Goal: Find specific page/section: Find specific page/section

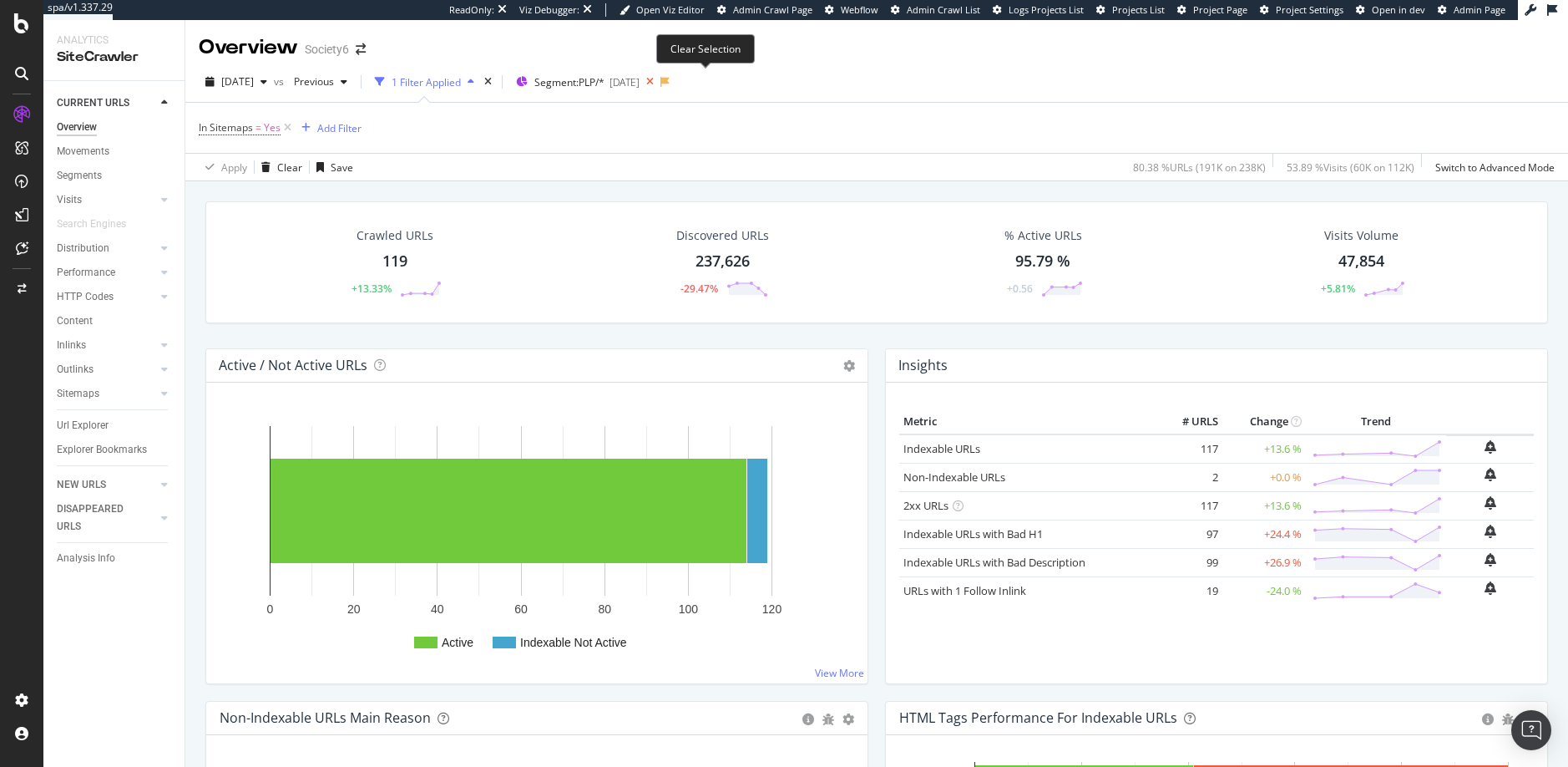
click at [660, 82] on icon at bounding box center [649, 82] width 21 height 24
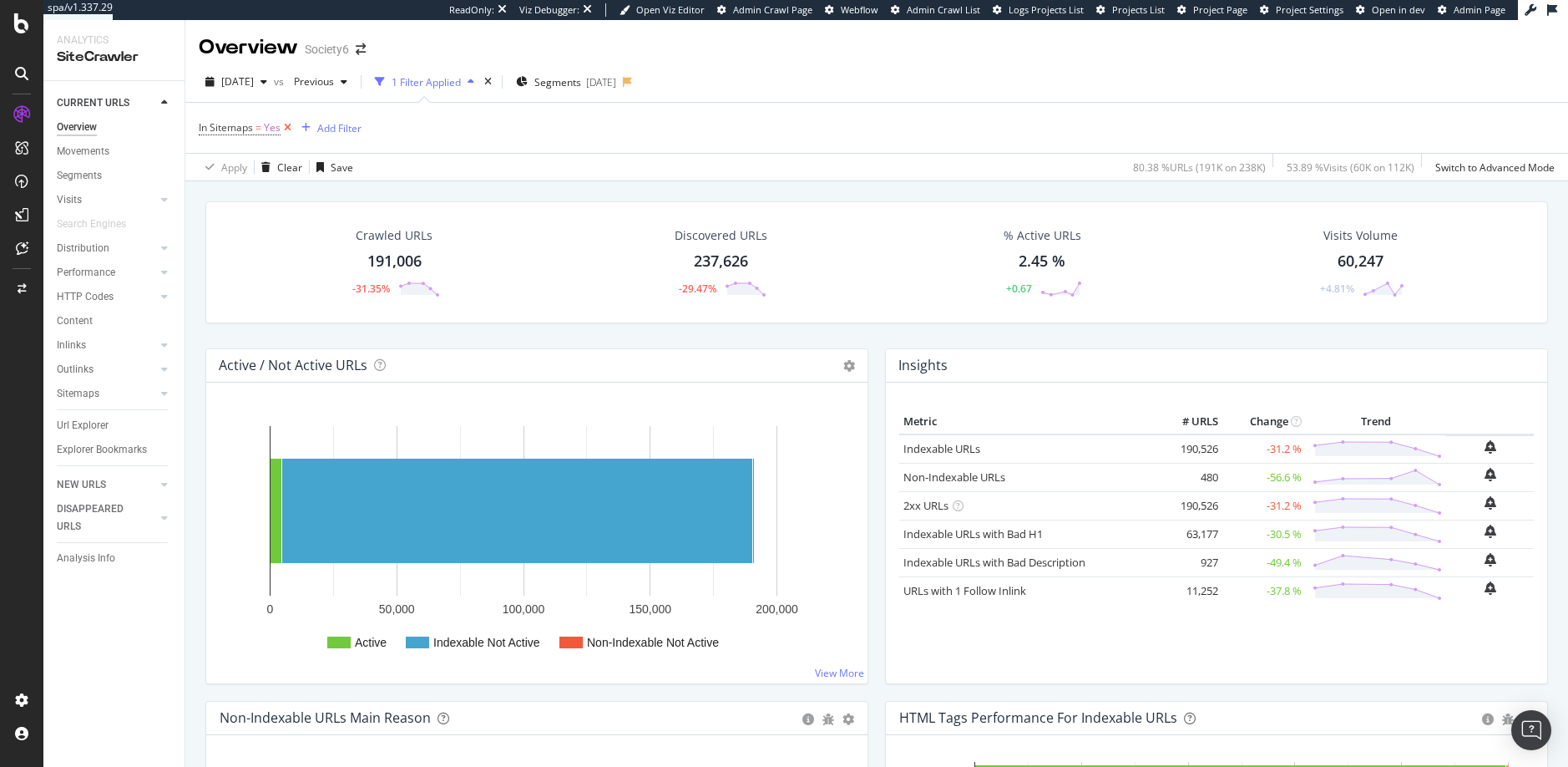
click at [287, 129] on icon at bounding box center [287, 128] width 14 height 17
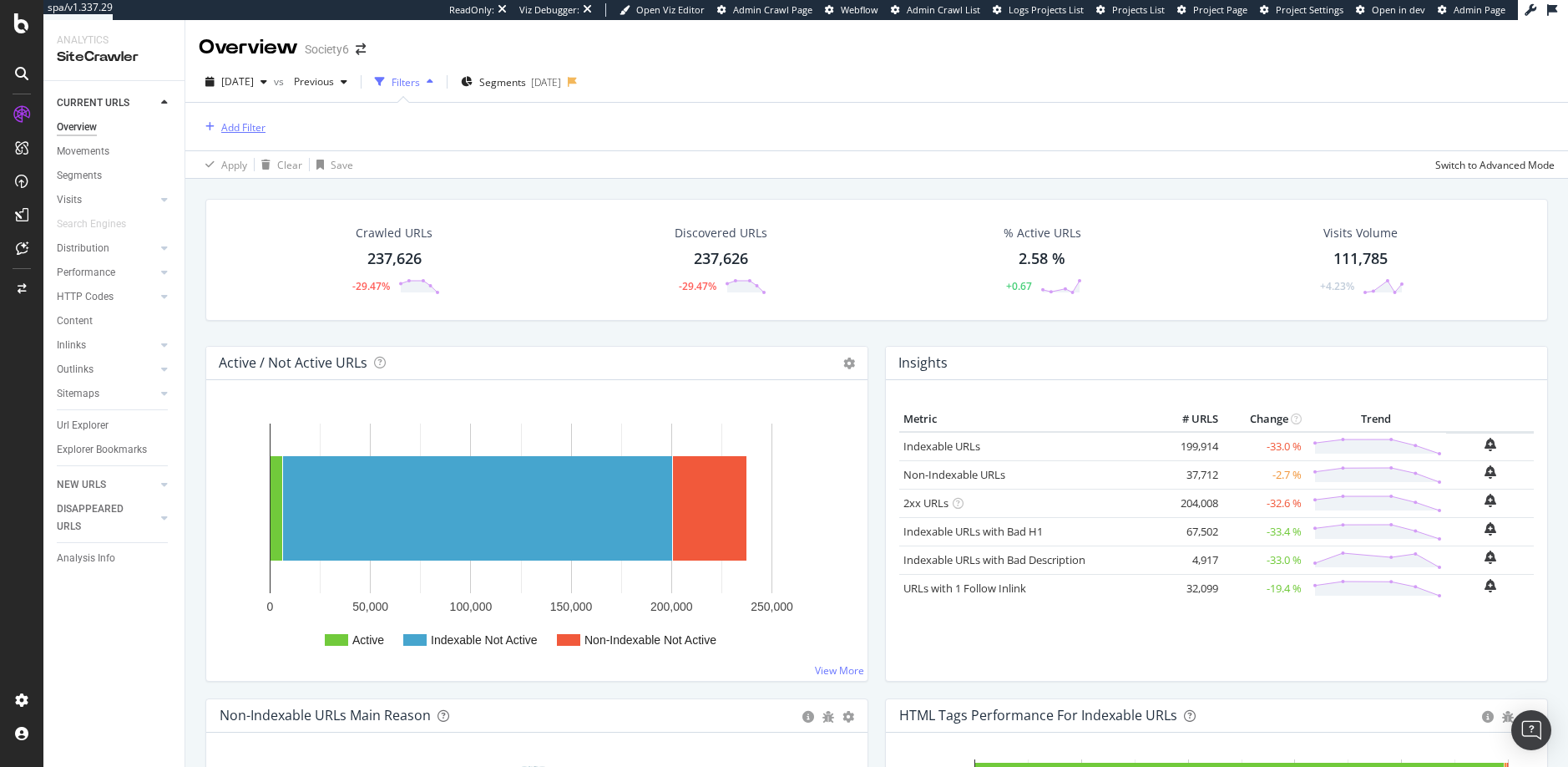
click at [252, 127] on div "Add Filter" at bounding box center [244, 127] width 44 height 14
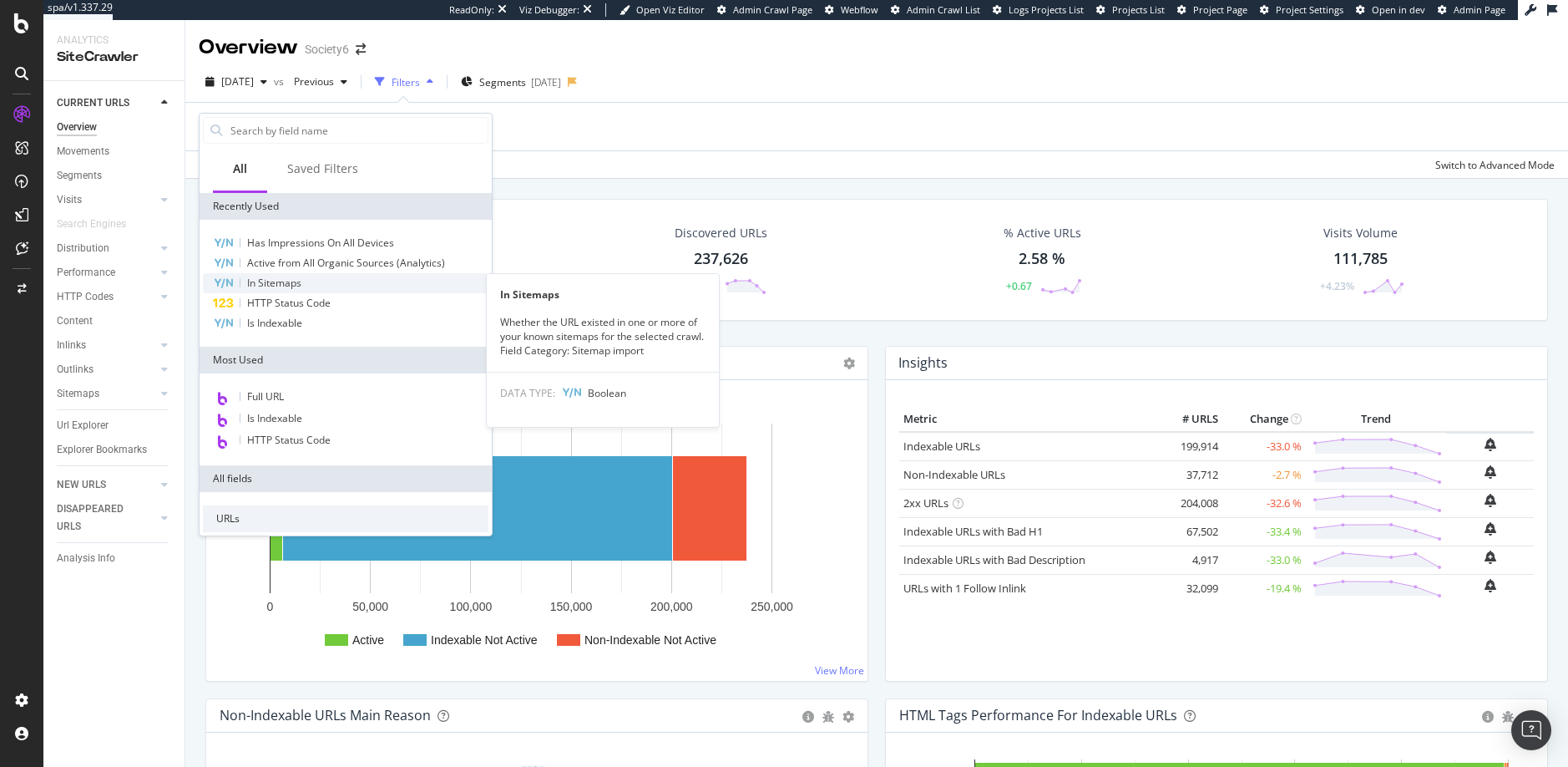
click at [280, 284] on span "In Sitemaps" at bounding box center [274, 282] width 54 height 14
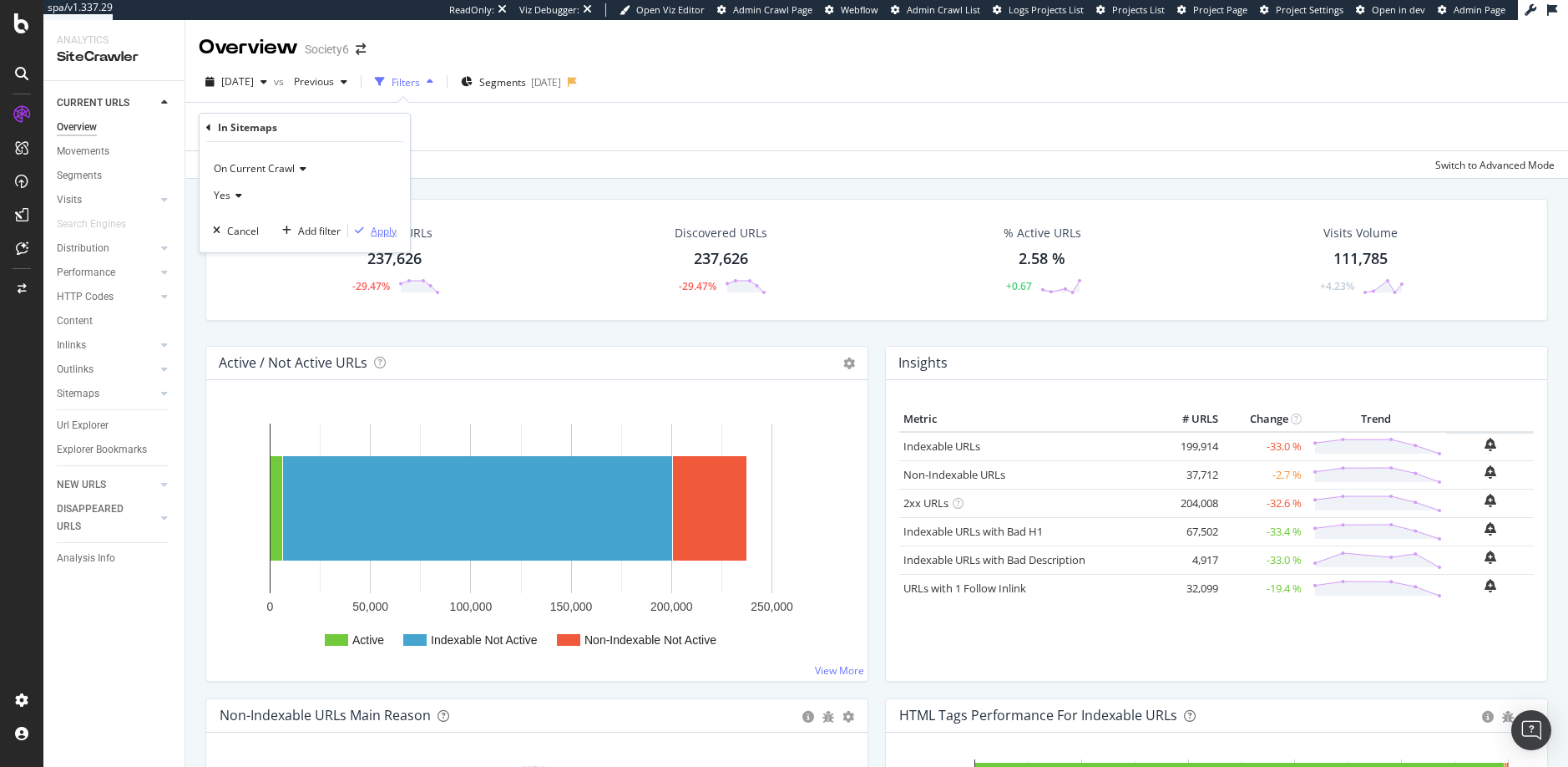
click at [385, 232] on div "Apply" at bounding box center [384, 231] width 25 height 14
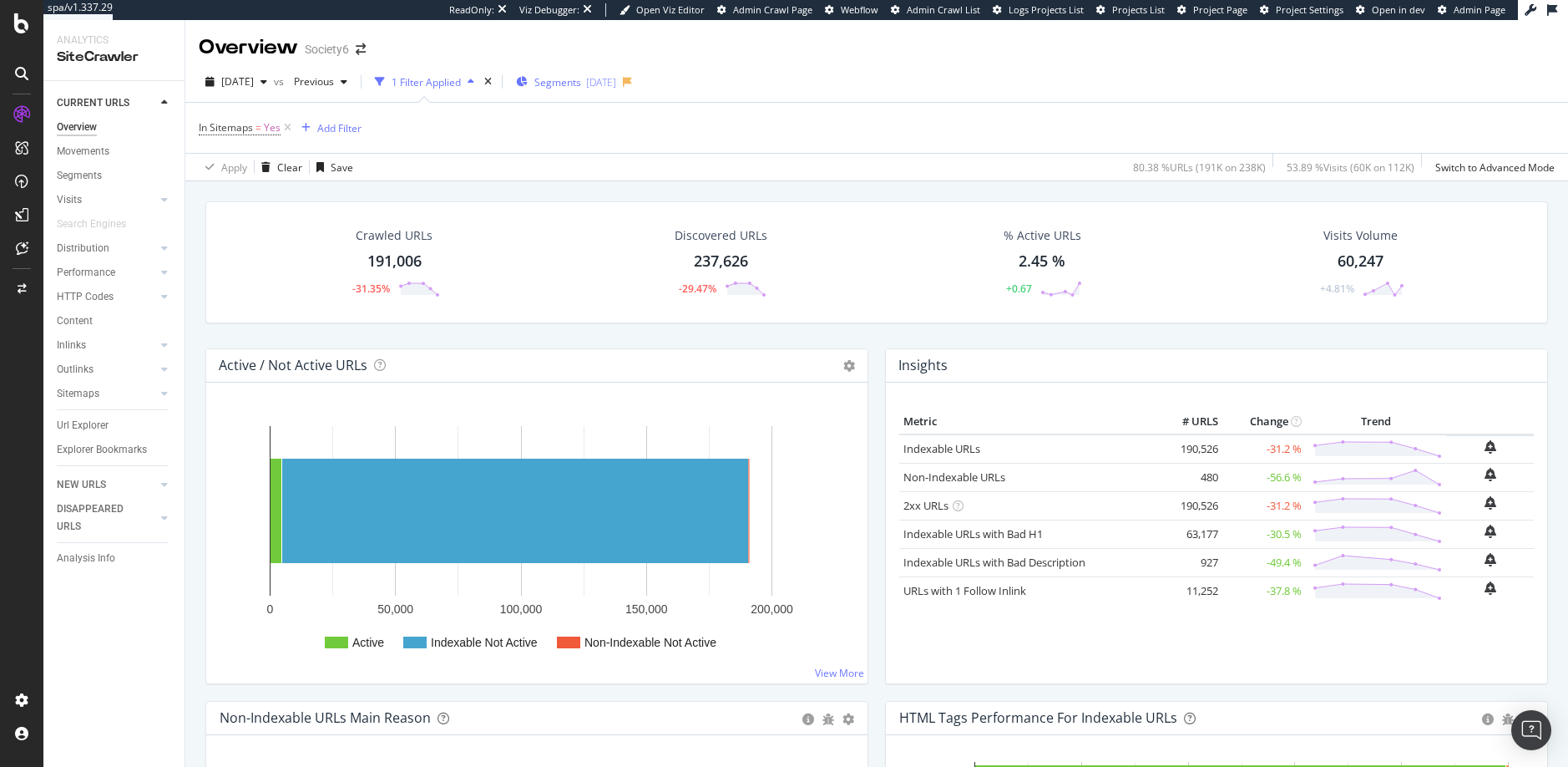
click at [581, 77] on span "Segments" at bounding box center [557, 82] width 47 height 14
click at [581, 79] on span "Segments" at bounding box center [557, 82] width 47 height 14
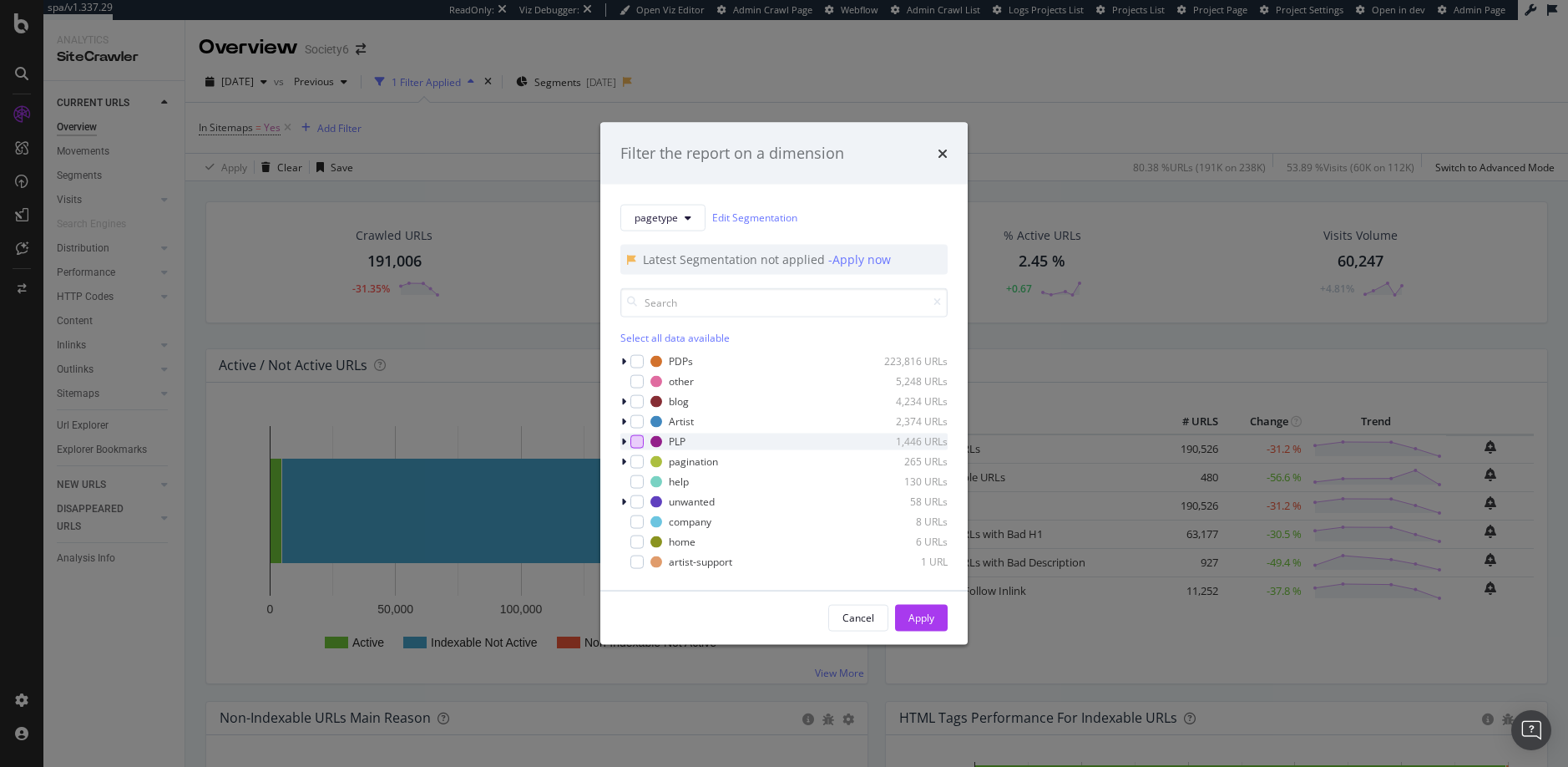
click at [638, 440] on div "modal" at bounding box center [637, 441] width 14 height 14
click at [916, 616] on div "Apply" at bounding box center [921, 618] width 25 height 14
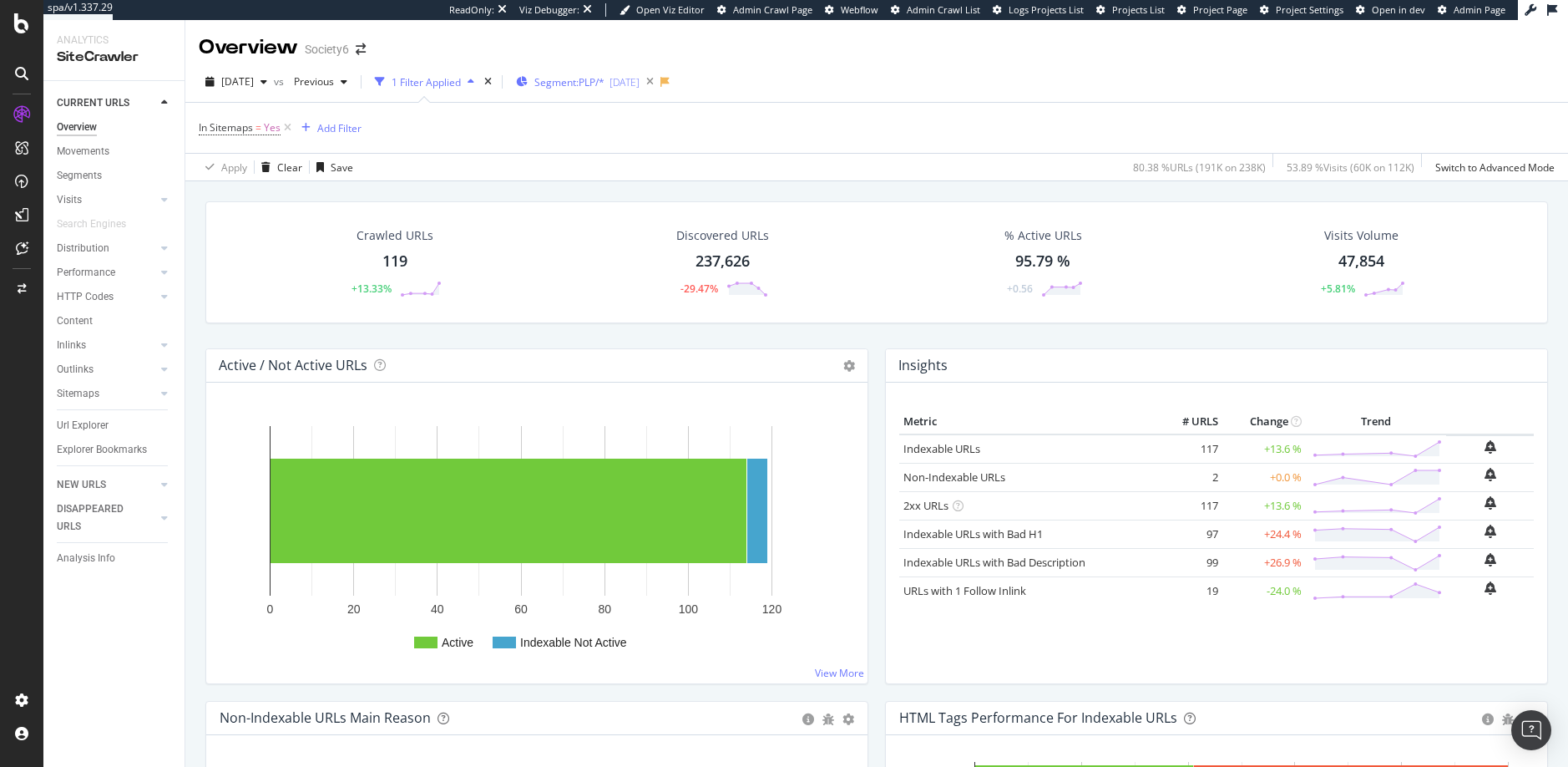
click at [576, 82] on span "Segment: PLP/*" at bounding box center [569, 82] width 70 height 14
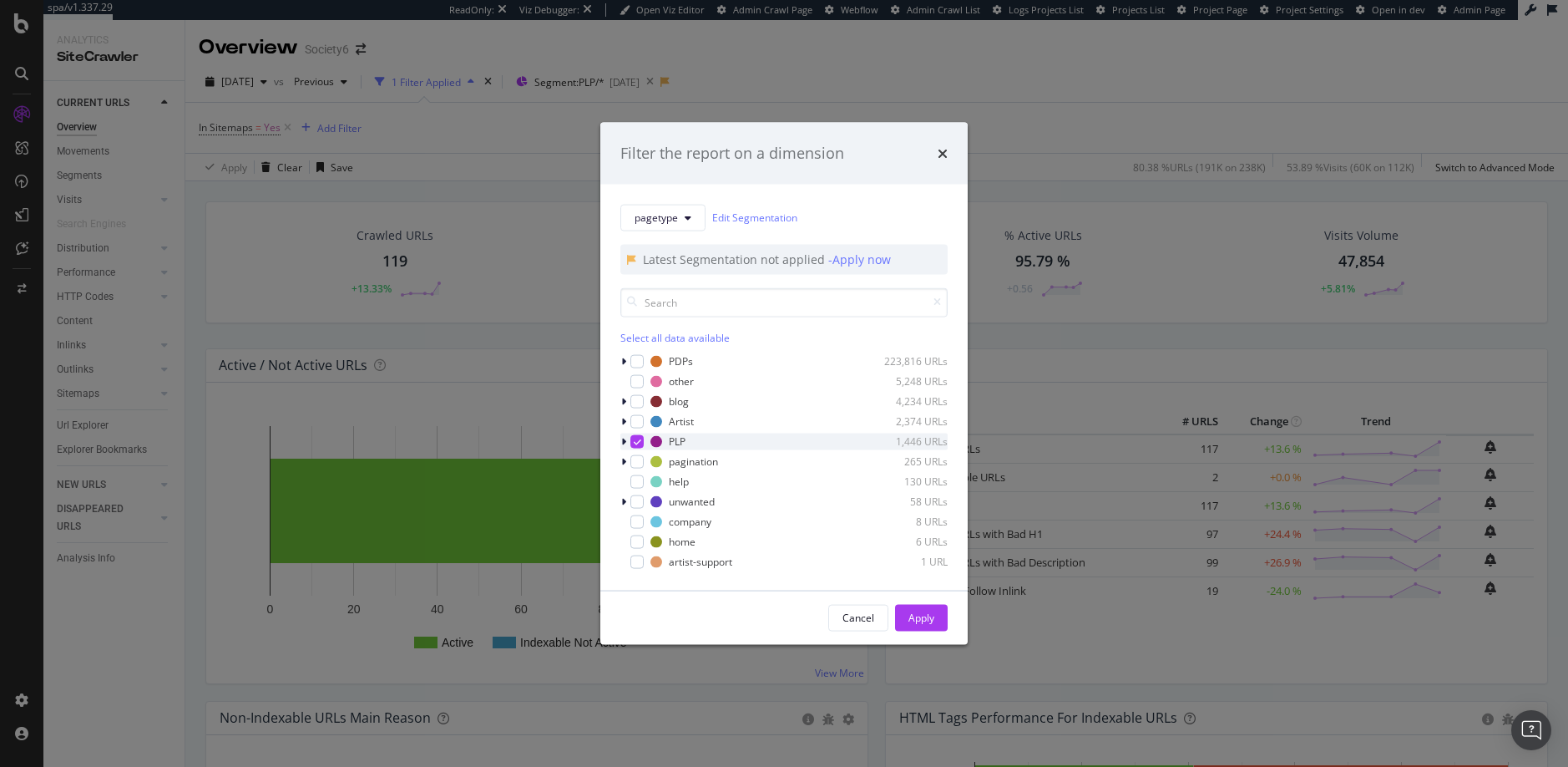
click at [633, 439] on icon "modal" at bounding box center [637, 441] width 8 height 8
click at [638, 358] on div "modal" at bounding box center [637, 361] width 14 height 14
click at [929, 615] on div "Apply" at bounding box center [921, 618] width 25 height 14
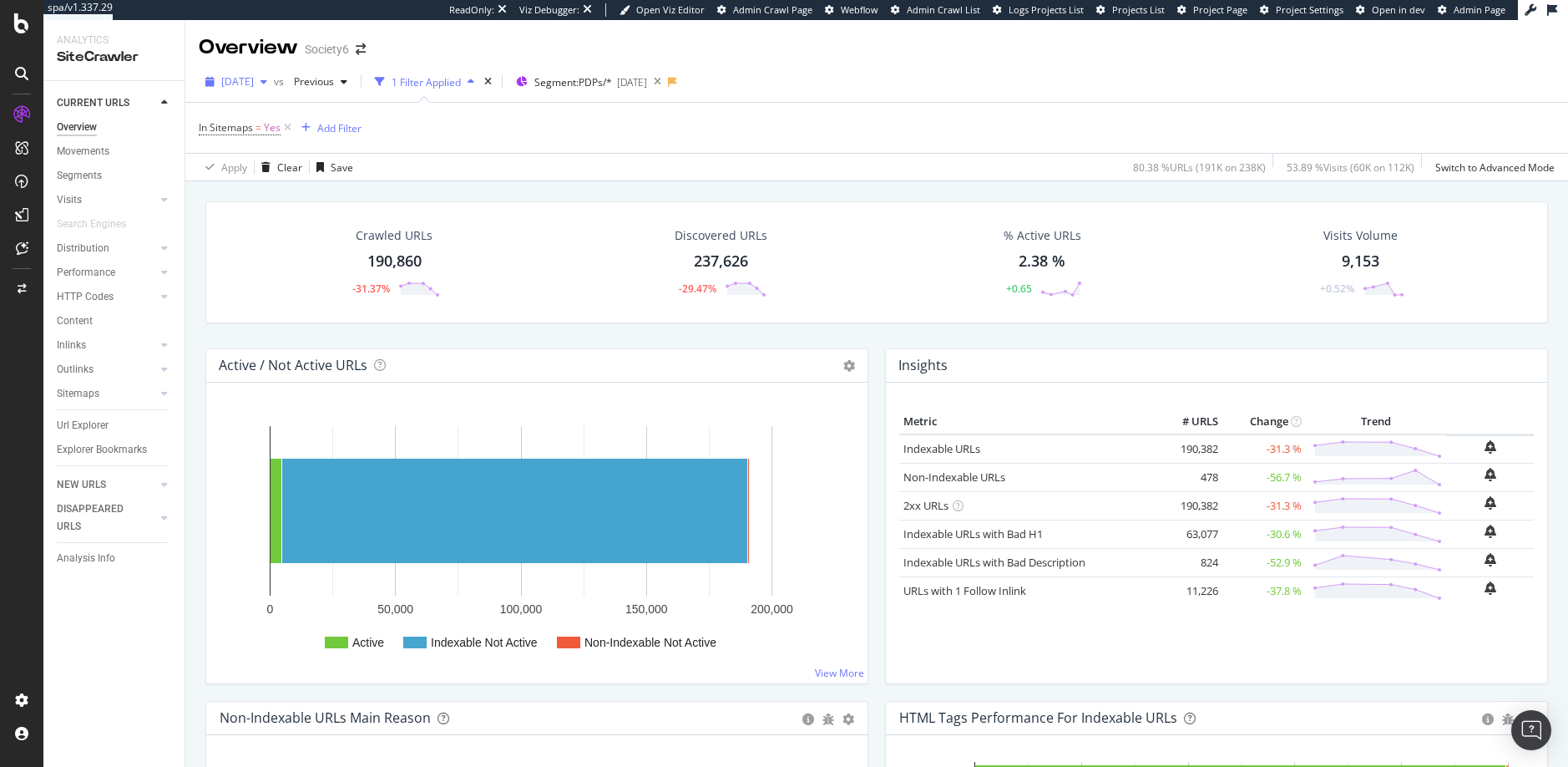
click at [254, 81] on span "[DATE]" at bounding box center [238, 82] width 32 height 14
click at [261, 141] on div "[DATE]" at bounding box center [267, 142] width 89 height 15
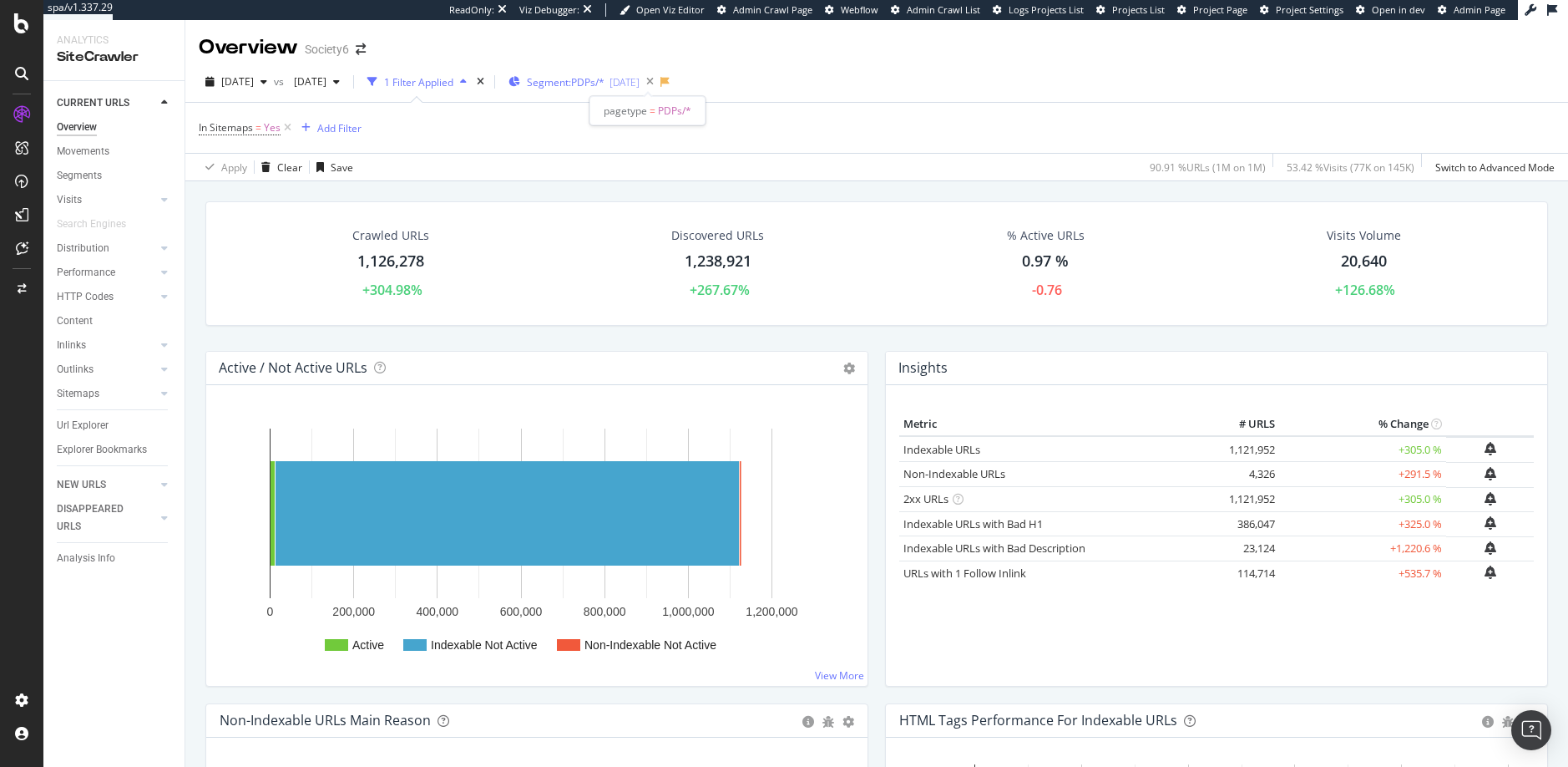
click at [604, 81] on span "Segment: PDPs/*" at bounding box center [565, 82] width 77 height 14
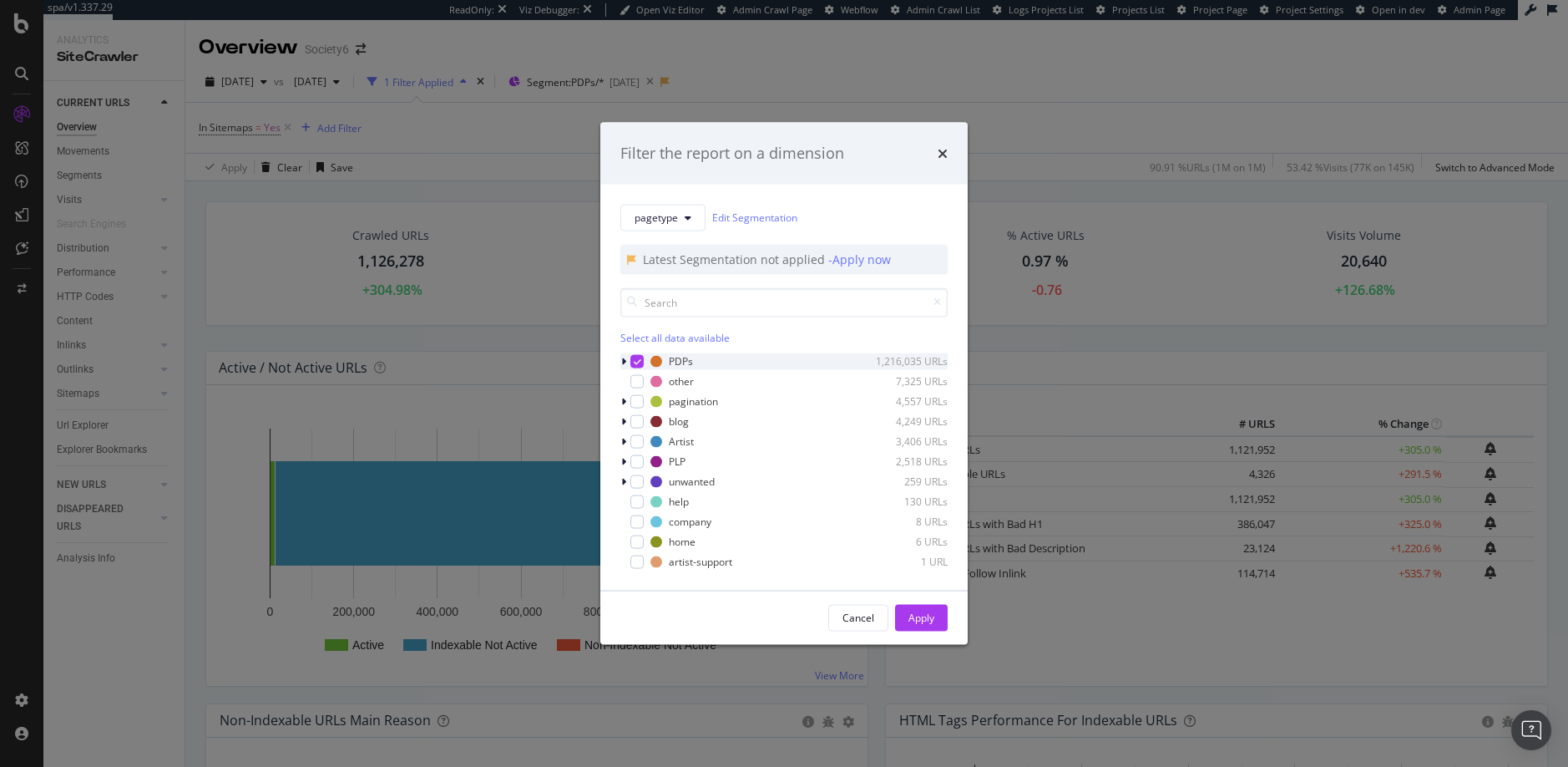
click at [625, 361] on icon "modal" at bounding box center [624, 361] width 5 height 10
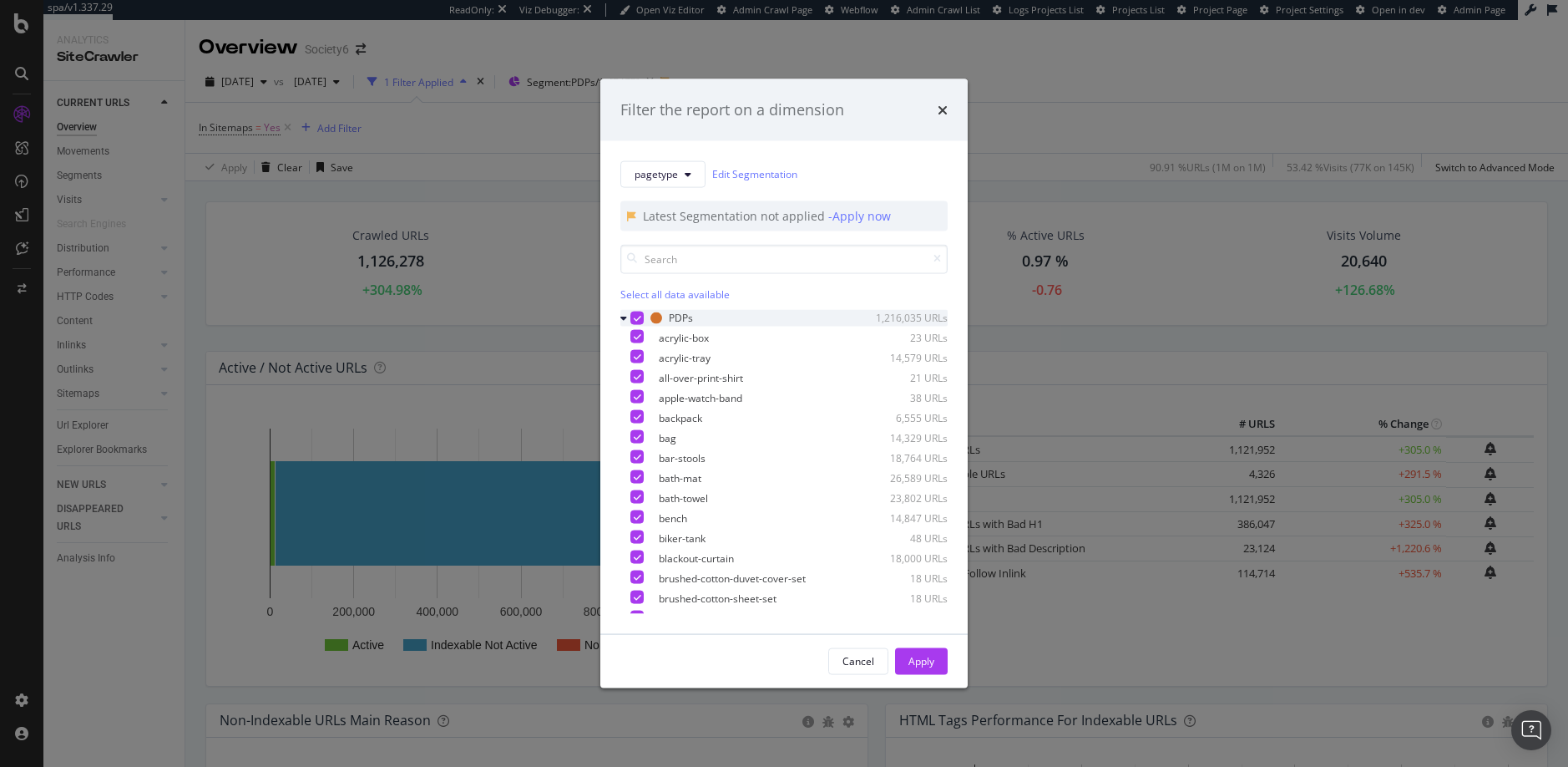
click at [623, 319] on icon "modal" at bounding box center [624, 318] width 7 height 10
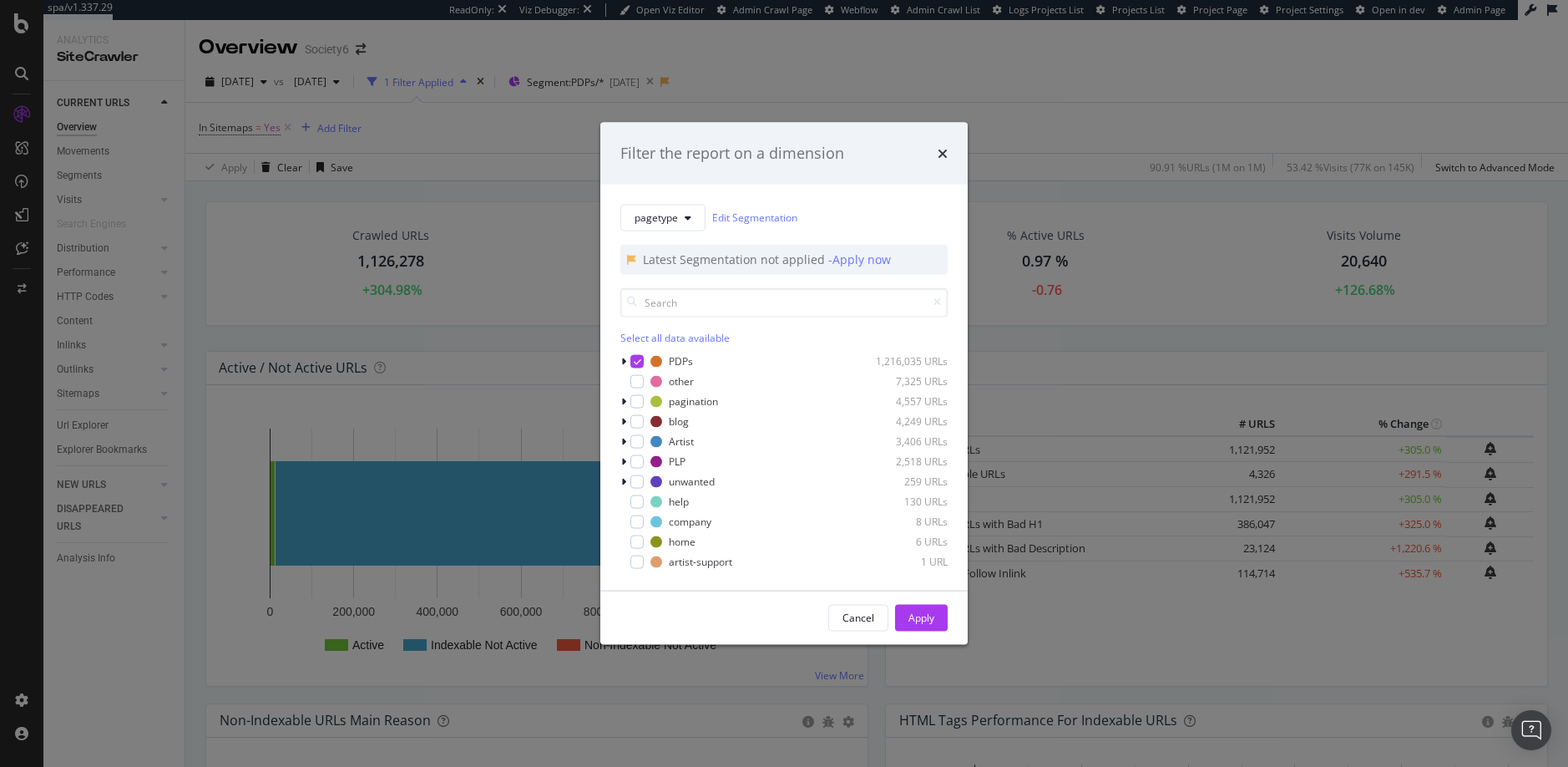
click at [734, 82] on div "Filter the report on a dimension pagetype Edit Segmentation Latest Segmentation…" at bounding box center [784, 383] width 1568 height 767
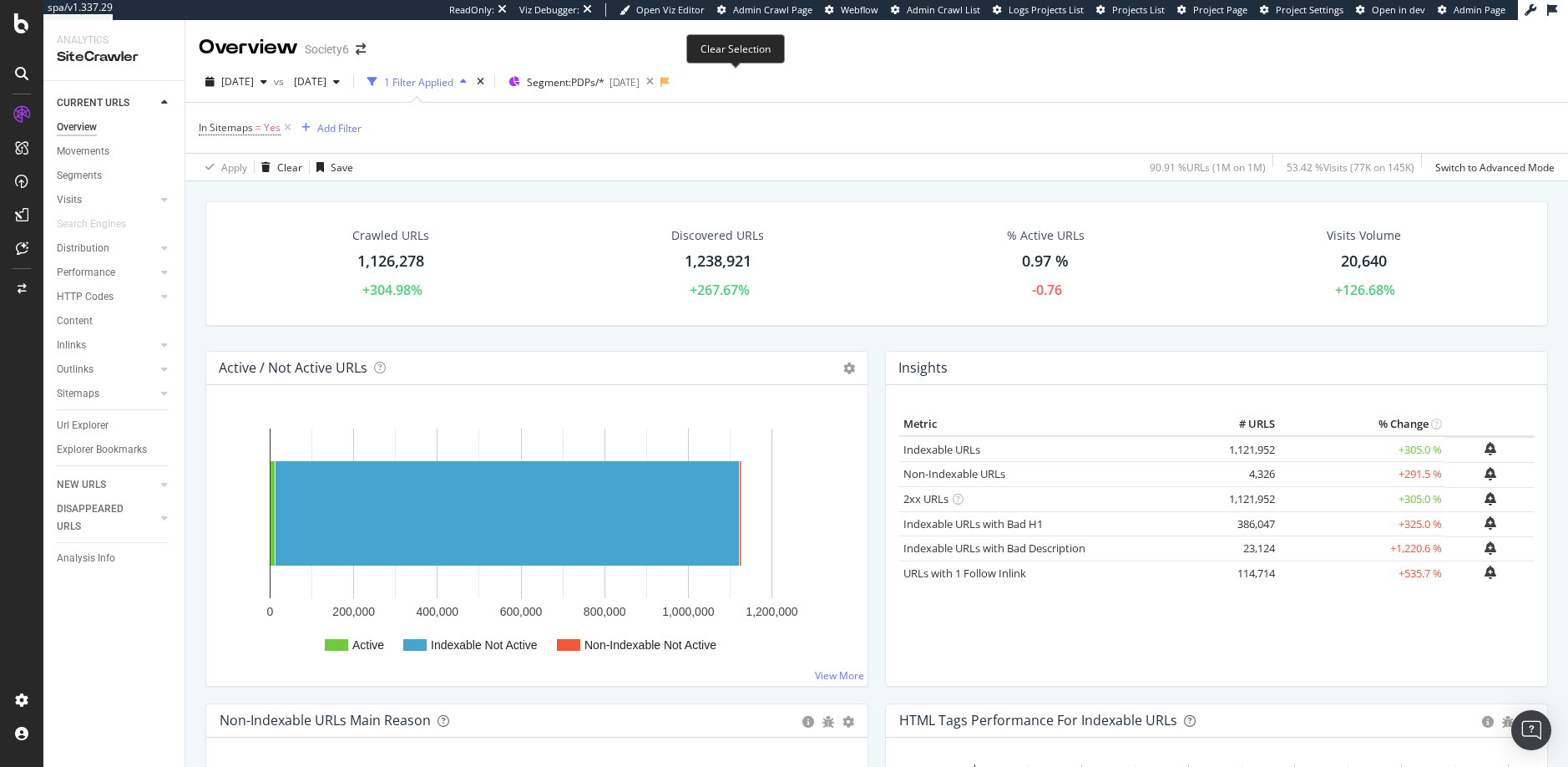
click at [660, 82] on icon at bounding box center [649, 82] width 21 height 24
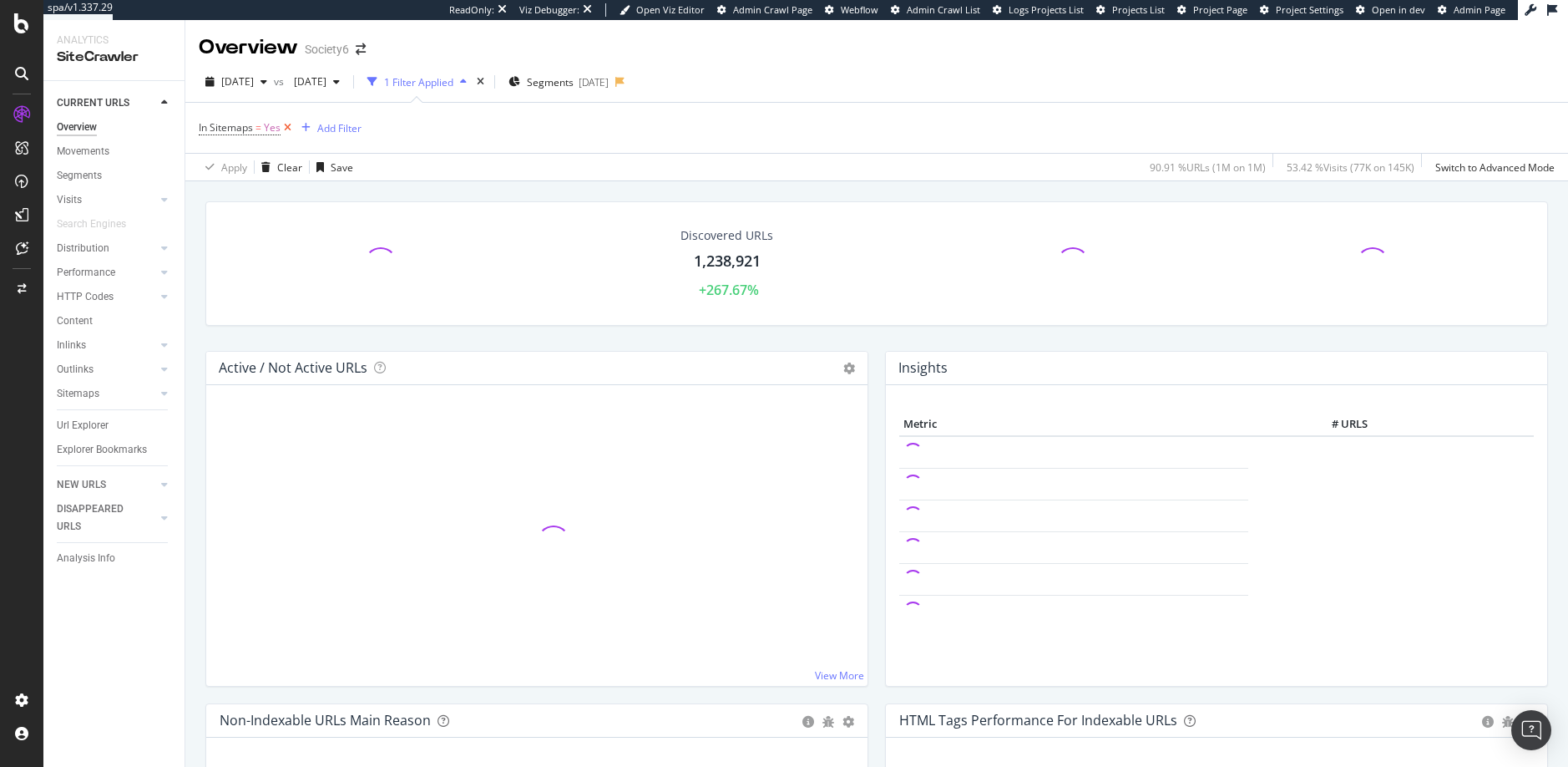
click at [289, 125] on icon at bounding box center [287, 128] width 14 height 17
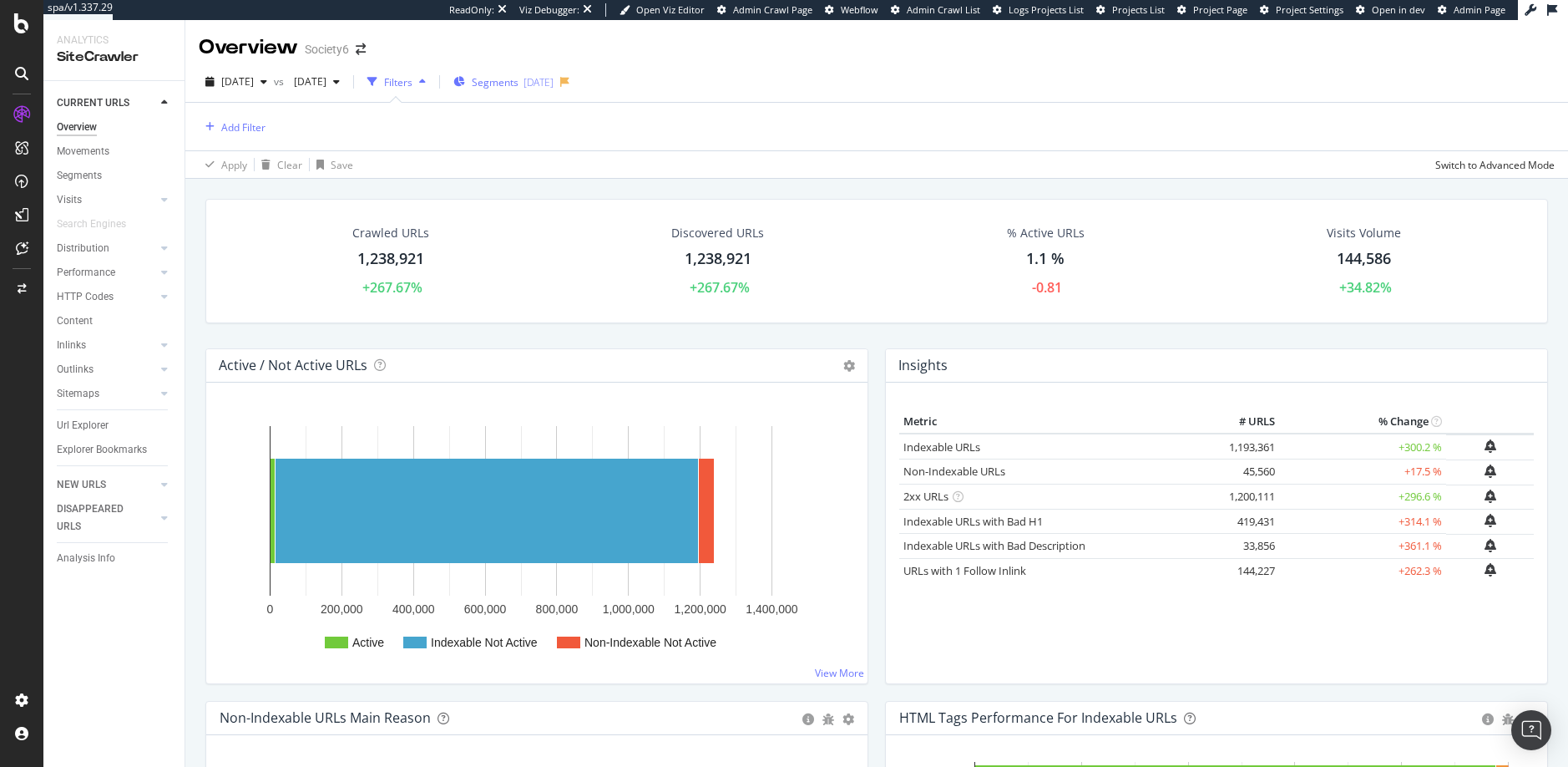
click at [519, 83] on span "Segments" at bounding box center [495, 82] width 47 height 14
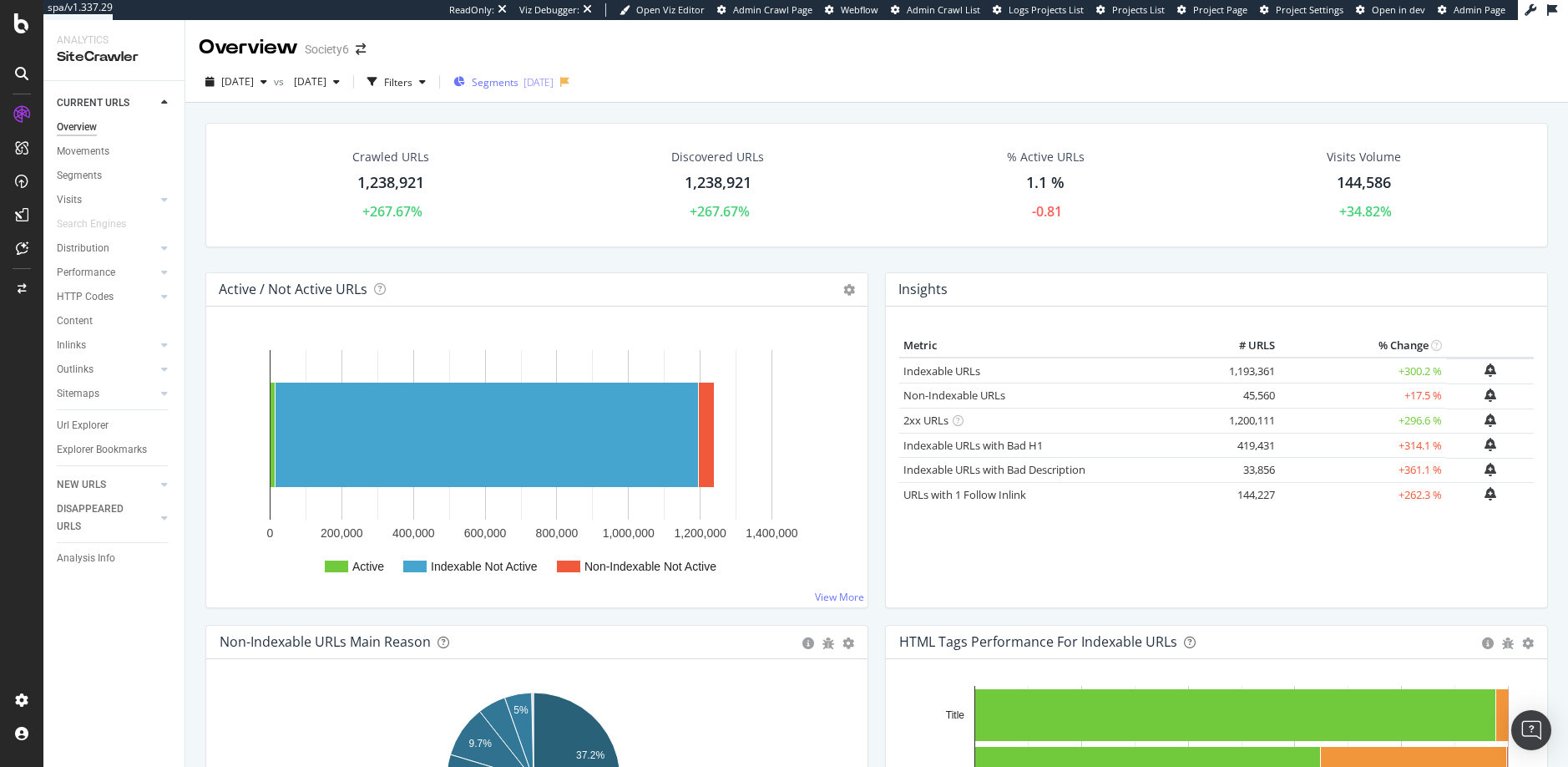
click at [519, 83] on span "Segments" at bounding box center [495, 82] width 47 height 14
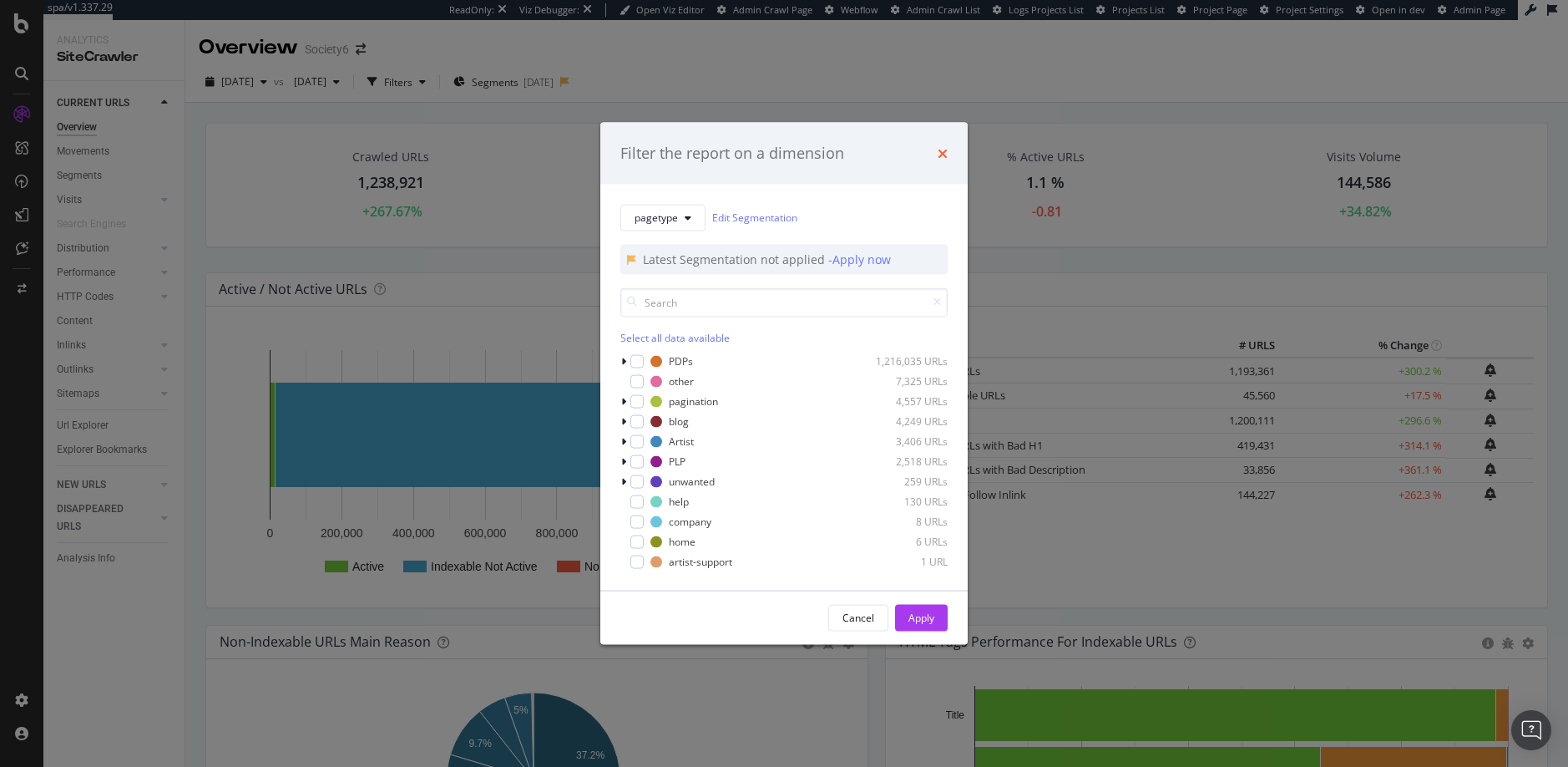
click at [942, 153] on icon "times" at bounding box center [942, 153] width 10 height 14
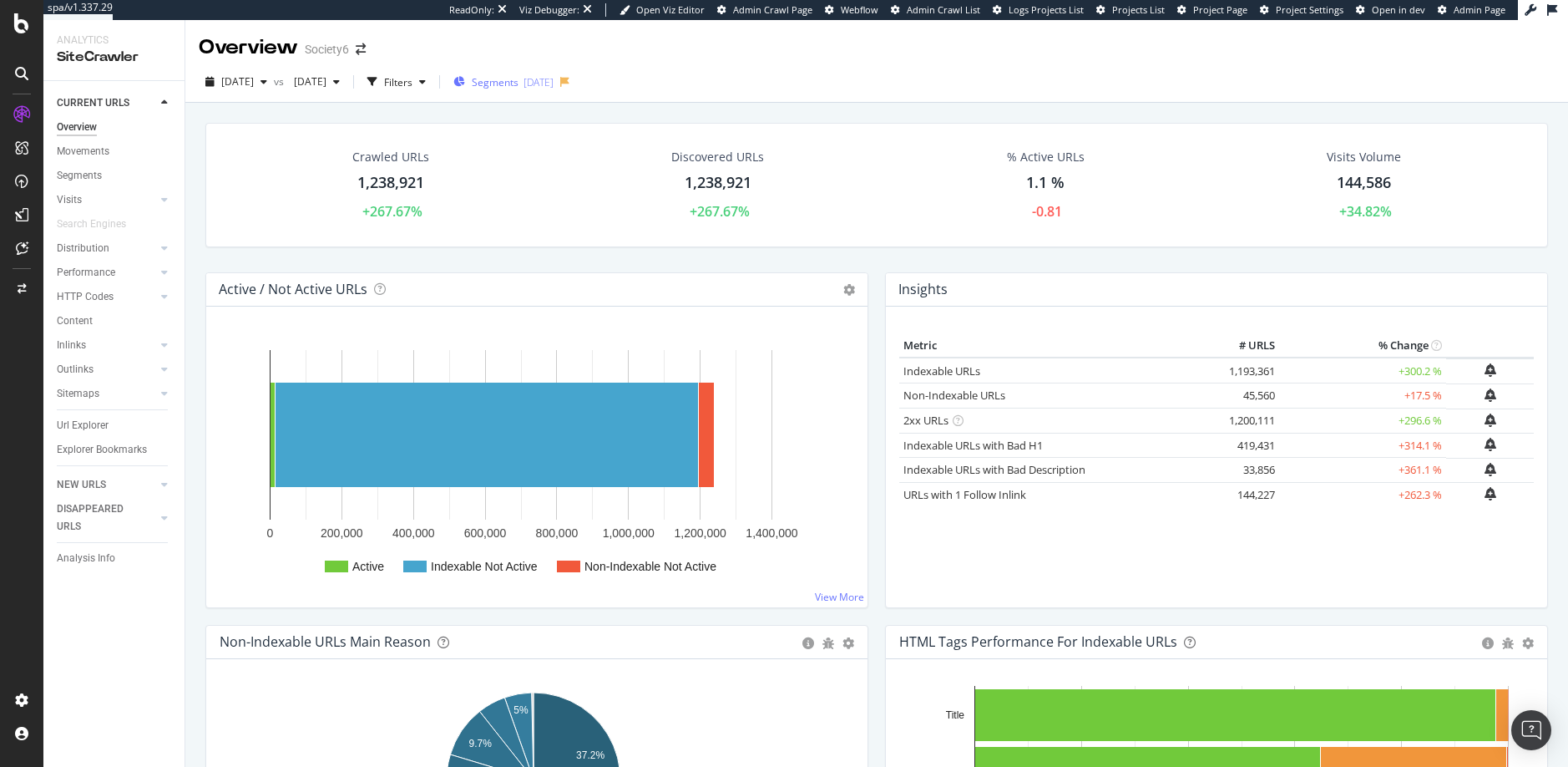
click at [519, 82] on span "Segments" at bounding box center [495, 82] width 47 height 14
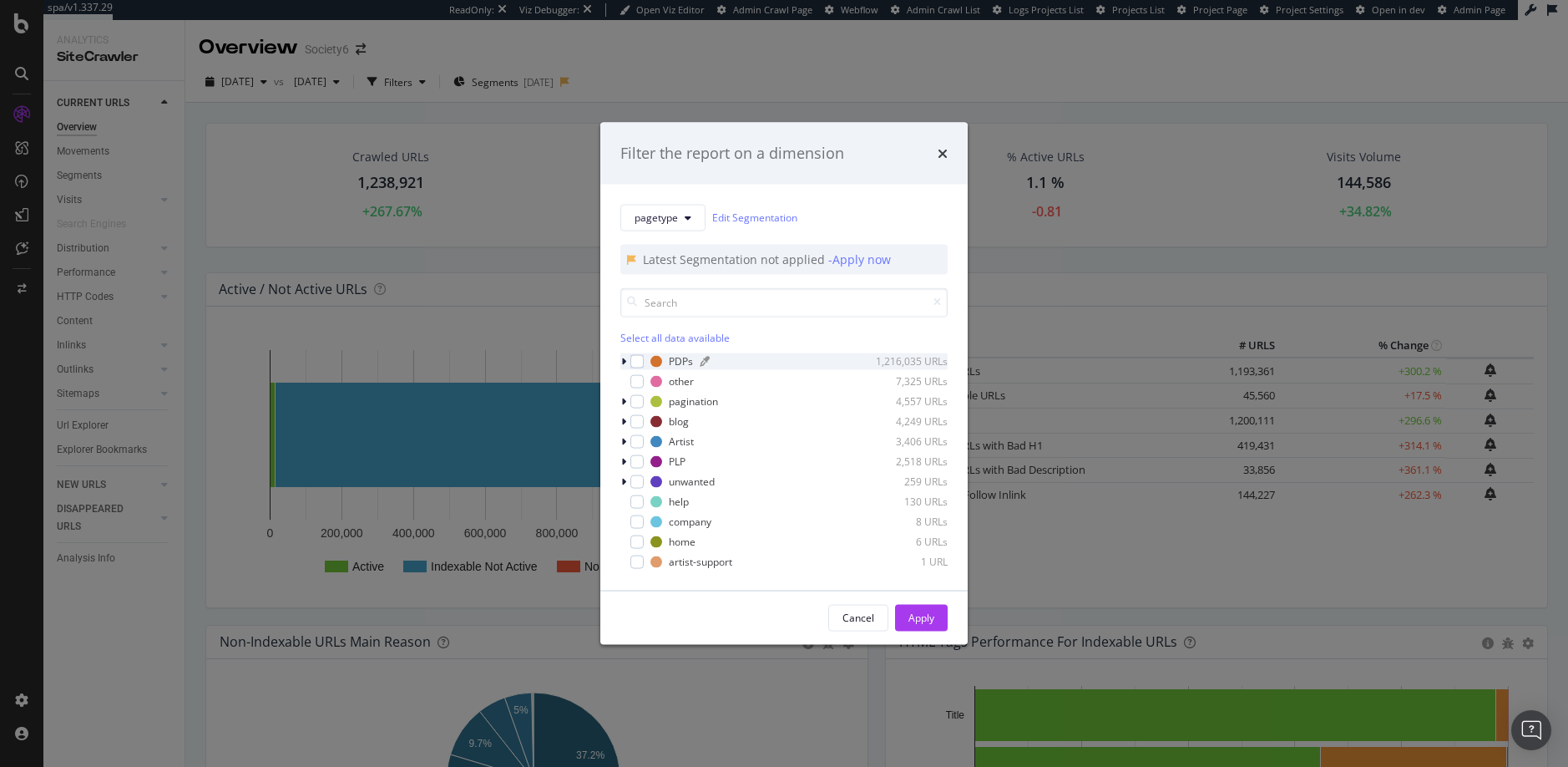
click at [678, 360] on div "PDPs" at bounding box center [681, 361] width 25 height 14
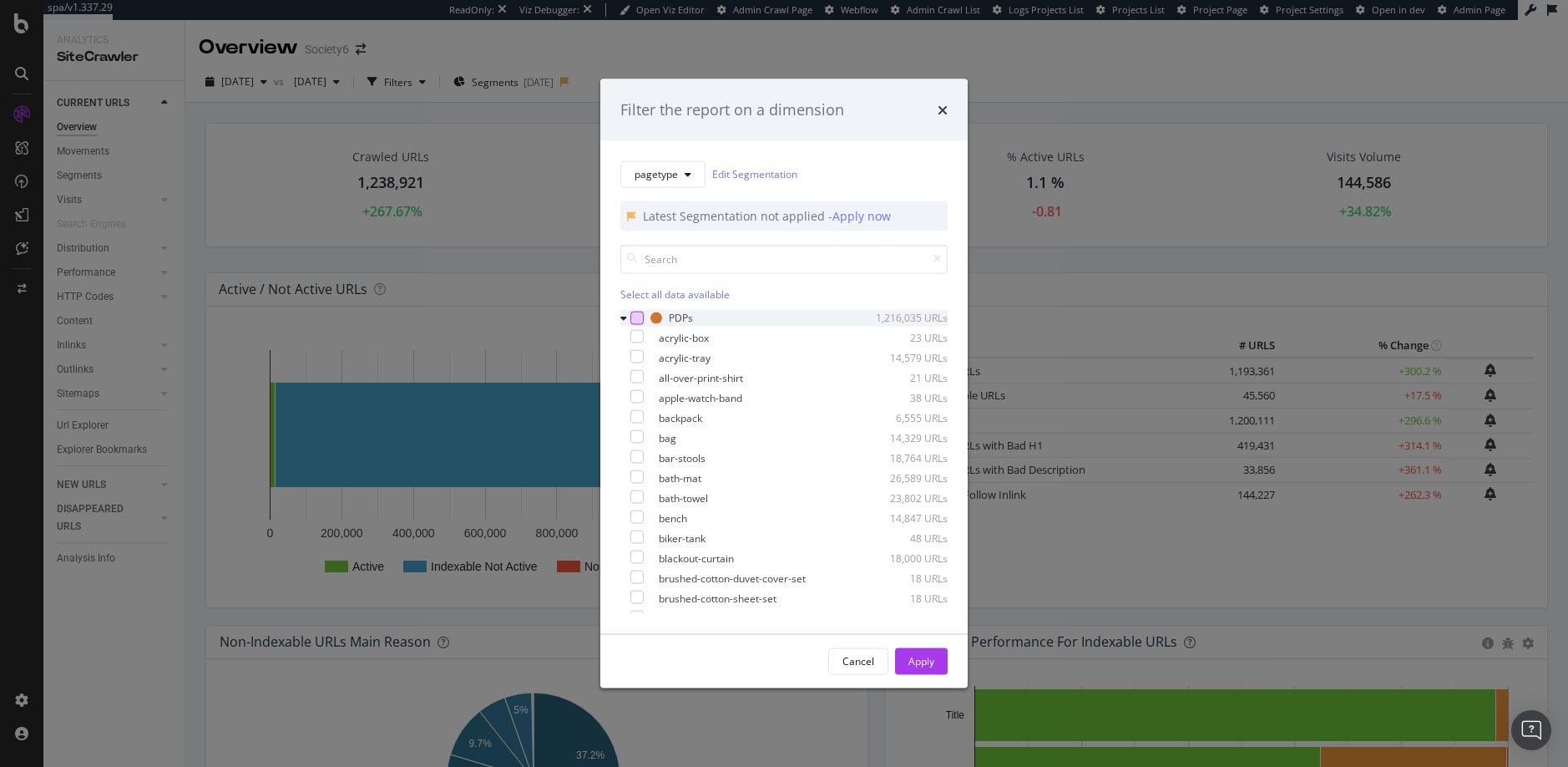
click at [641, 314] on div "modal" at bounding box center [637, 318] width 14 height 14
click at [915, 656] on div "Apply" at bounding box center [921, 661] width 25 height 14
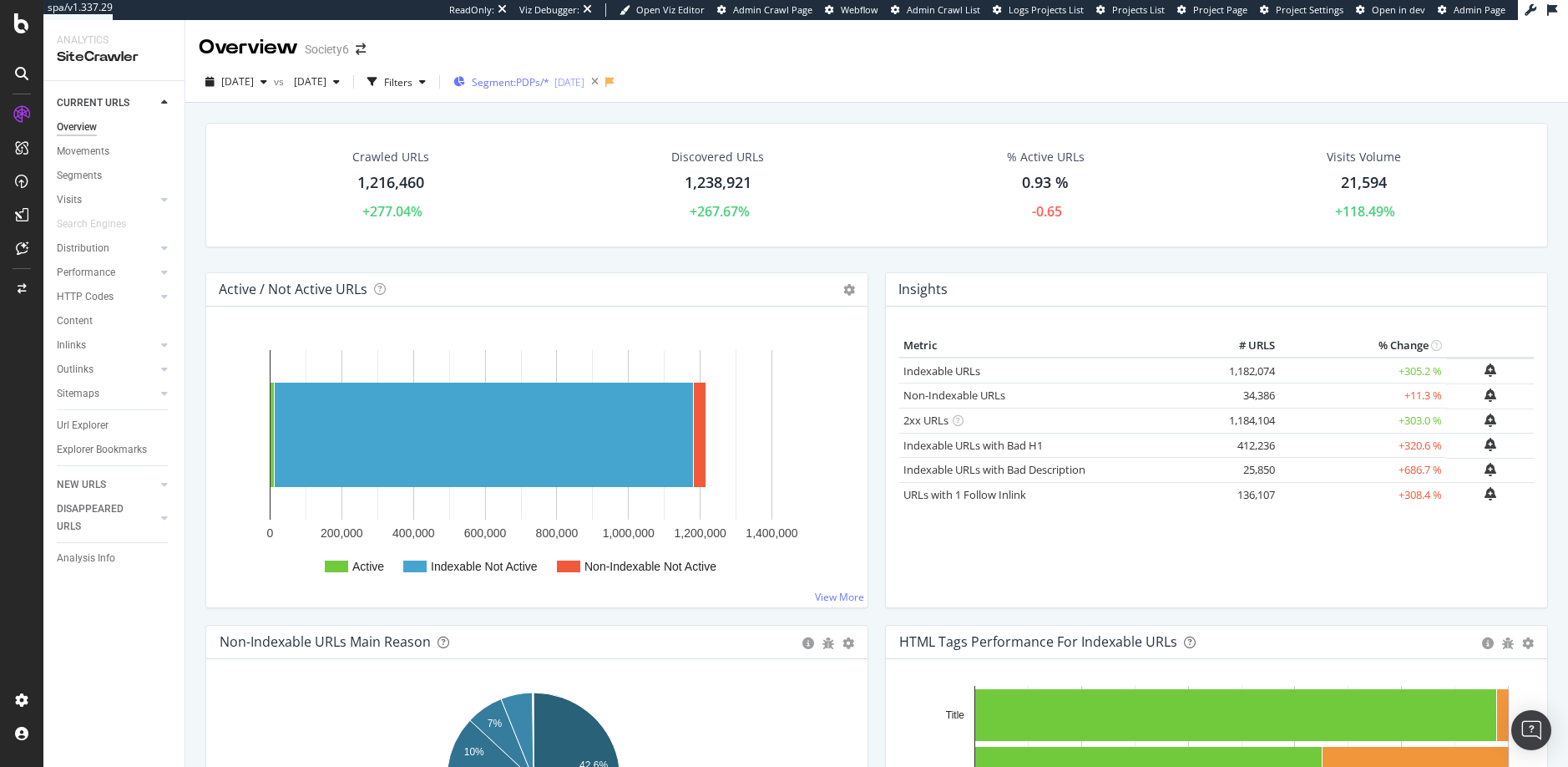
click at [549, 83] on span "Segment: PDPs/*" at bounding box center [510, 82] width 77 height 14
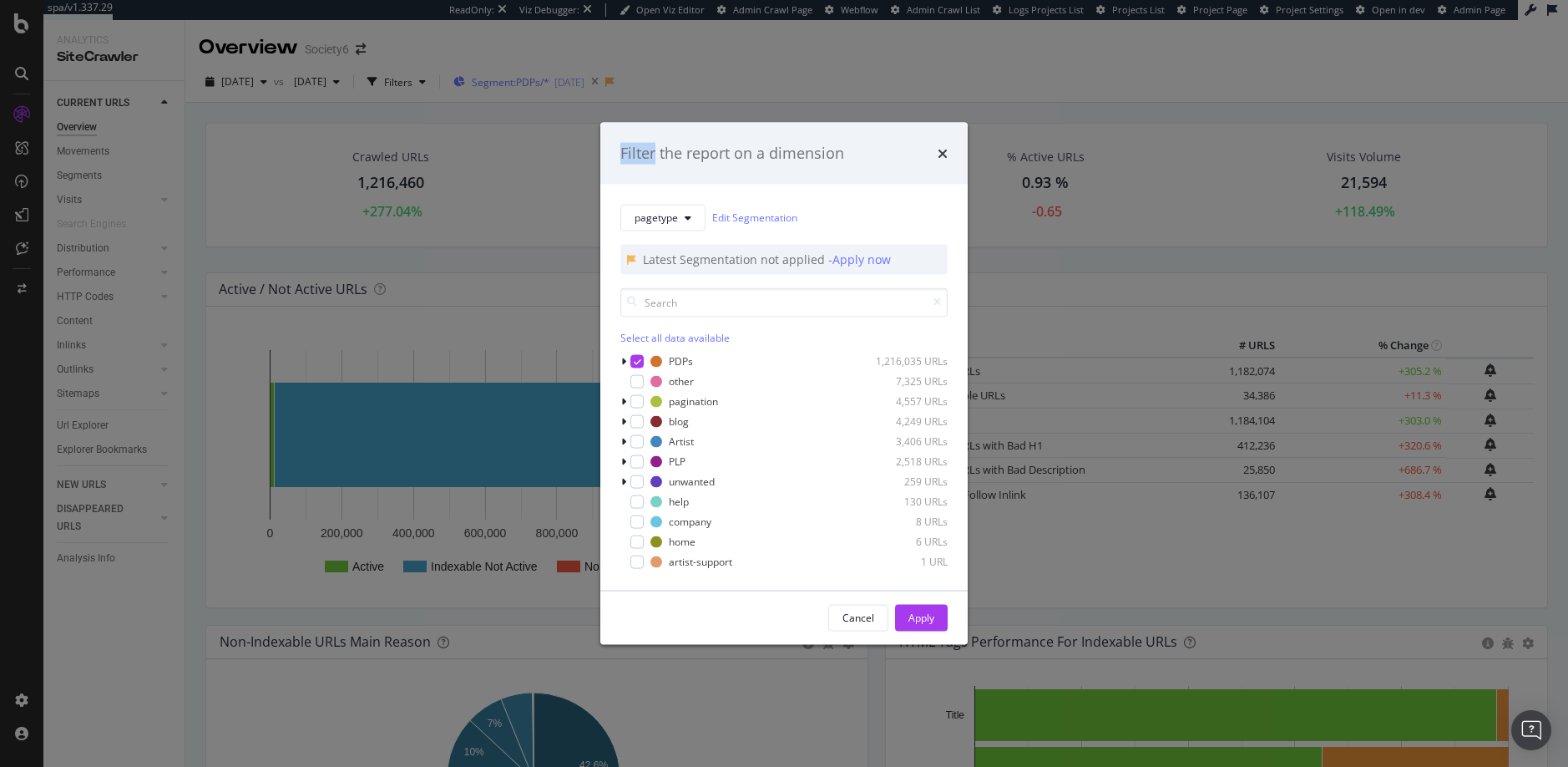
click at [556, 83] on div "Filter the report on a dimension pagetype Edit Segmentation Latest Segmentation…" at bounding box center [784, 383] width 1568 height 767
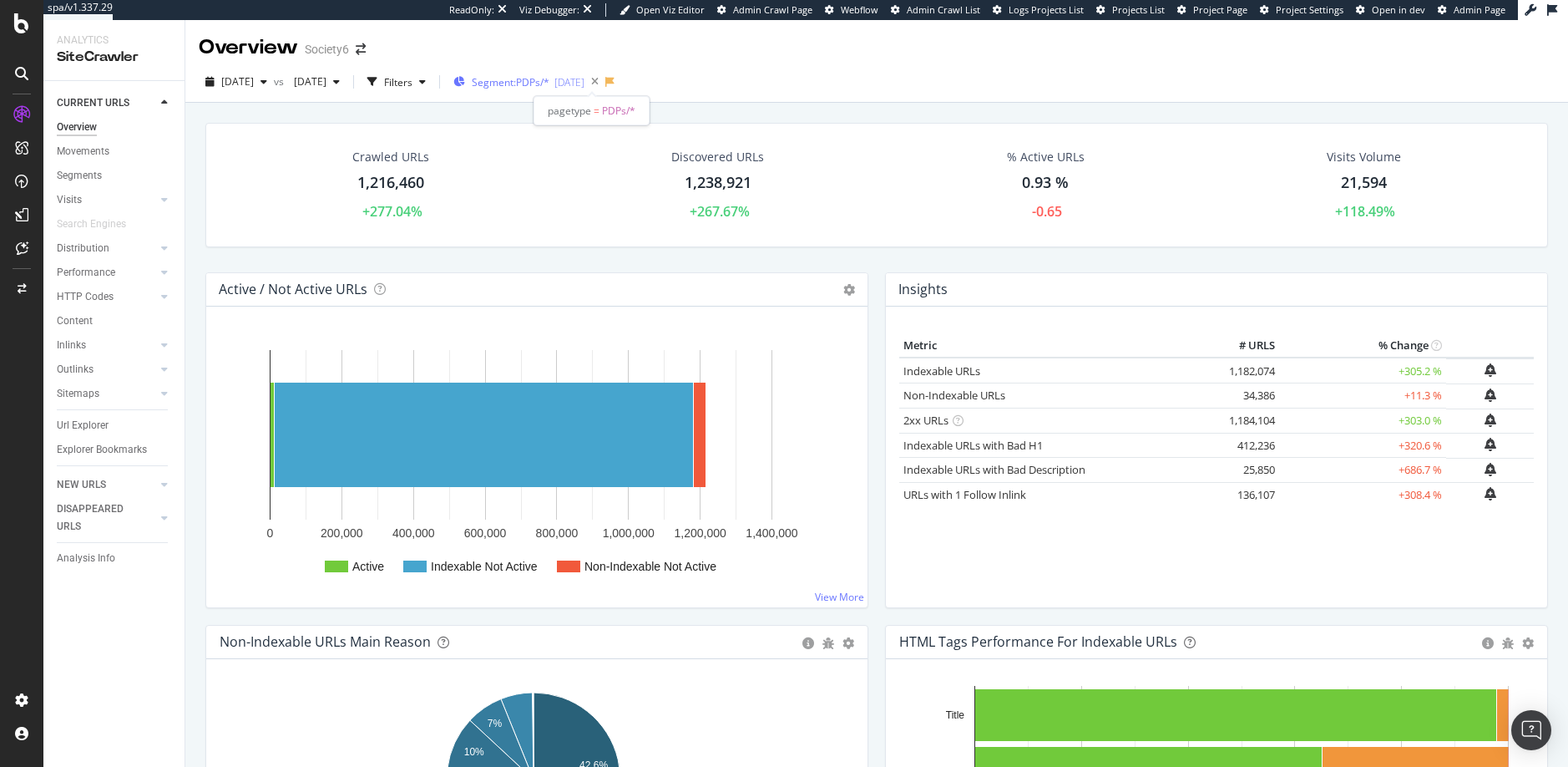
click at [549, 83] on span "Segment: PDPs/*" at bounding box center [510, 82] width 77 height 14
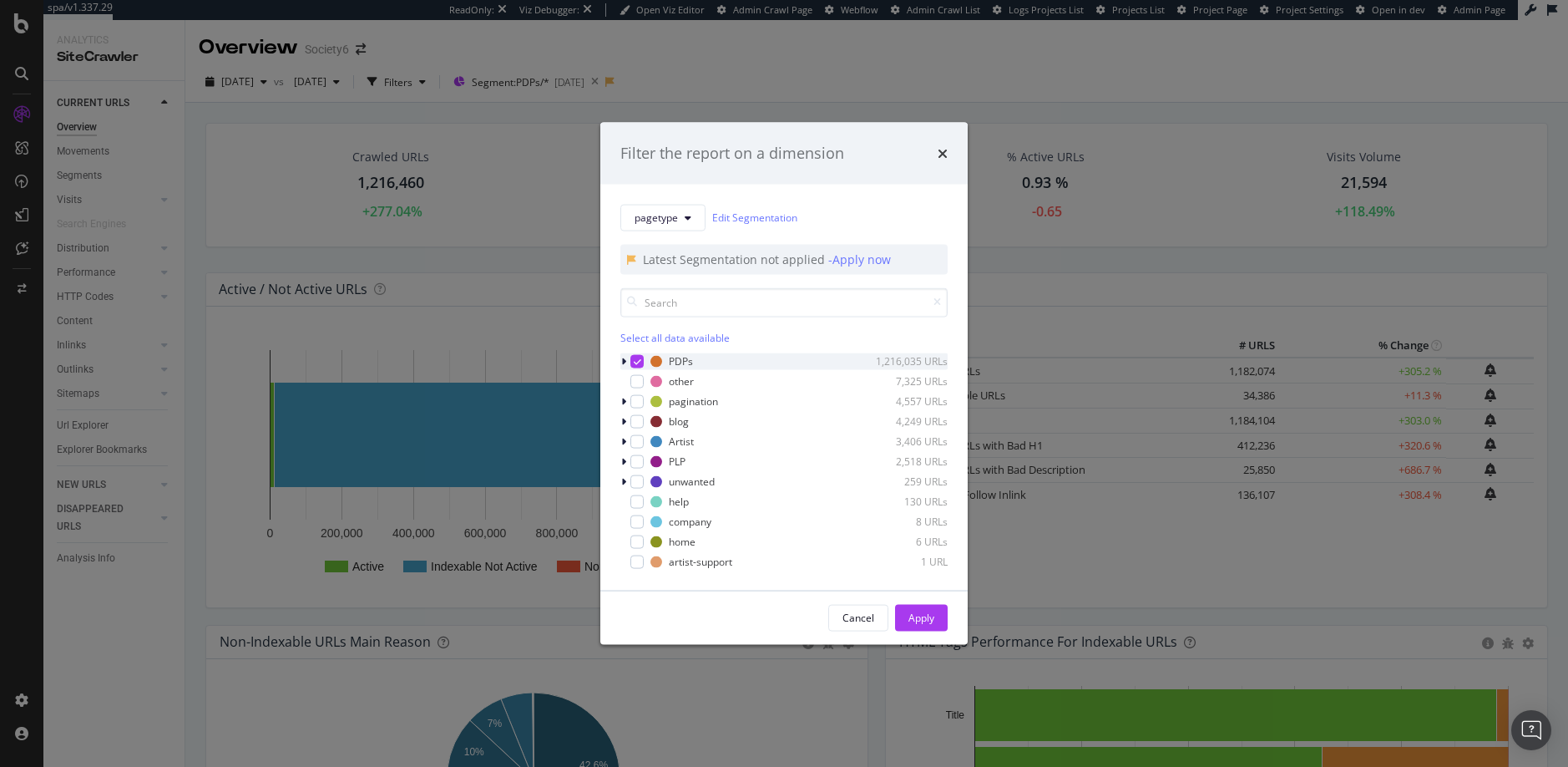
click at [635, 358] on icon "modal" at bounding box center [637, 361] width 8 height 8
click at [636, 462] on div "modal" at bounding box center [637, 461] width 14 height 14
click at [920, 615] on div "Apply" at bounding box center [921, 618] width 25 height 14
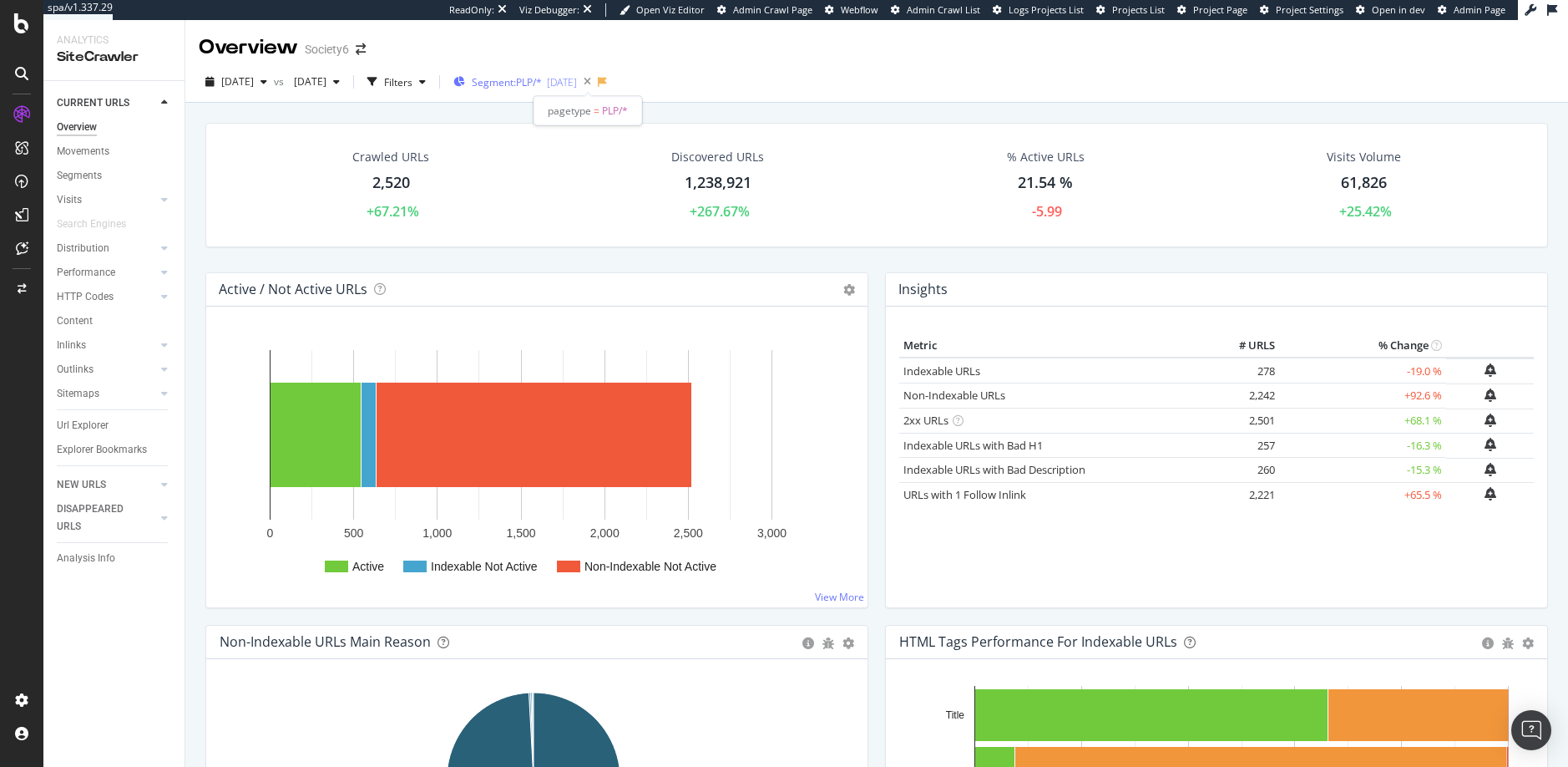
click at [542, 80] on span "Segment: PLP/*" at bounding box center [507, 82] width 70 height 14
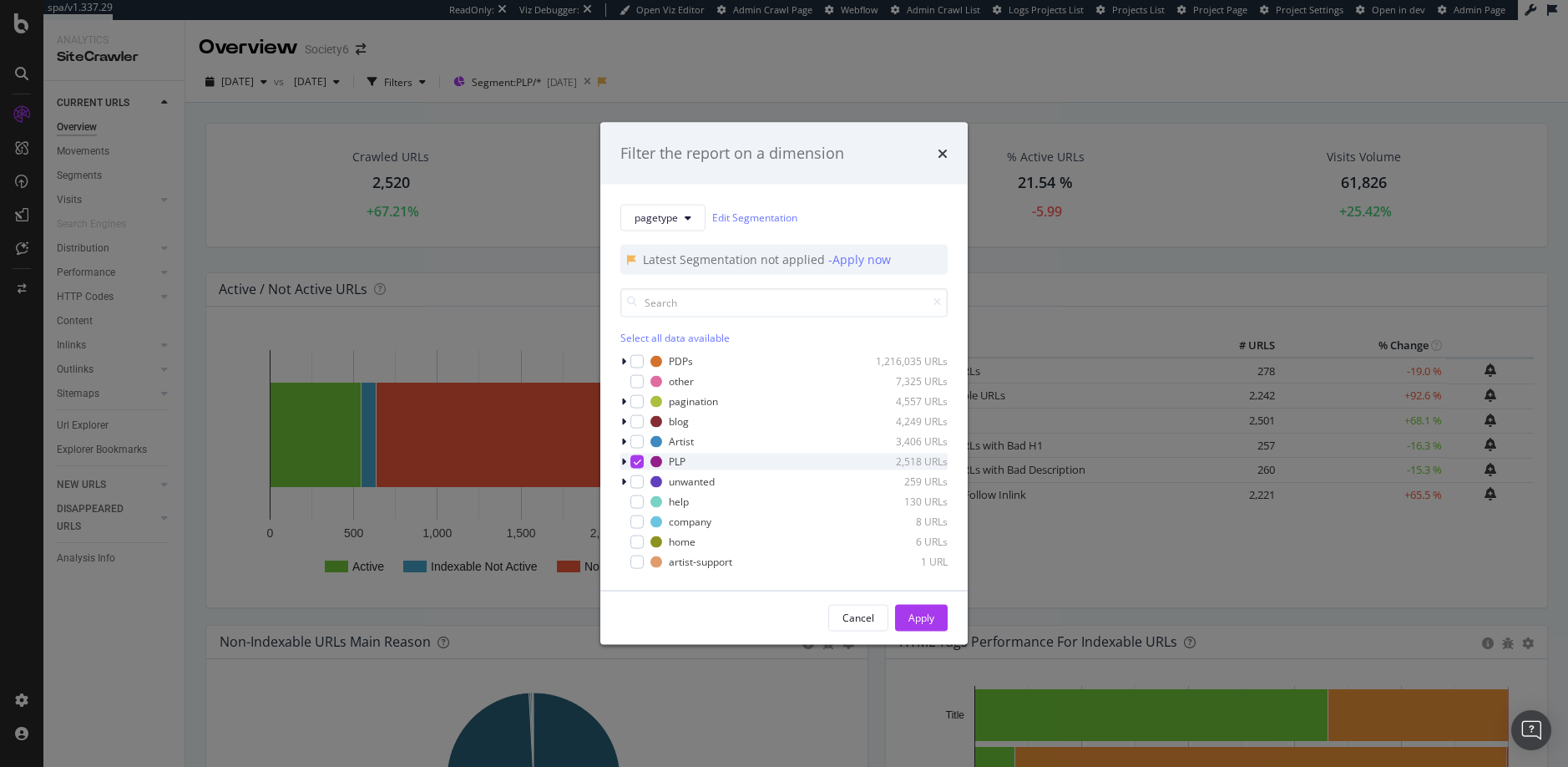
click at [639, 460] on icon "modal" at bounding box center [637, 461] width 8 height 8
click at [639, 439] on div "modal" at bounding box center [637, 441] width 14 height 14
click at [922, 618] on div "Apply" at bounding box center [921, 618] width 25 height 14
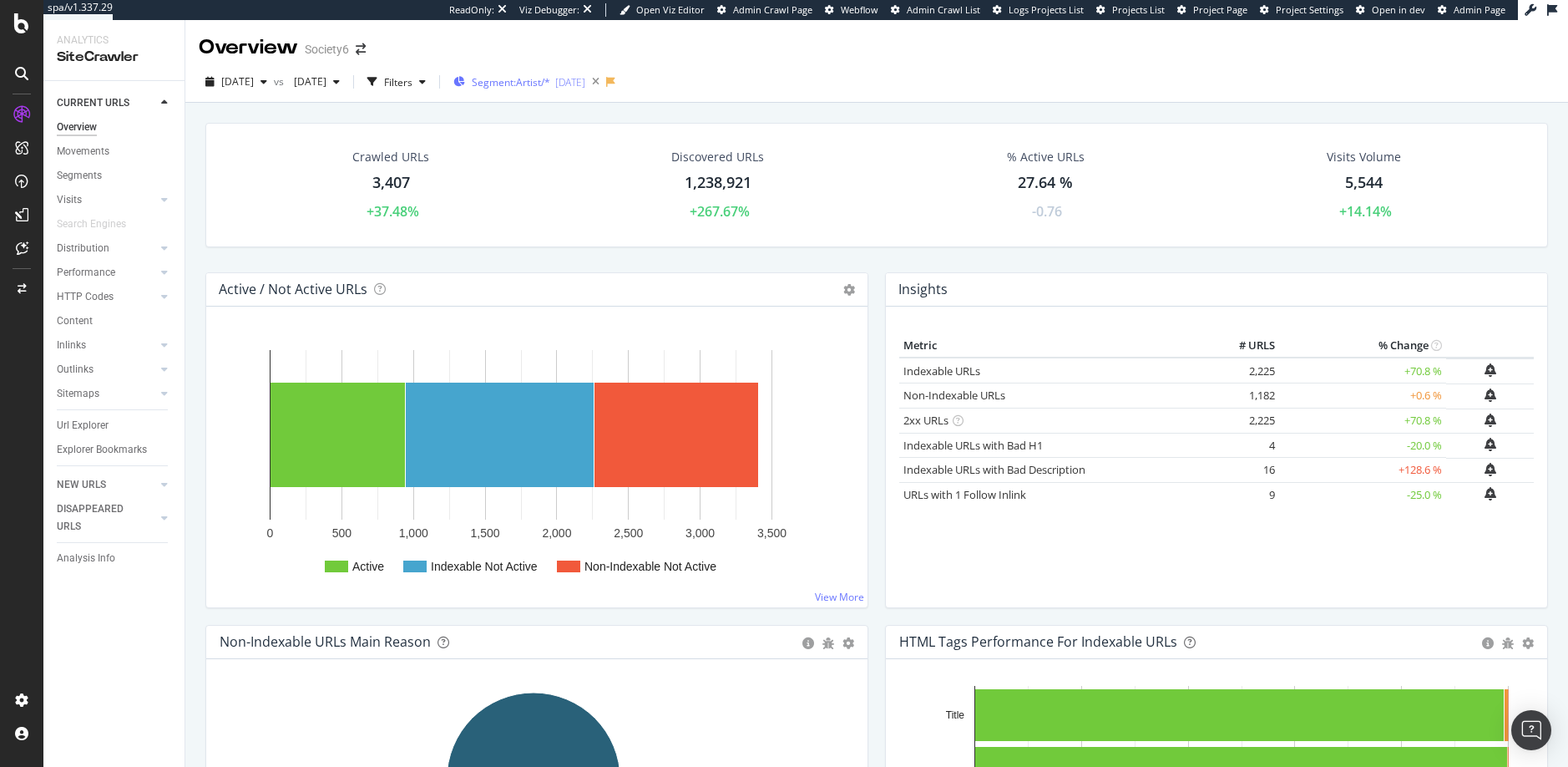
click at [550, 82] on span "Segment: Artist/*" at bounding box center [511, 82] width 78 height 14
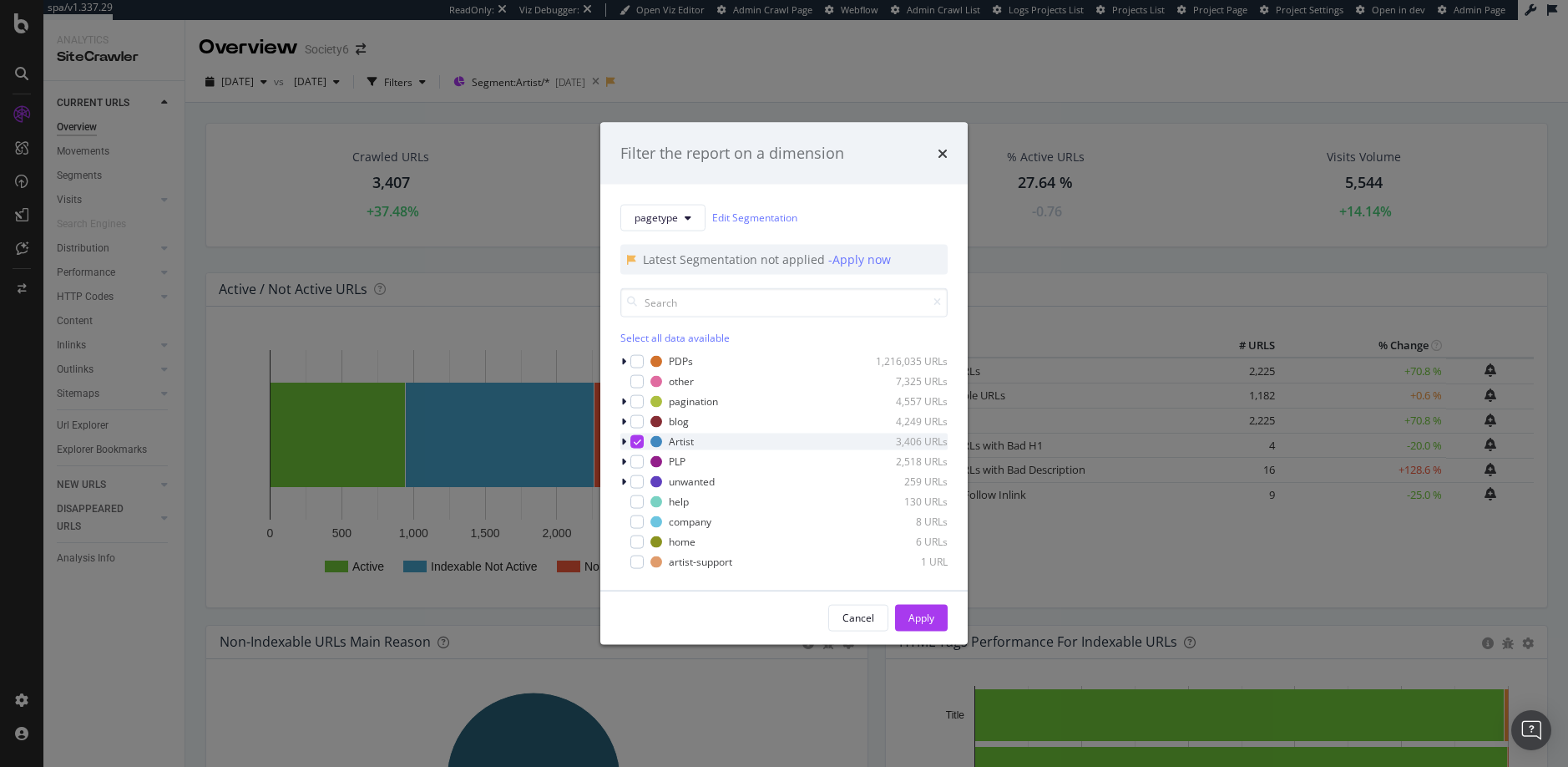
click at [638, 437] on icon "modal" at bounding box center [637, 441] width 8 height 8
click at [638, 423] on div "modal" at bounding box center [637, 421] width 14 height 14
click at [921, 621] on div "Apply" at bounding box center [921, 618] width 25 height 14
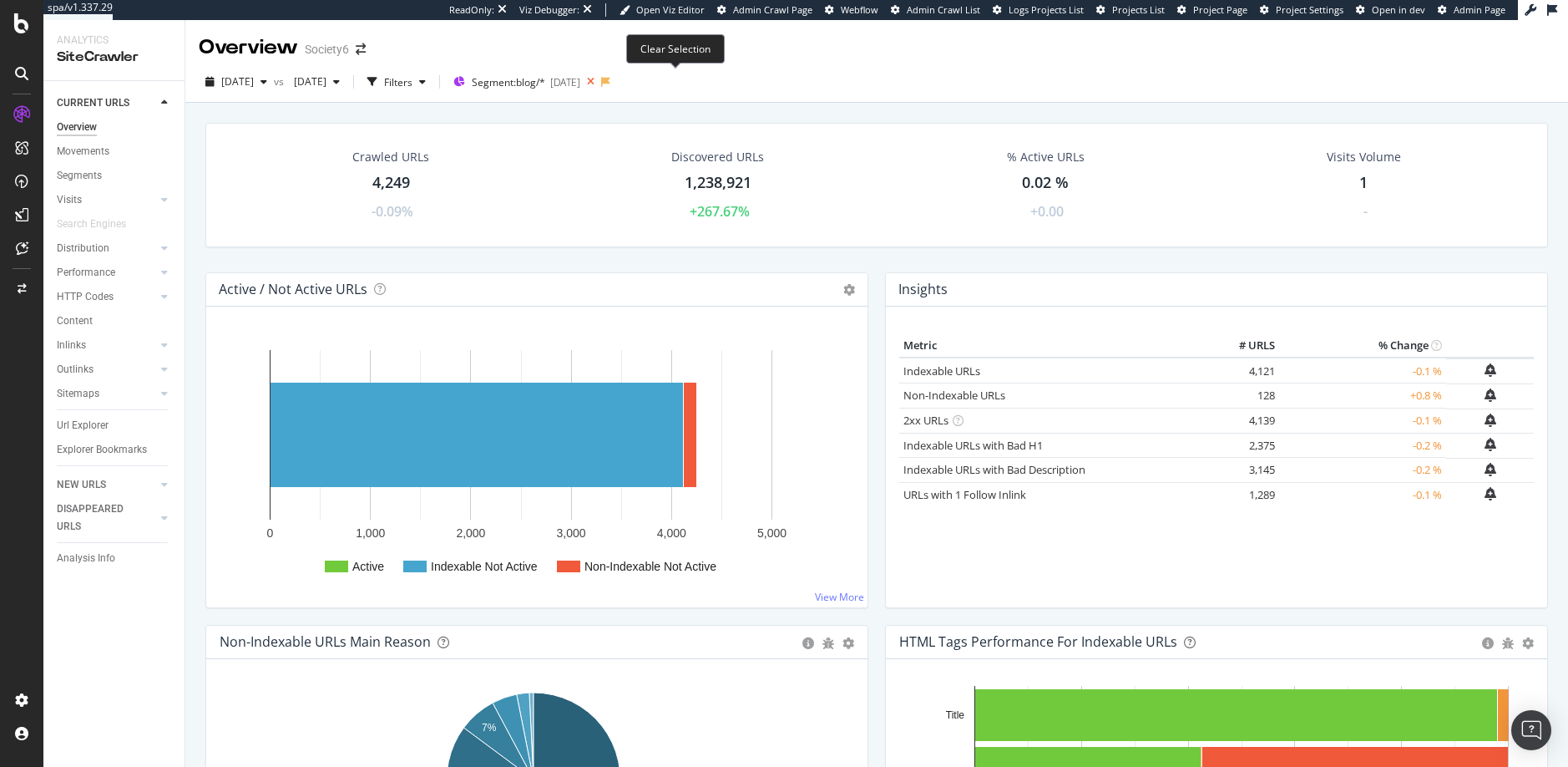
click at [601, 78] on icon at bounding box center [590, 82] width 21 height 24
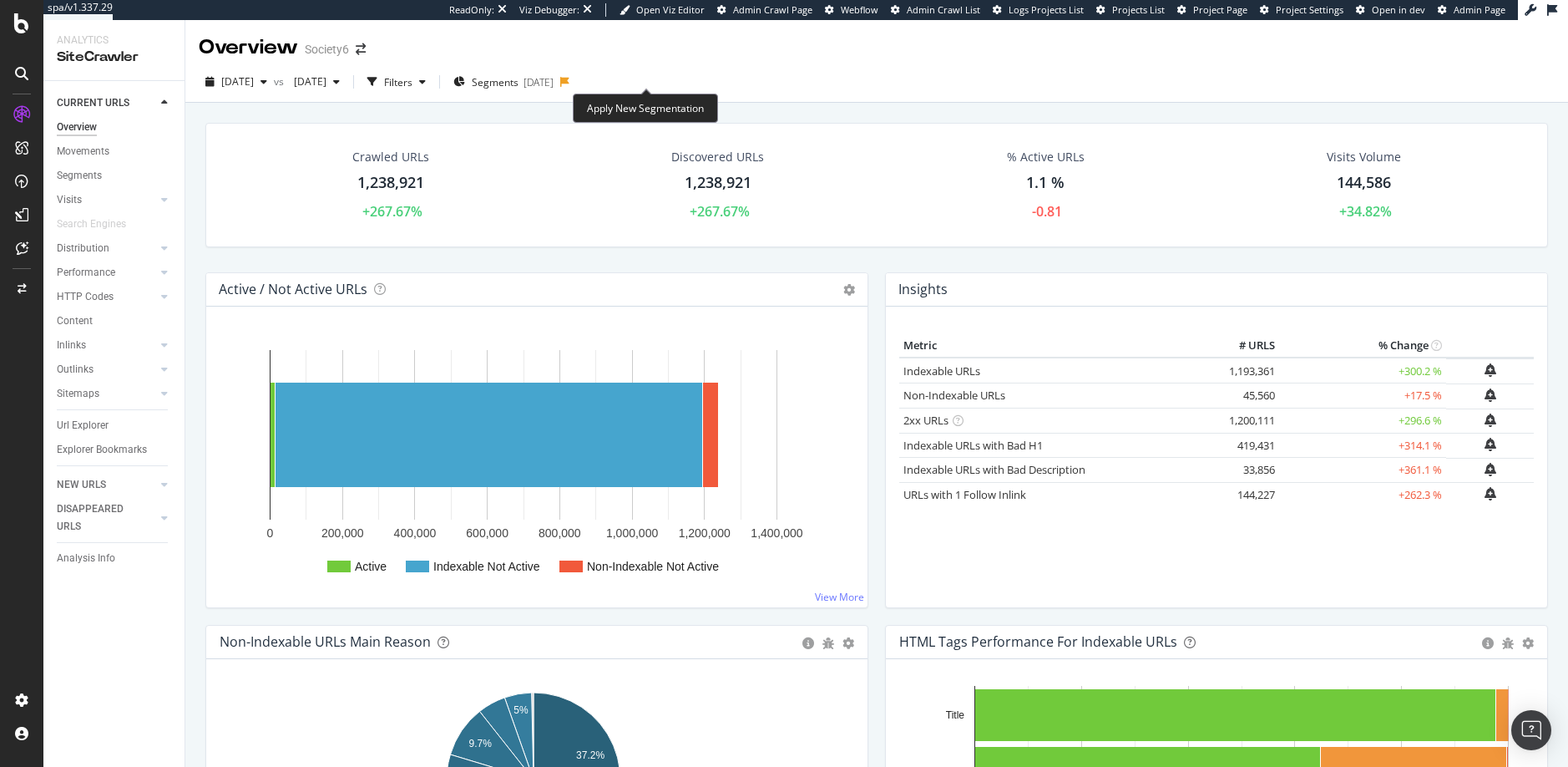
click at [570, 81] on icon at bounding box center [565, 82] width 9 height 10
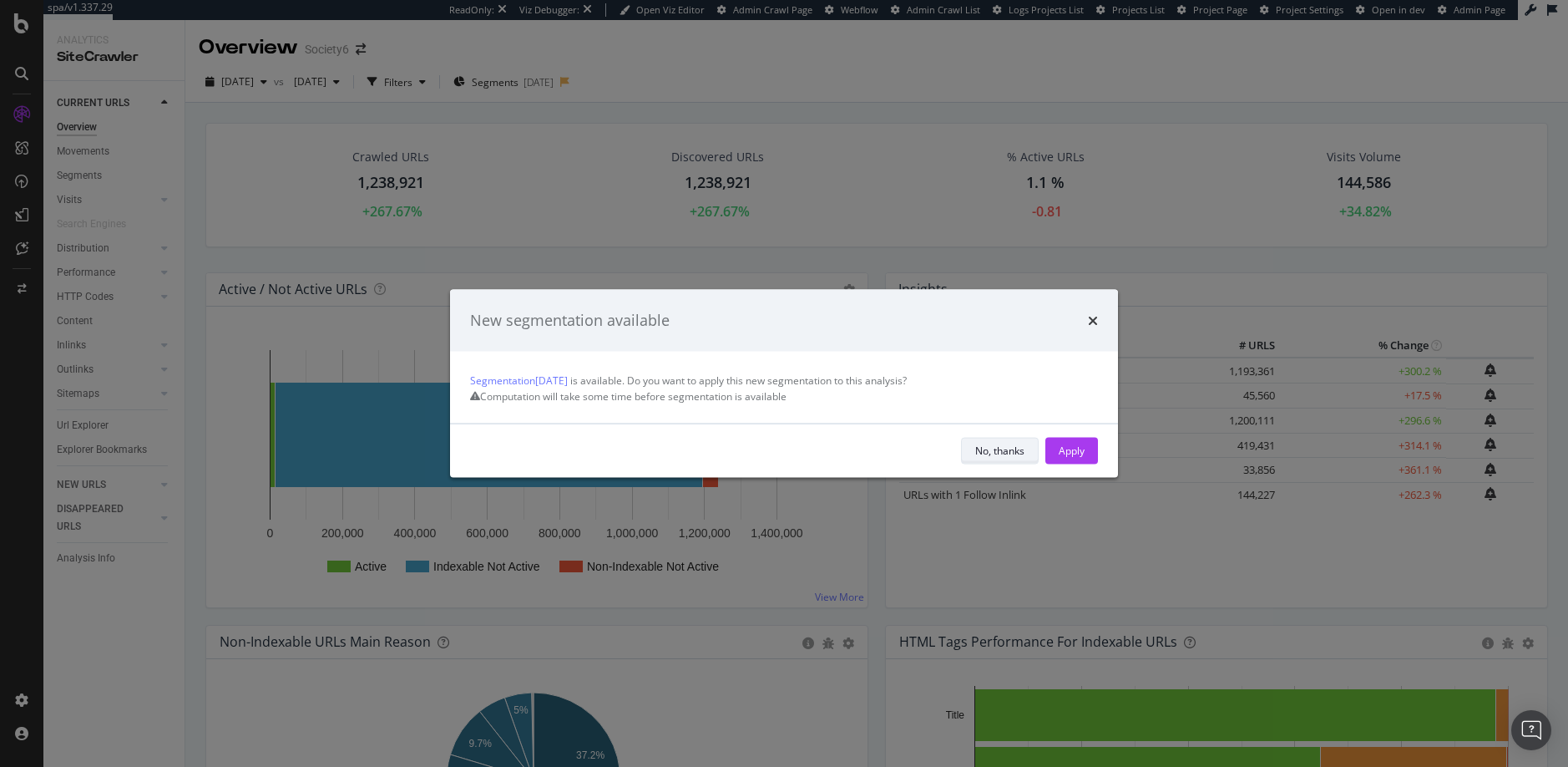
click at [997, 458] on div "No, thanks" at bounding box center [999, 450] width 49 height 14
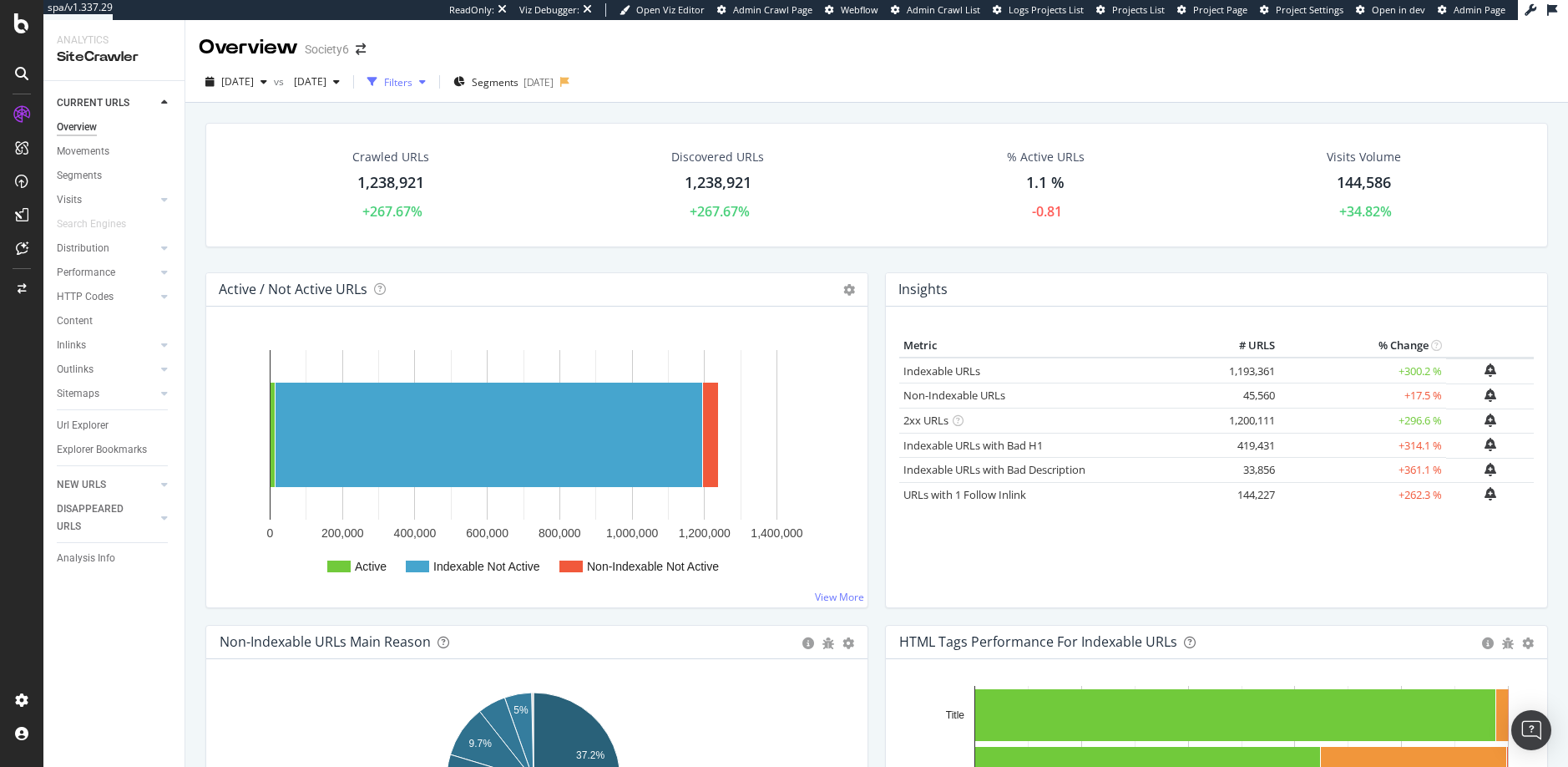
click at [413, 81] on div "Filters" at bounding box center [397, 82] width 28 height 14
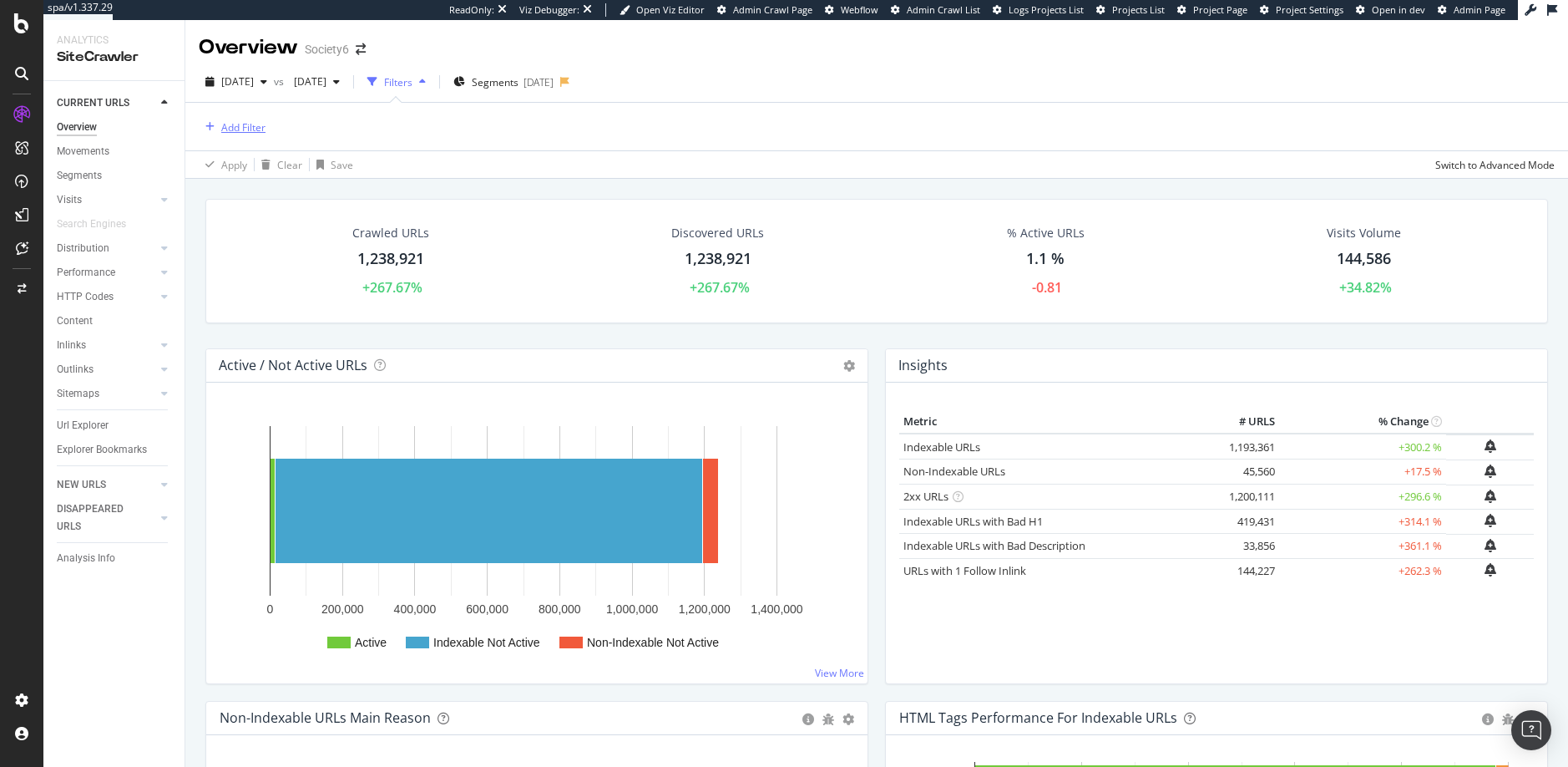
click at [240, 125] on div "Add Filter" at bounding box center [244, 127] width 44 height 14
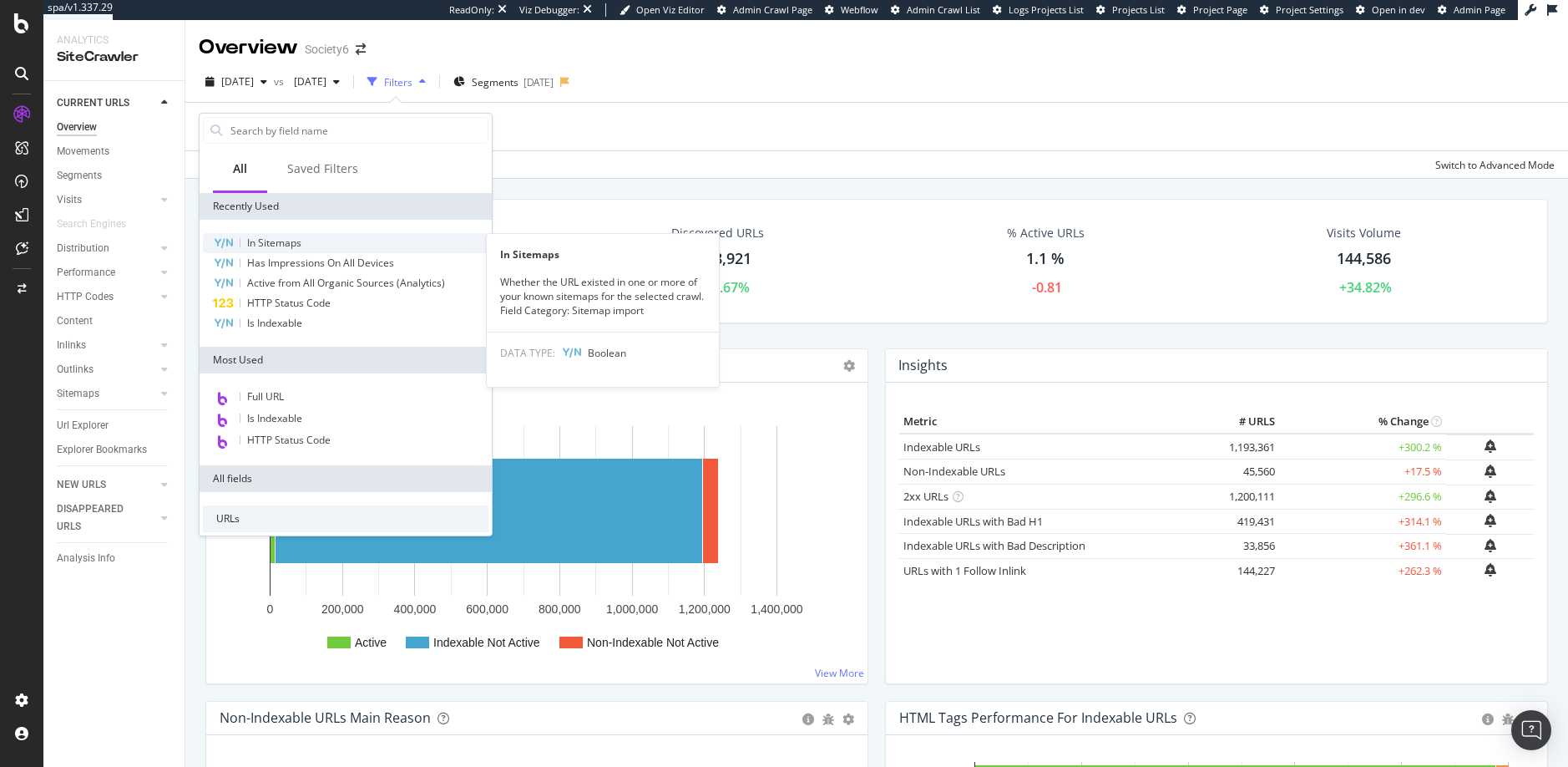
click at [276, 239] on span "In Sitemaps" at bounding box center [274, 242] width 54 height 14
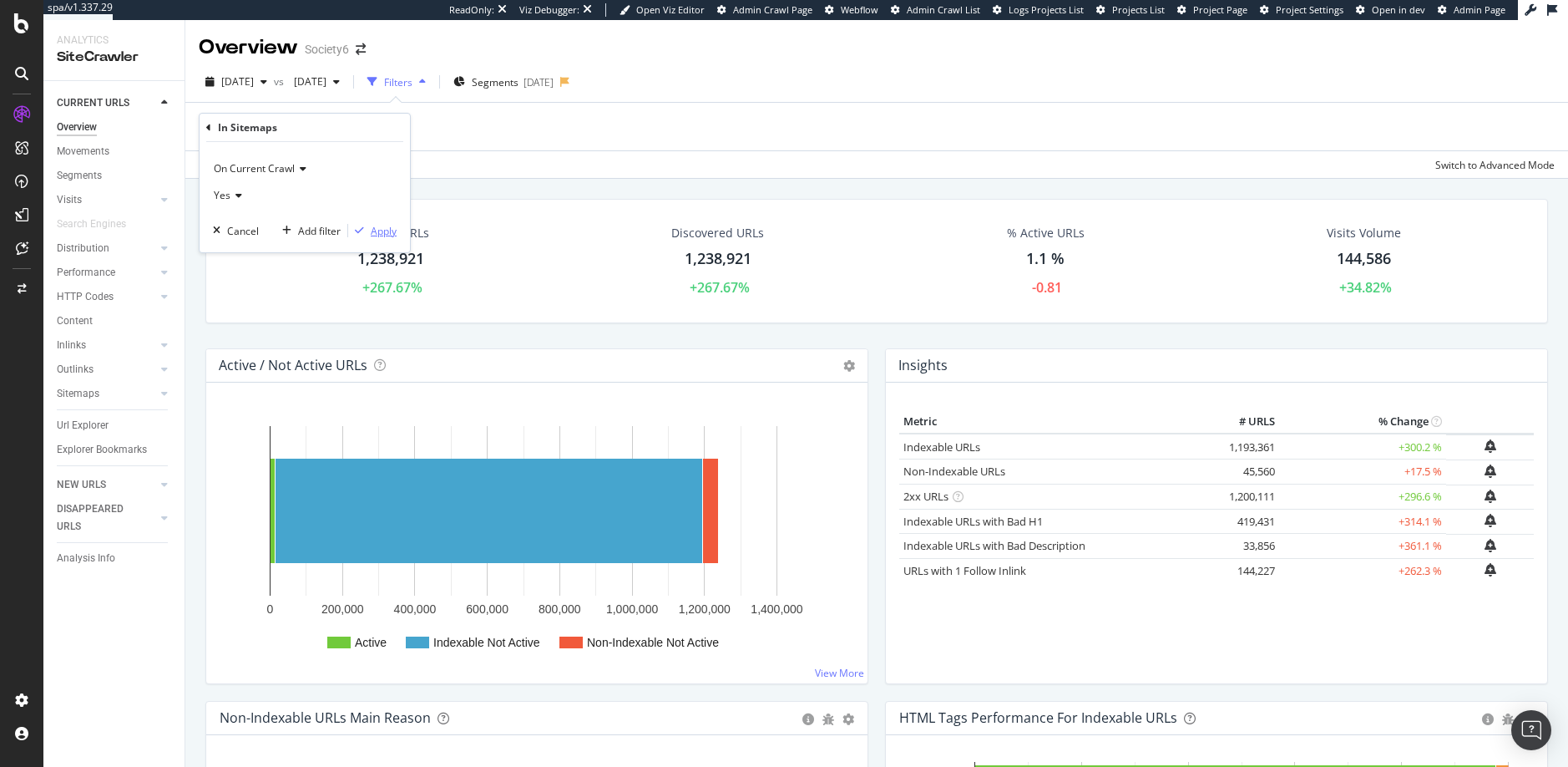
click at [383, 231] on div "Apply" at bounding box center [384, 231] width 25 height 14
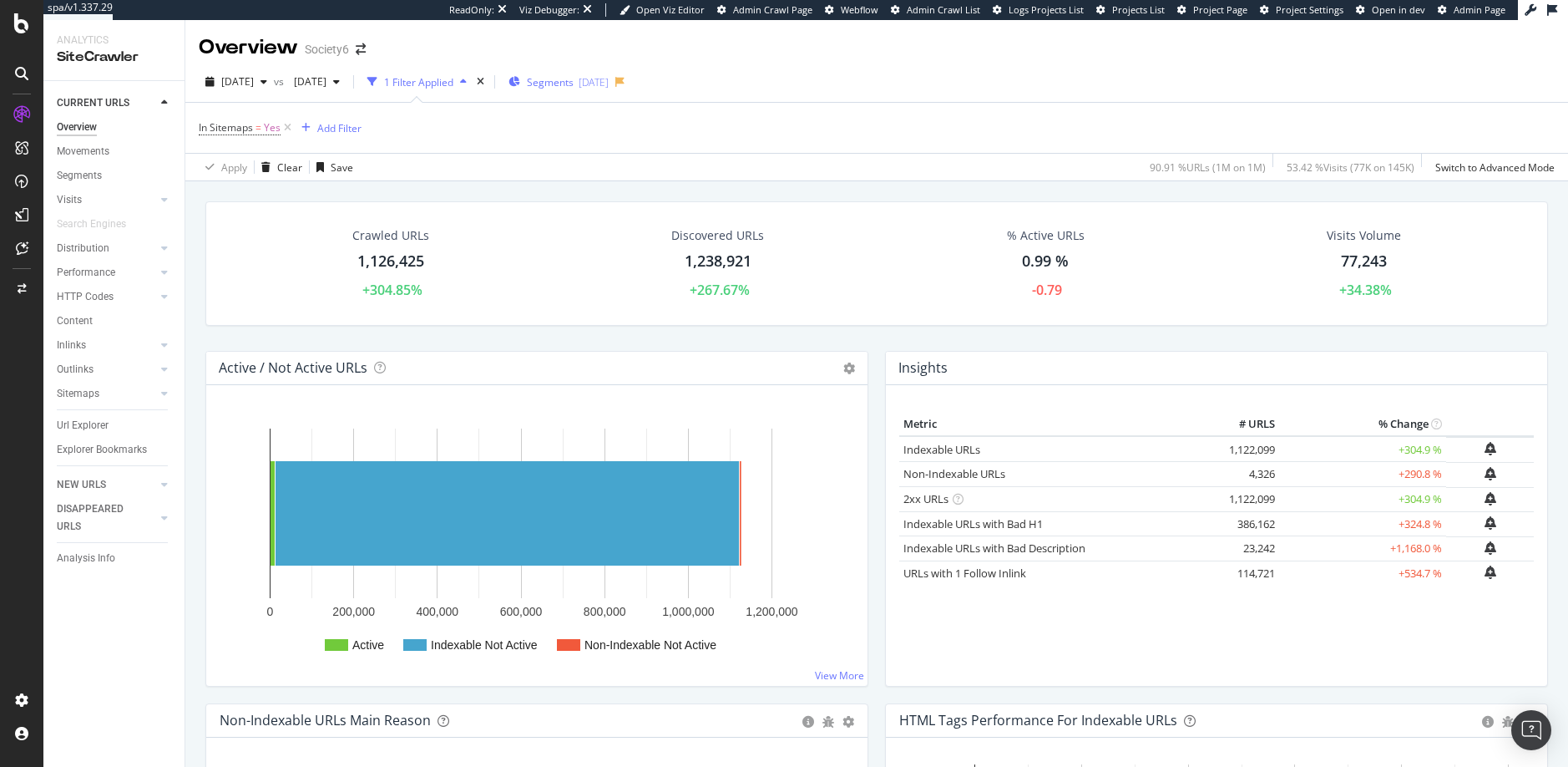
click at [574, 79] on span "Segments" at bounding box center [549, 82] width 47 height 14
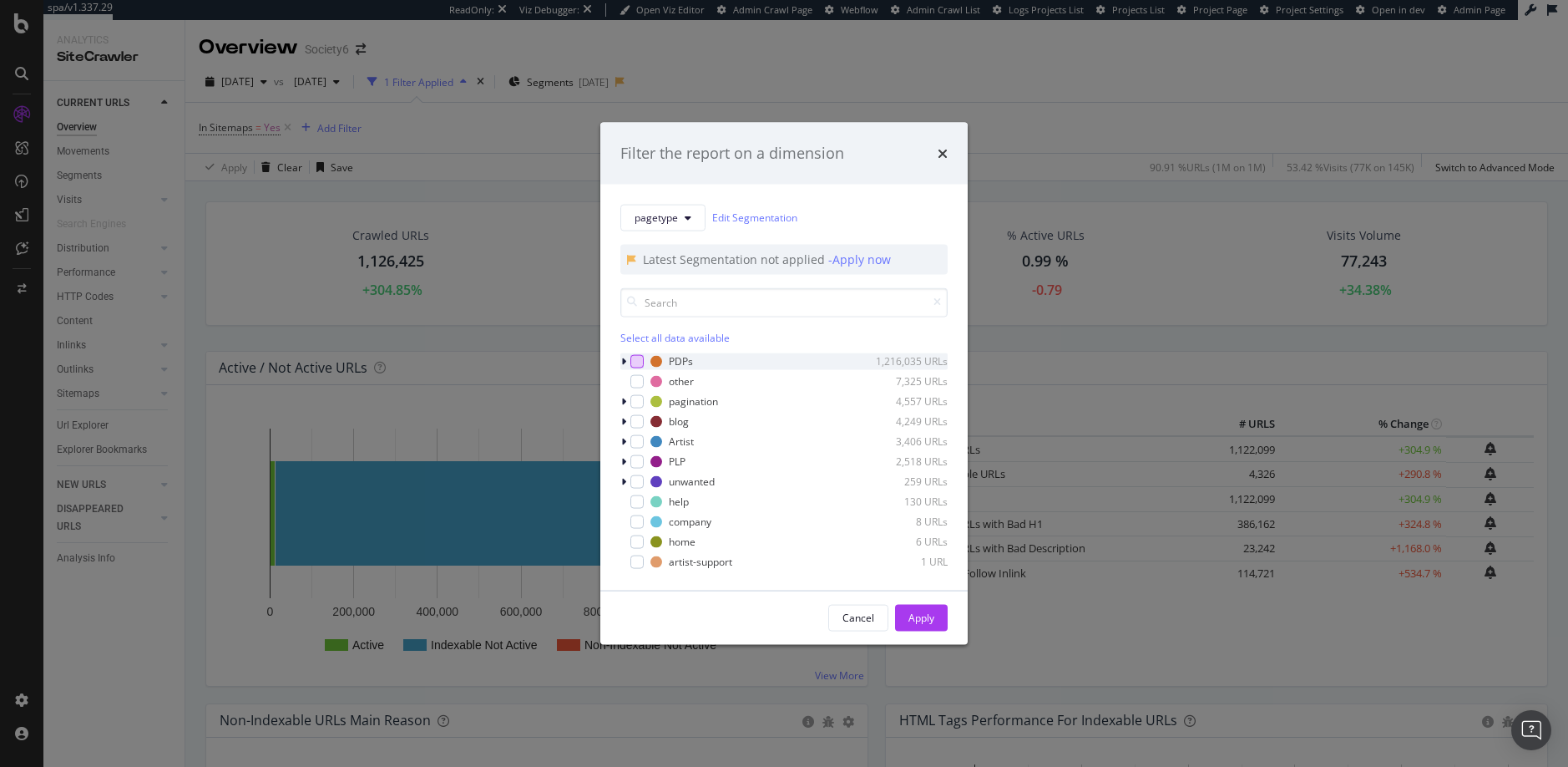
click at [637, 357] on div "modal" at bounding box center [637, 361] width 14 height 14
click at [922, 623] on div "Apply" at bounding box center [921, 618] width 25 height 14
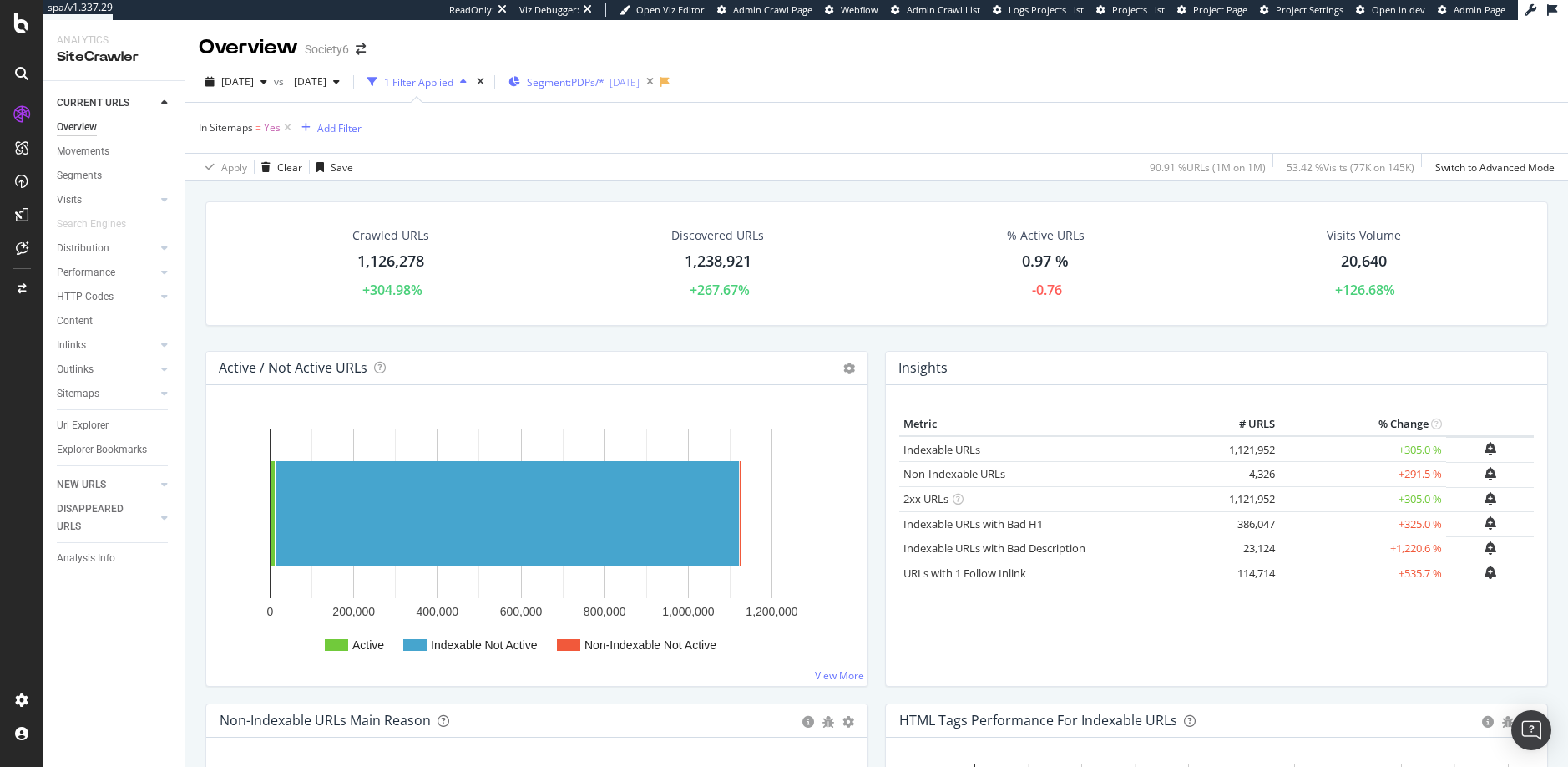
click at [604, 80] on span "Segment: PDPs/*" at bounding box center [565, 82] width 77 height 14
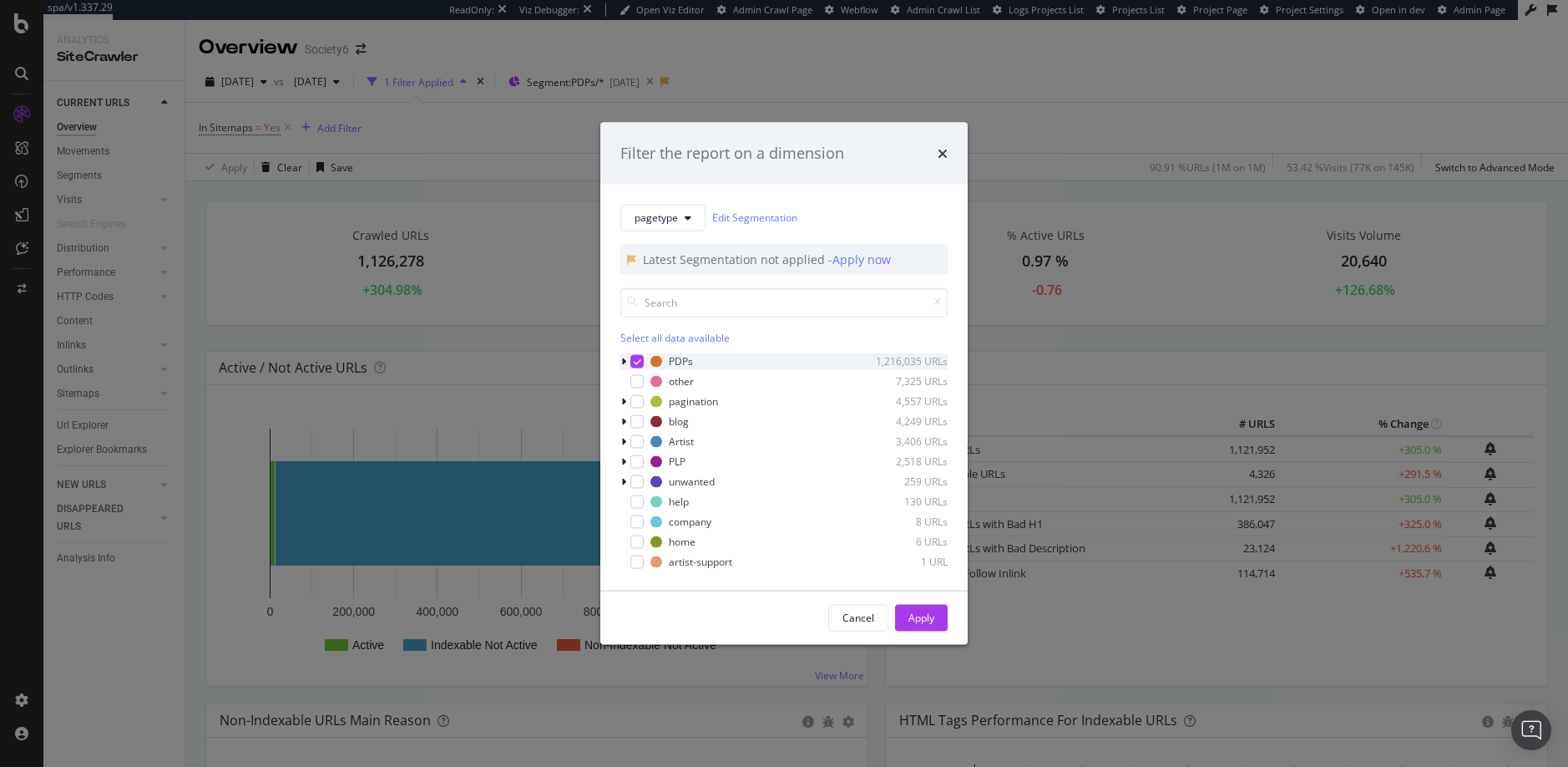
click at [634, 357] on icon "modal" at bounding box center [637, 361] width 8 height 8
click at [638, 460] on div "modal" at bounding box center [637, 461] width 14 height 14
click at [919, 615] on div "Apply" at bounding box center [921, 618] width 25 height 14
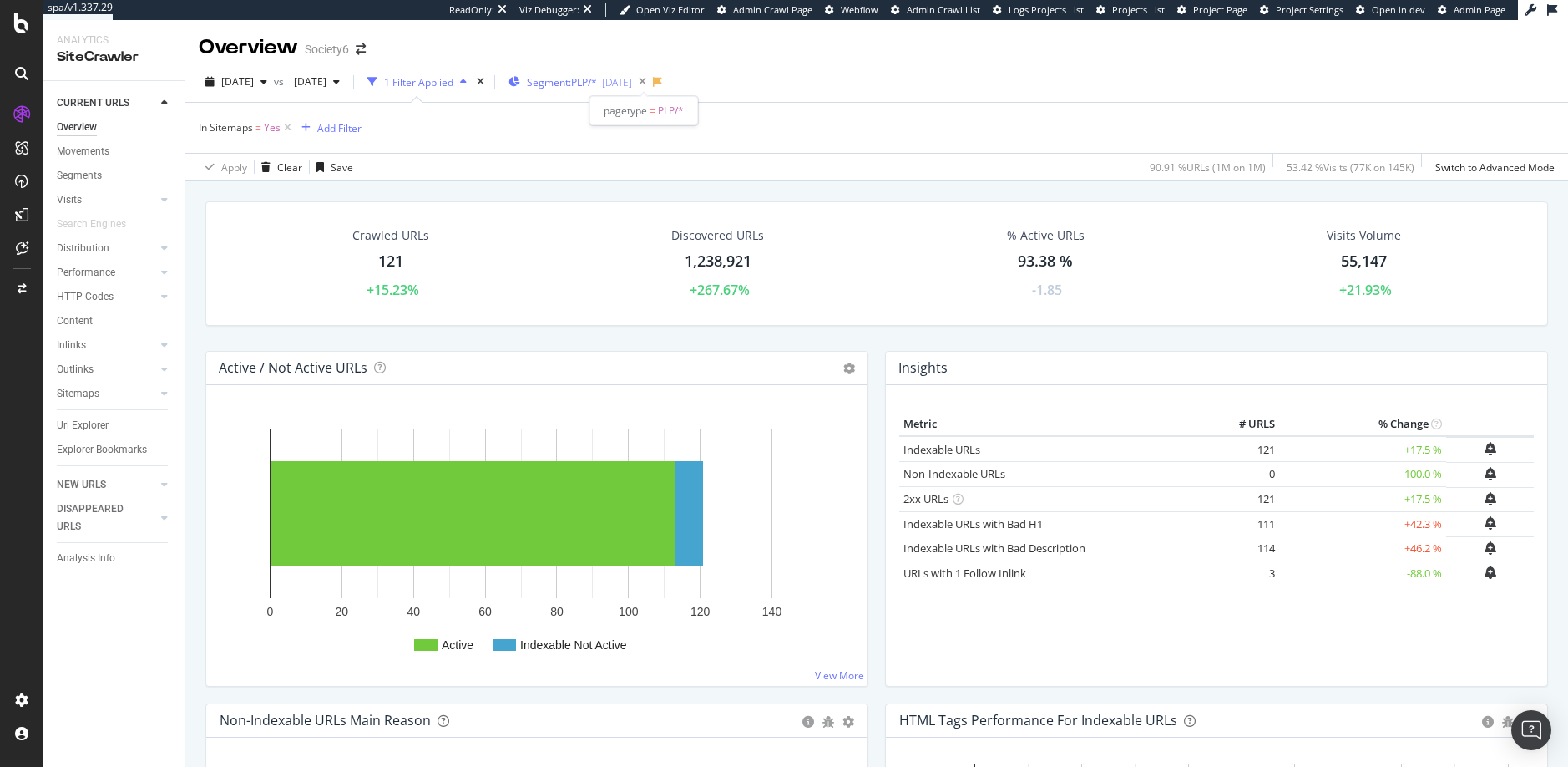
click at [597, 81] on span "Segment: PLP/*" at bounding box center [561, 82] width 70 height 14
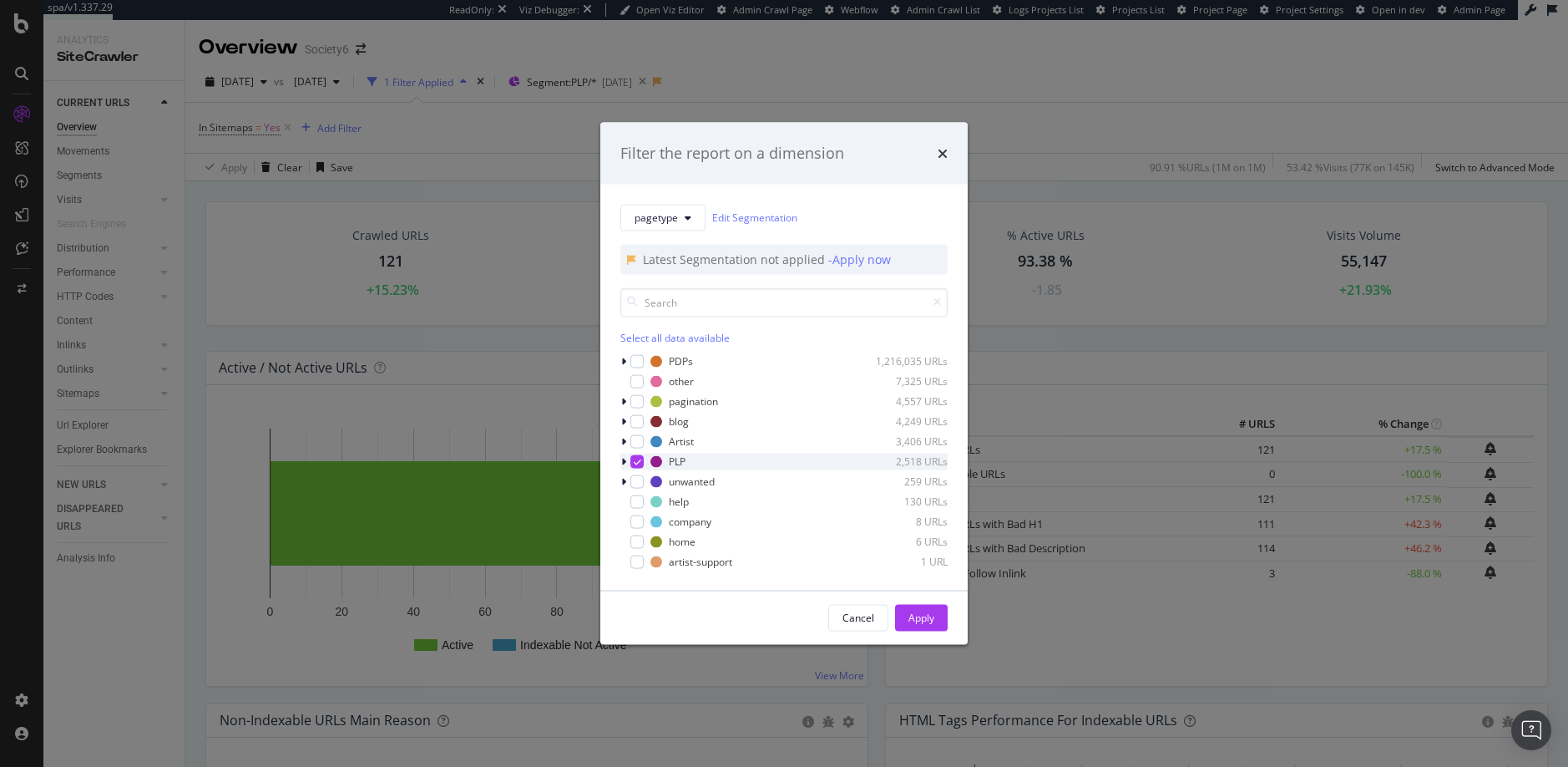
click at [638, 460] on icon "modal" at bounding box center [637, 461] width 8 height 8
click at [638, 442] on div "modal" at bounding box center [637, 441] width 14 height 14
click at [925, 617] on div "Apply" at bounding box center [921, 618] width 25 height 14
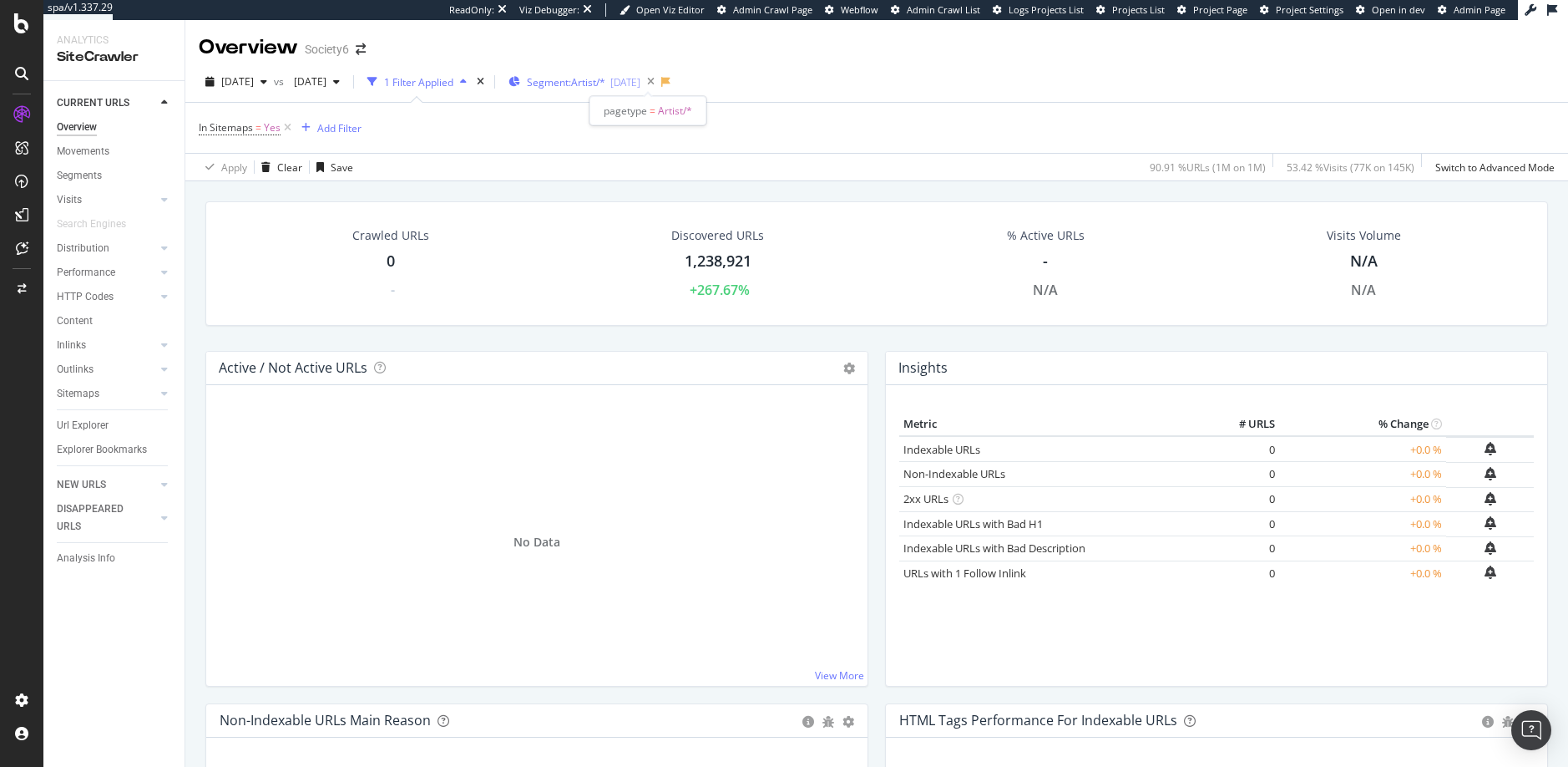
click at [605, 81] on span "Segment: Artist/*" at bounding box center [565, 82] width 78 height 14
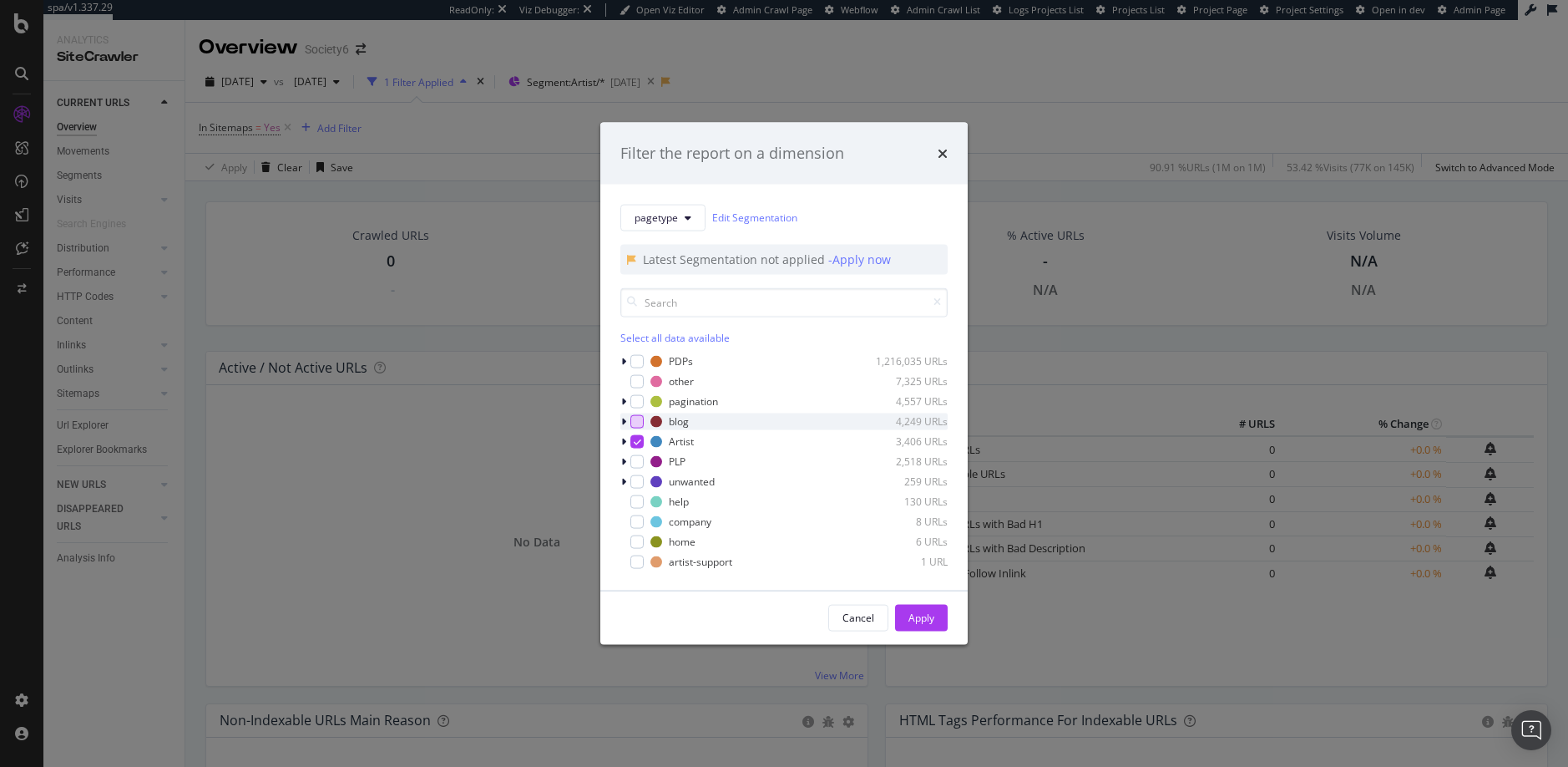
click at [638, 421] on div "modal" at bounding box center [637, 421] width 14 height 14
click at [638, 440] on icon "modal" at bounding box center [637, 441] width 8 height 8
click at [918, 617] on div "Apply" at bounding box center [921, 618] width 25 height 14
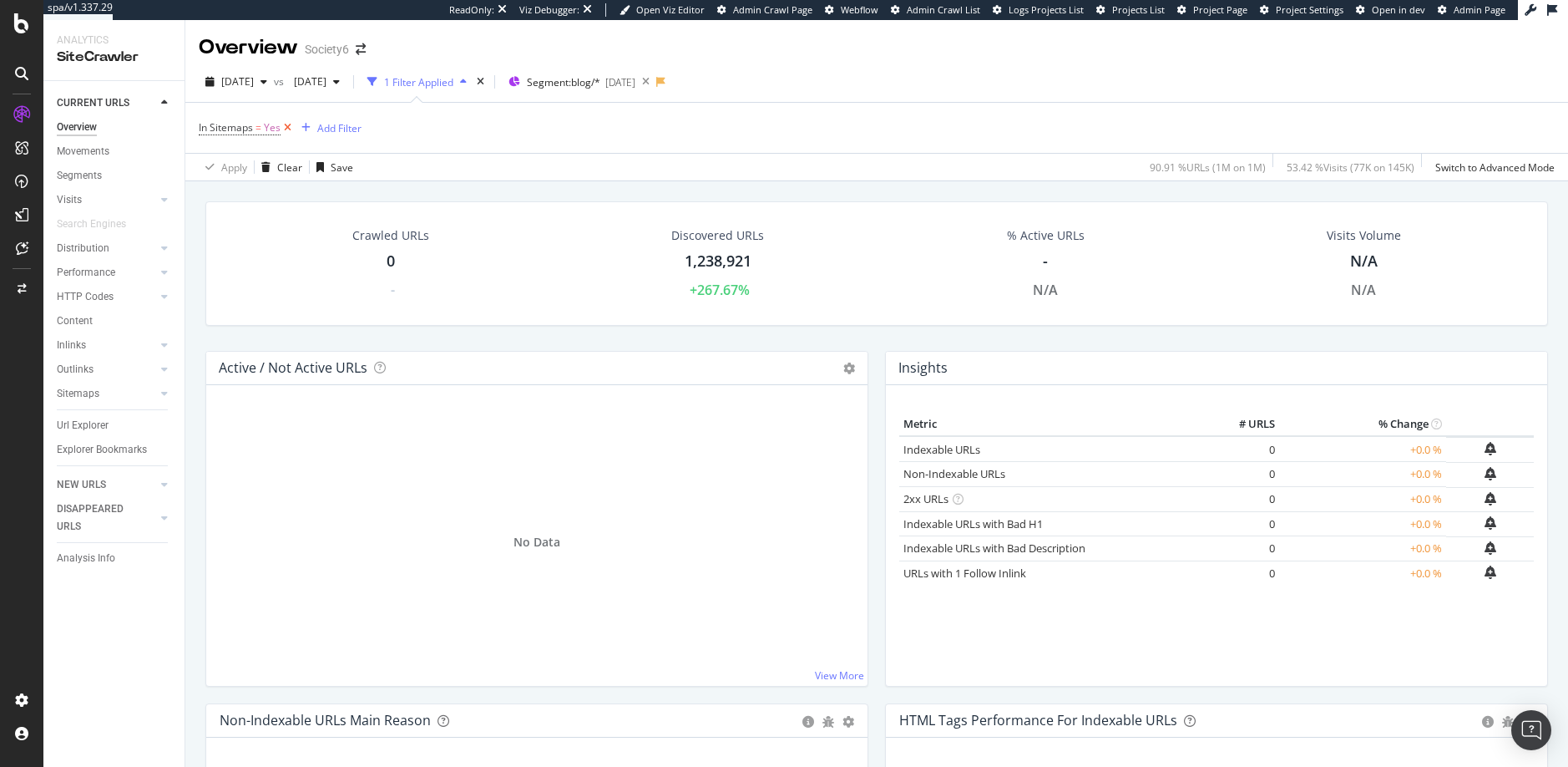
click at [285, 125] on icon at bounding box center [287, 128] width 14 height 17
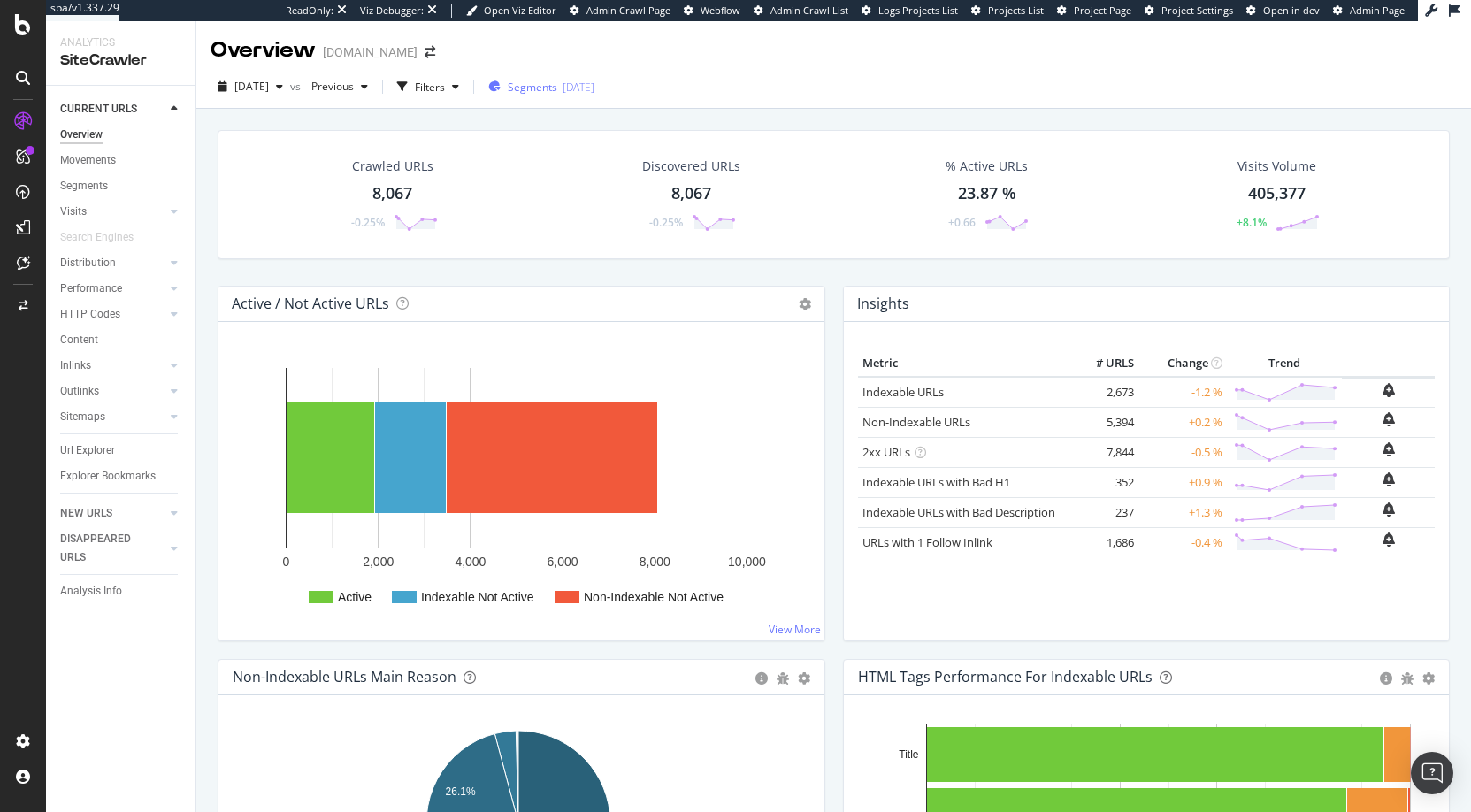
click at [557, 86] on span "Segments" at bounding box center [532, 86] width 49 height 15
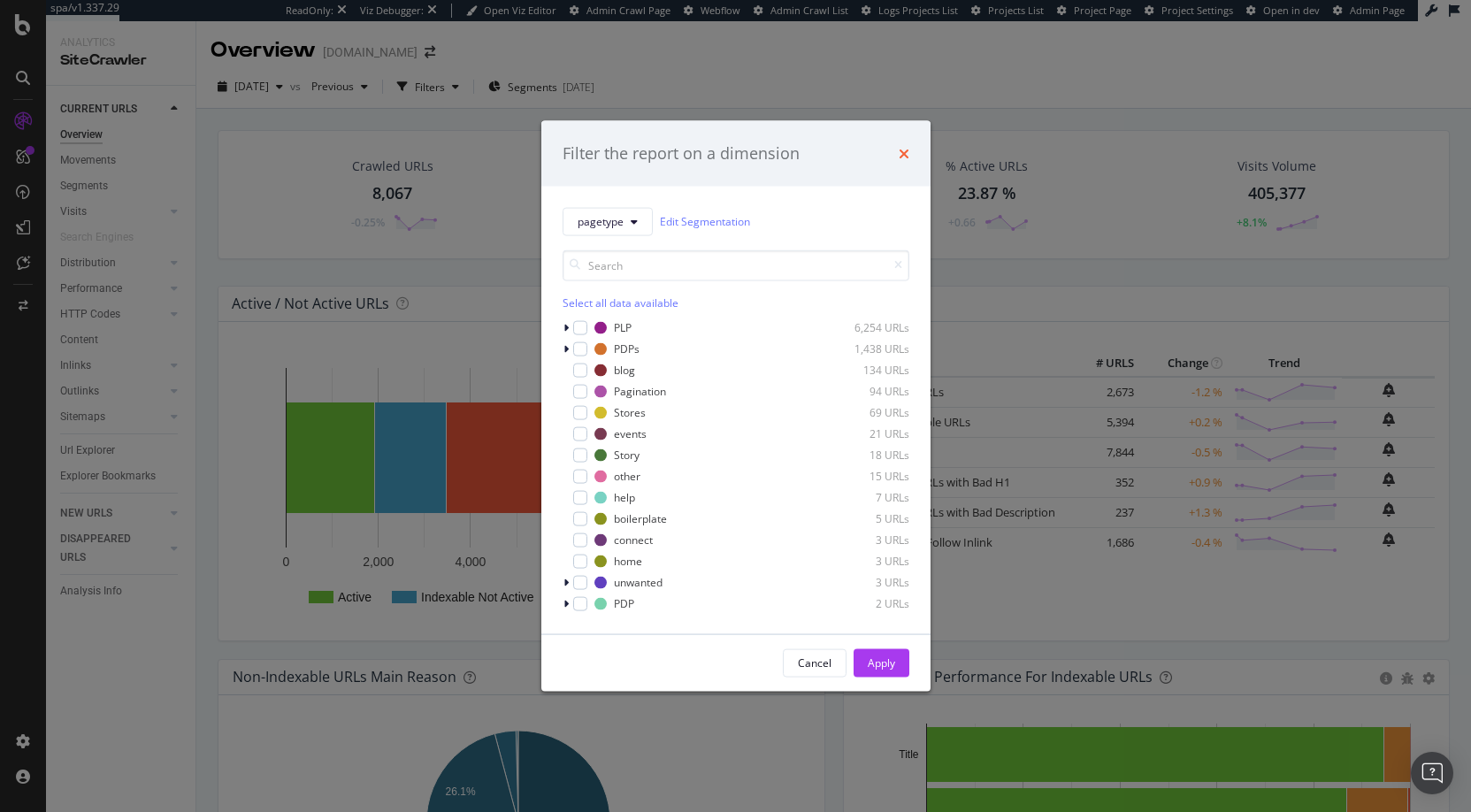
click at [904, 151] on icon "times" at bounding box center [904, 153] width 11 height 14
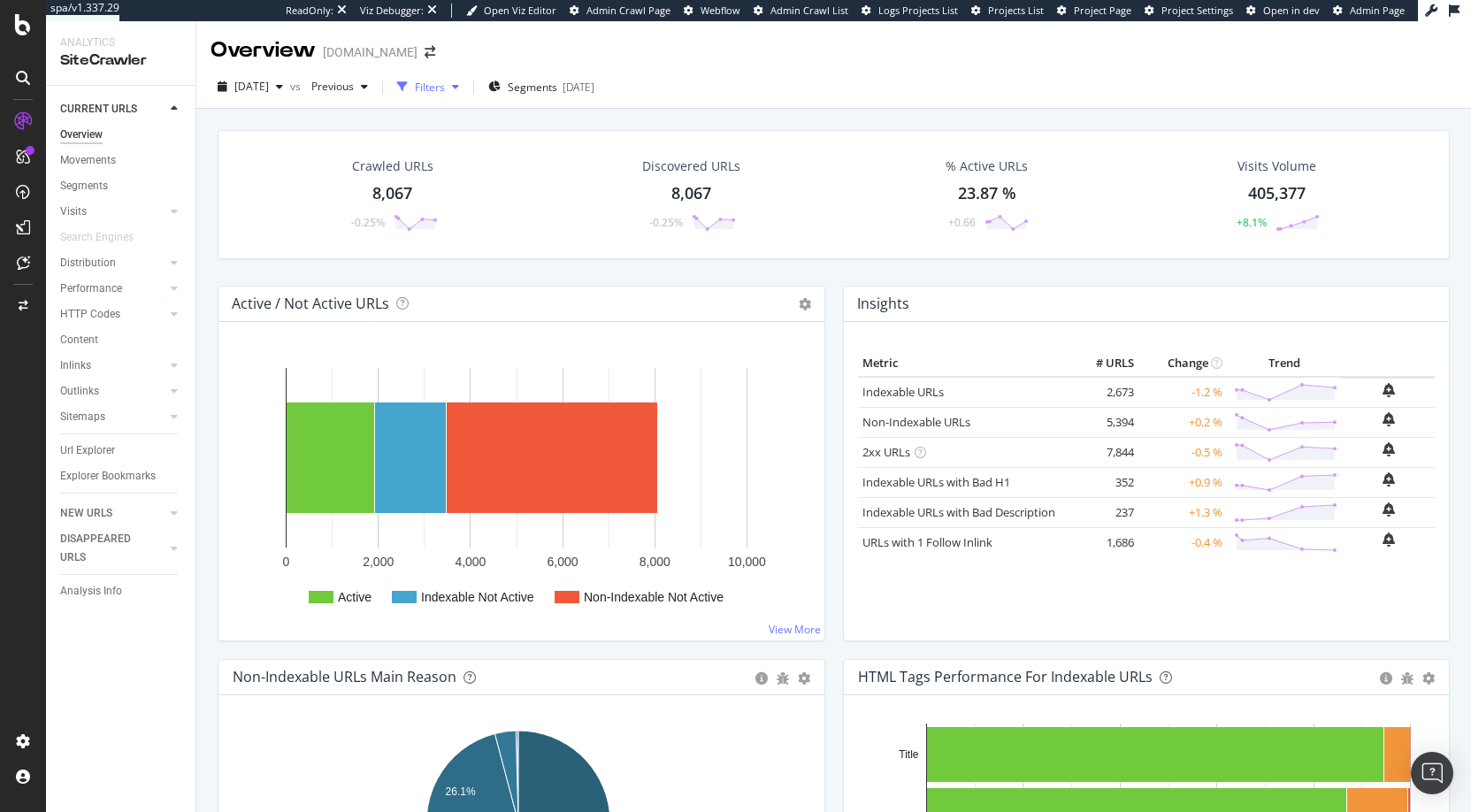
click at [445, 86] on div "Filters" at bounding box center [429, 86] width 30 height 15
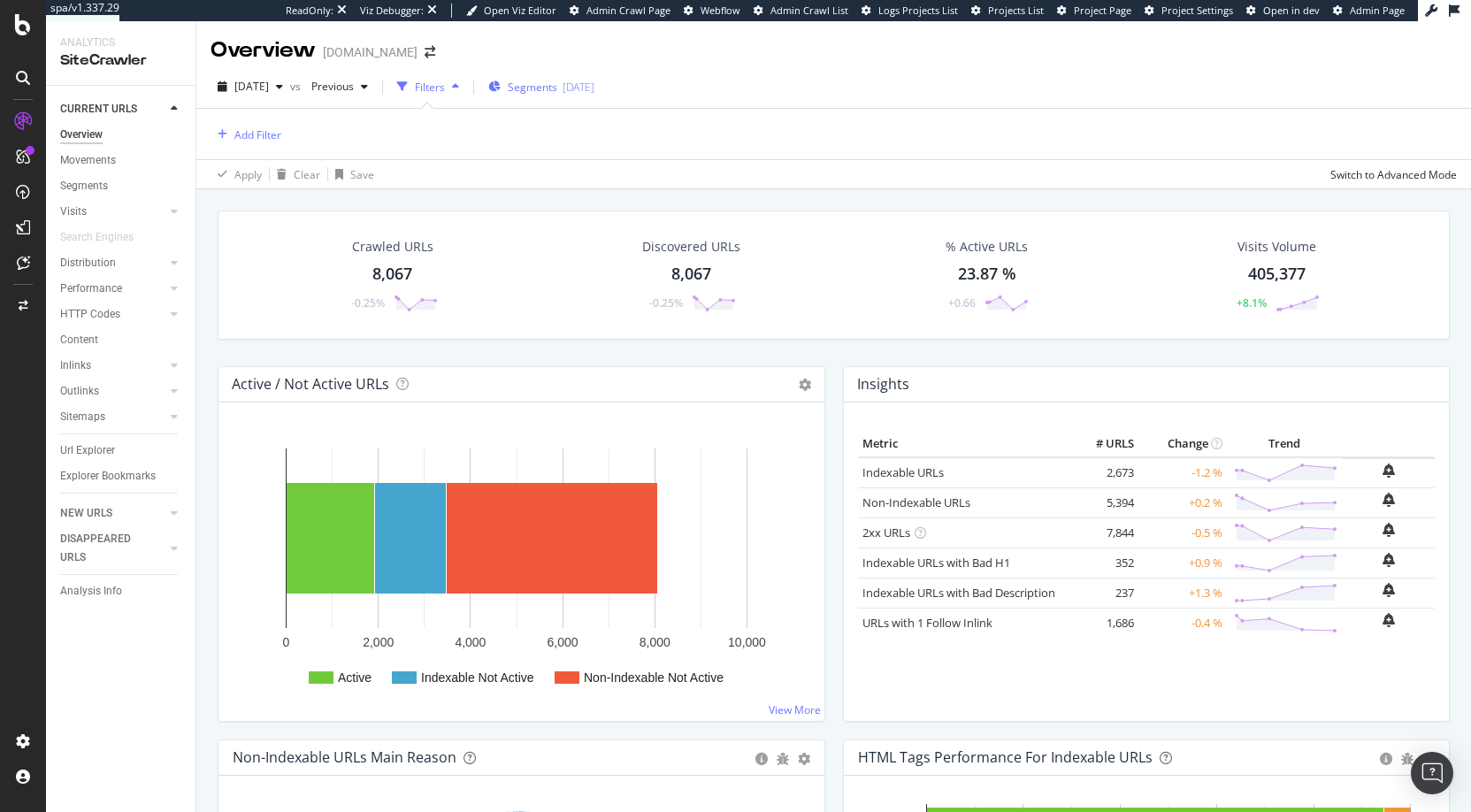
click at [557, 87] on span "Segments" at bounding box center [532, 86] width 49 height 15
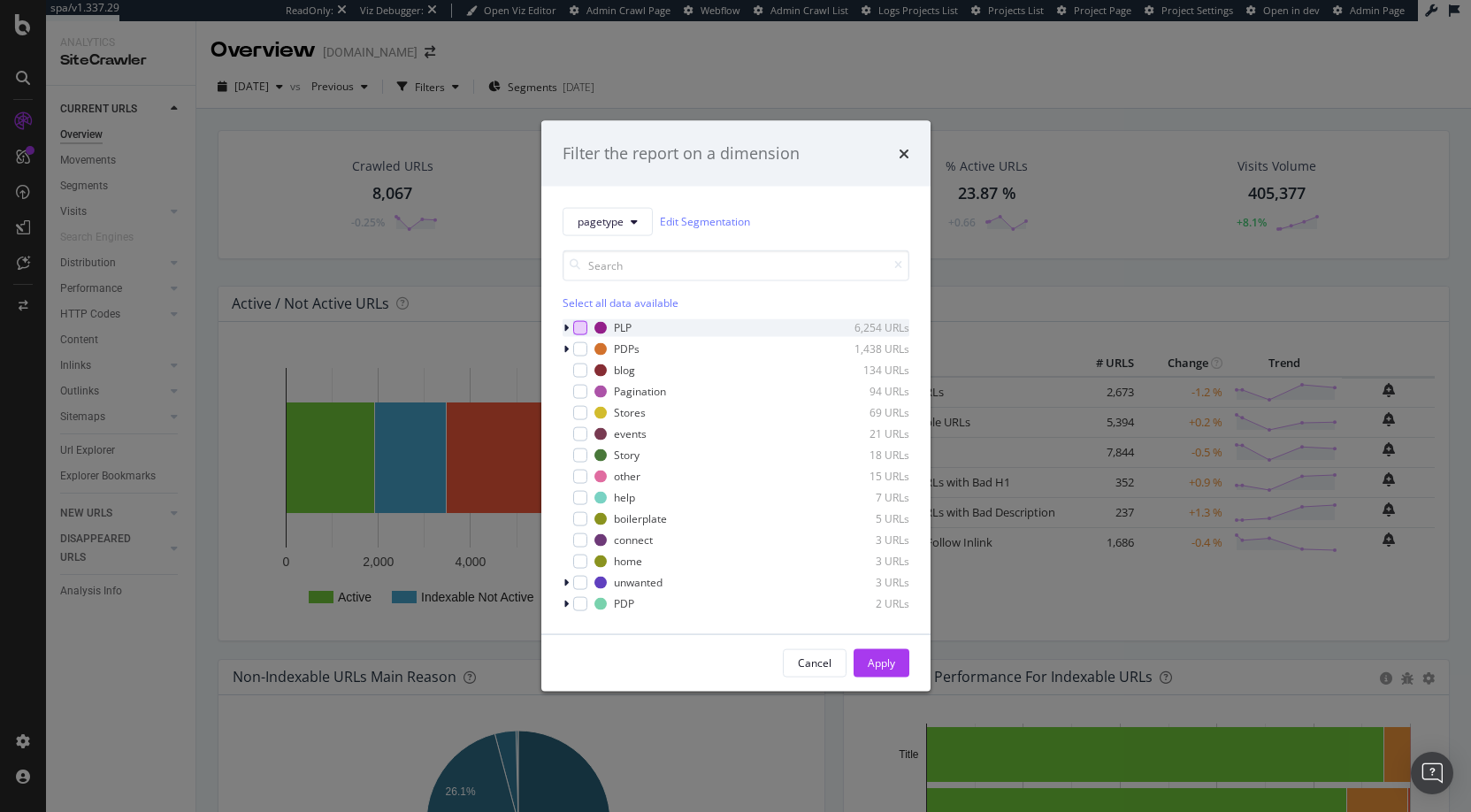
click at [579, 325] on div "modal" at bounding box center [580, 327] width 14 height 14
click at [874, 661] on div "Apply" at bounding box center [882, 663] width 27 height 15
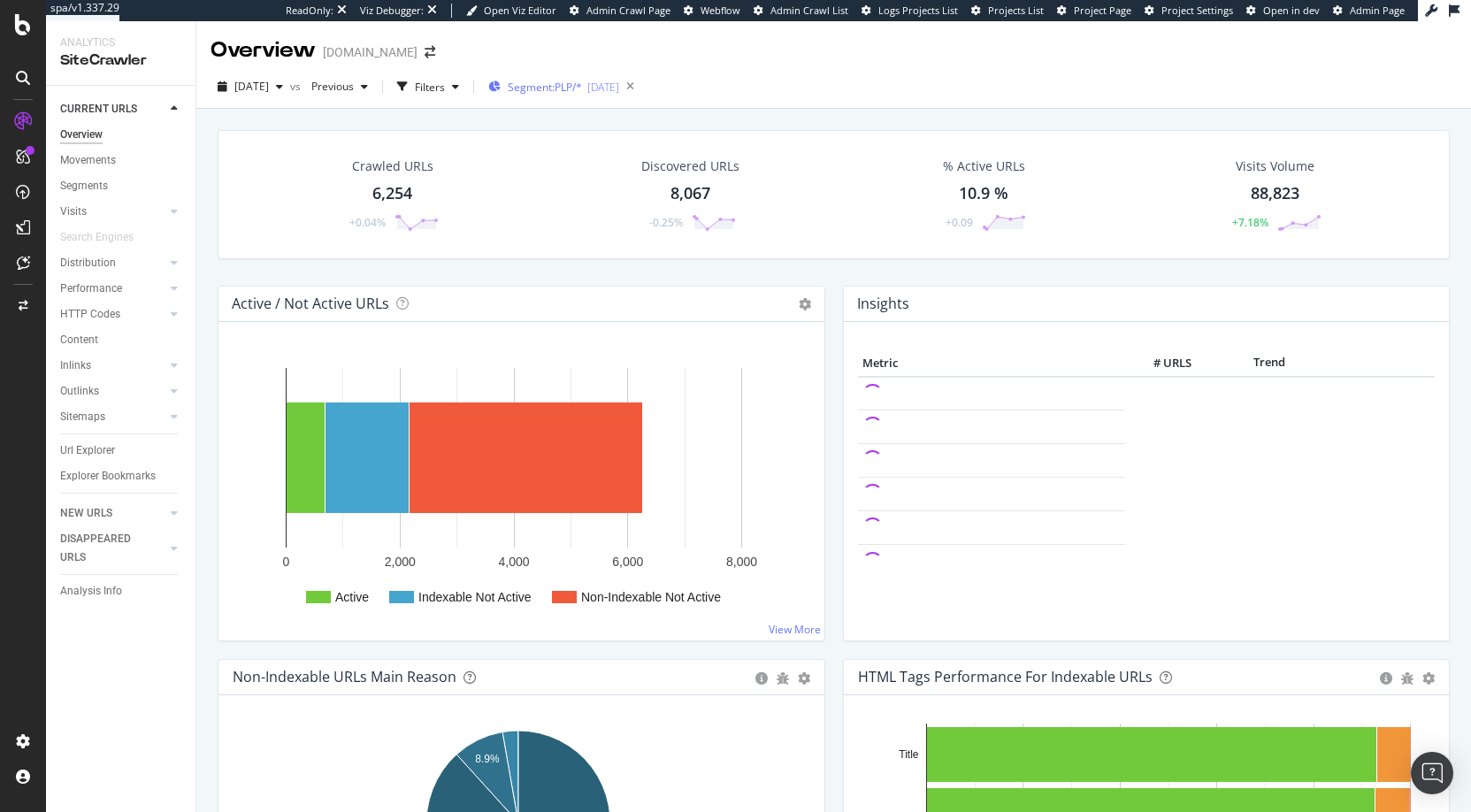
click at [582, 85] on span "Segment: PLP/*" at bounding box center [544, 86] width 75 height 15
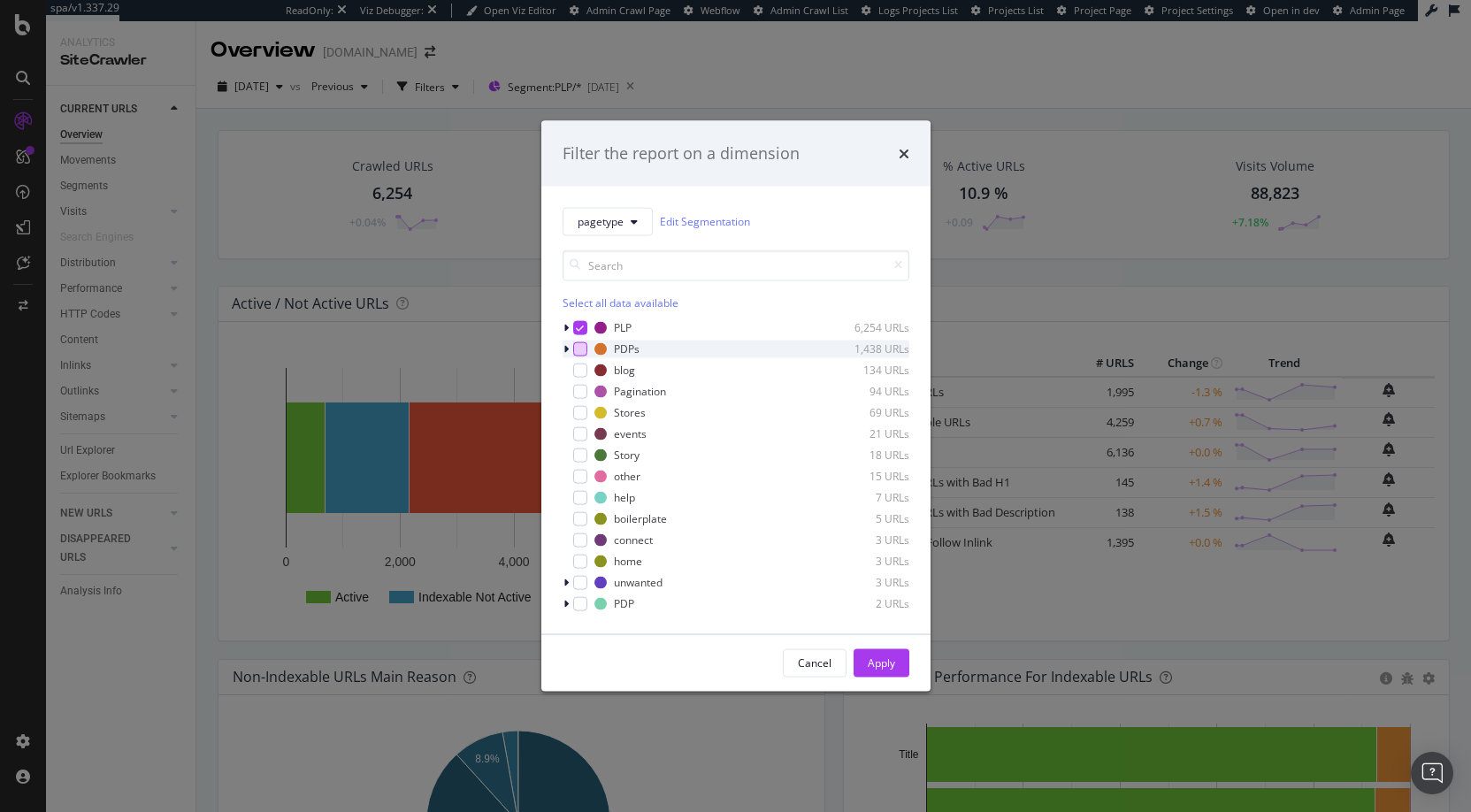
click at [582, 346] on div "modal" at bounding box center [580, 349] width 14 height 14
click at [580, 324] on icon "modal" at bounding box center [579, 327] width 8 height 9
click at [883, 665] on div "Apply" at bounding box center [882, 663] width 27 height 15
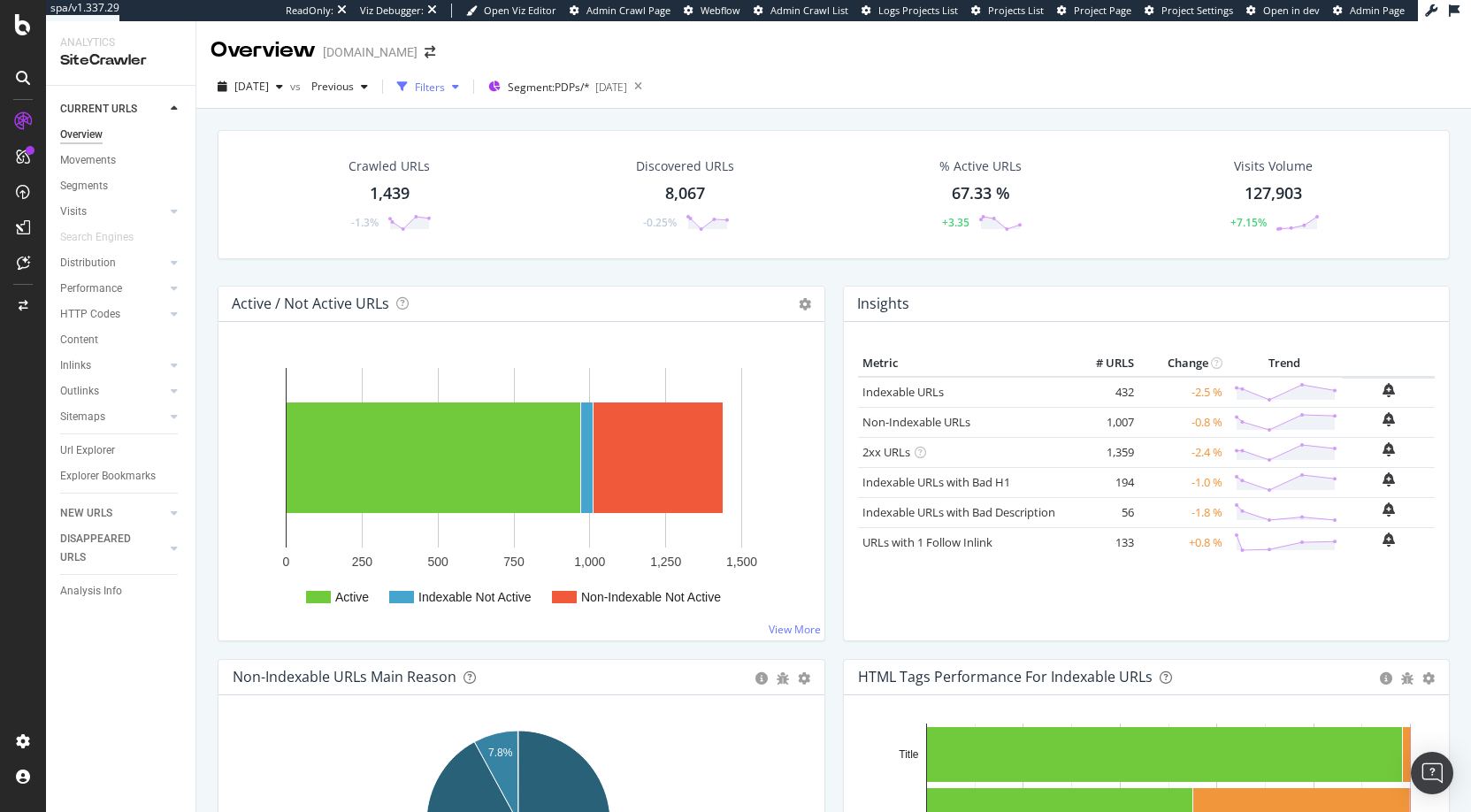
click at [445, 84] on div "Filters" at bounding box center [429, 86] width 30 height 15
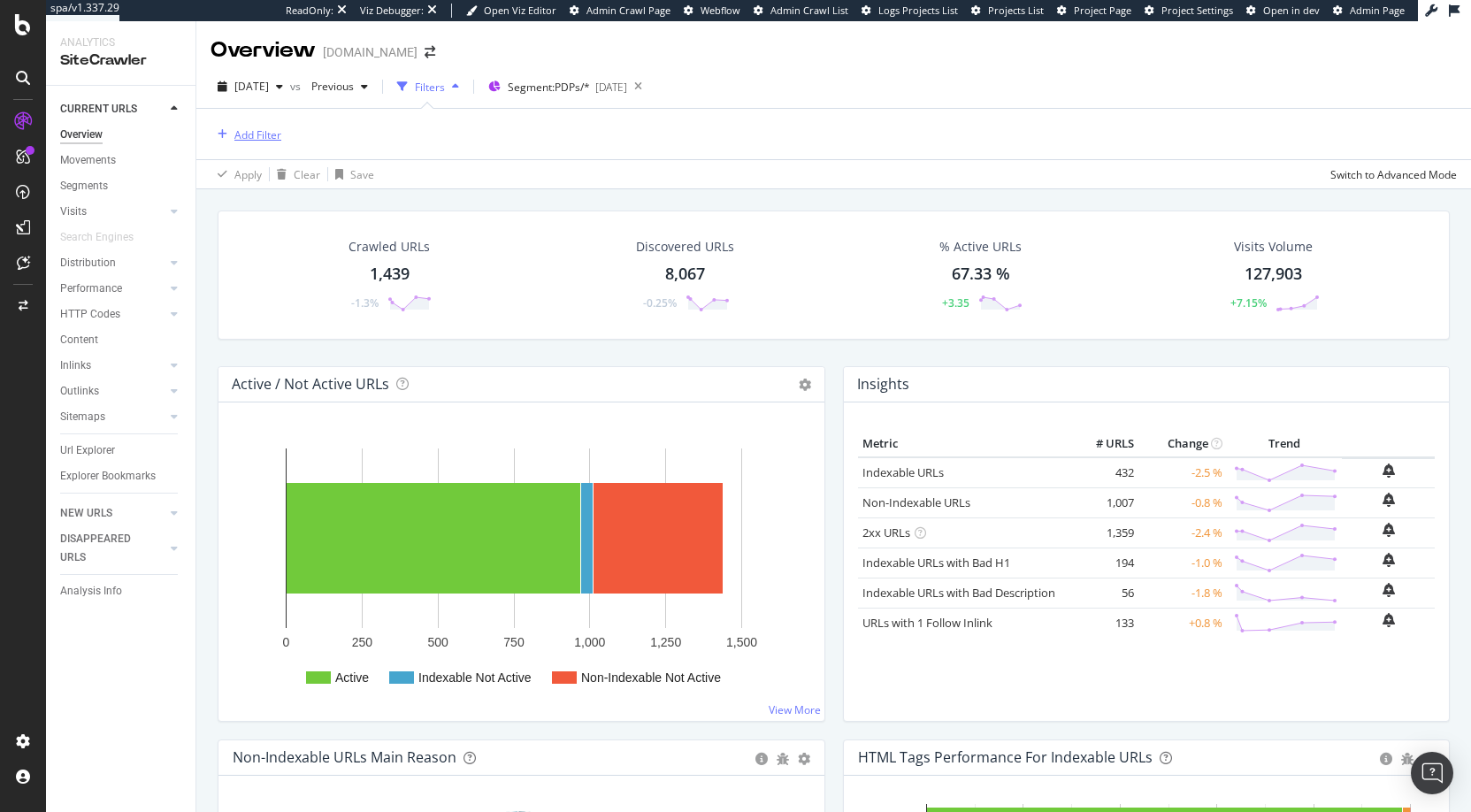
click at [257, 136] on div "Add Filter" at bounding box center [258, 135] width 47 height 15
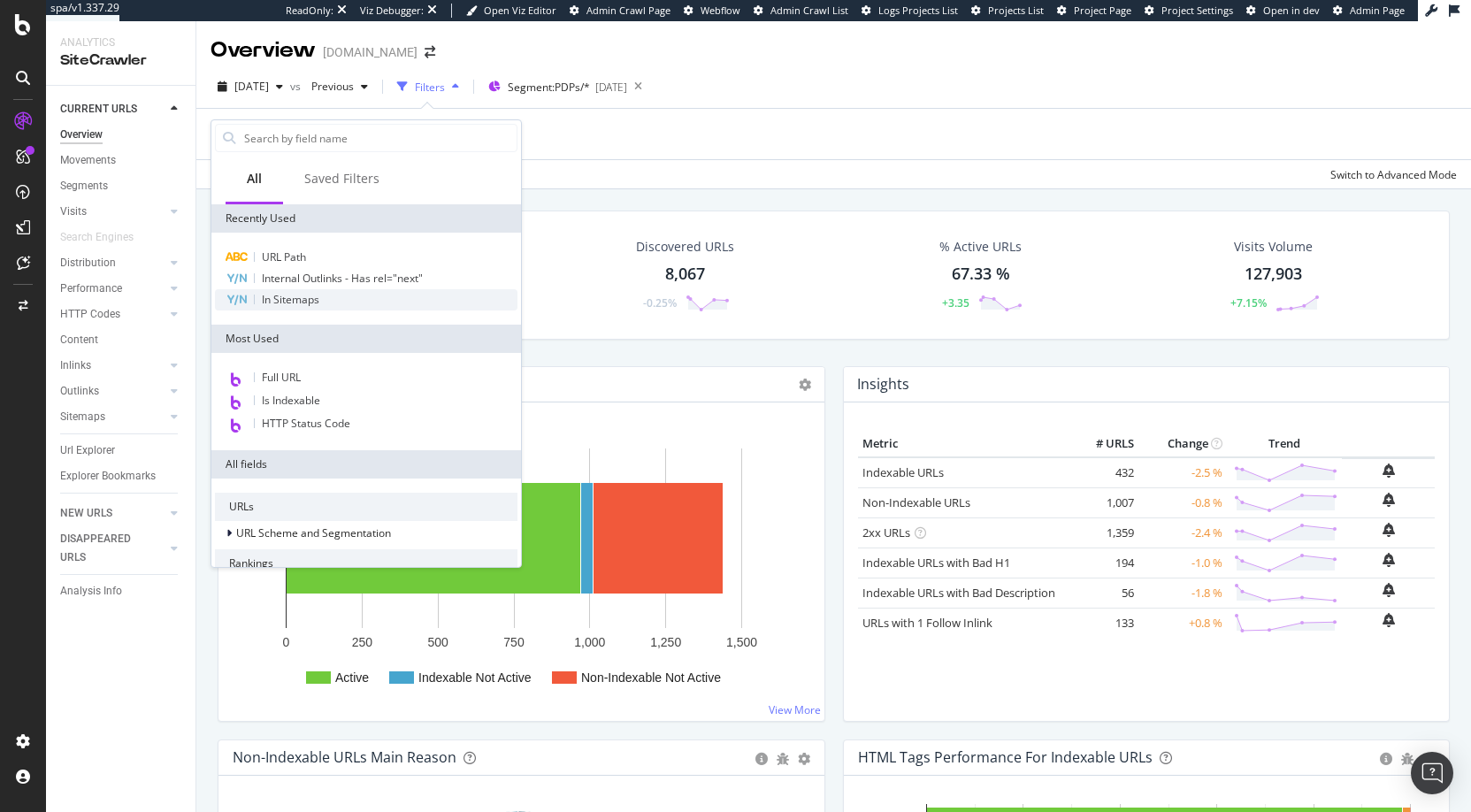
click at [295, 299] on span "In Sitemaps" at bounding box center [291, 299] width 58 height 15
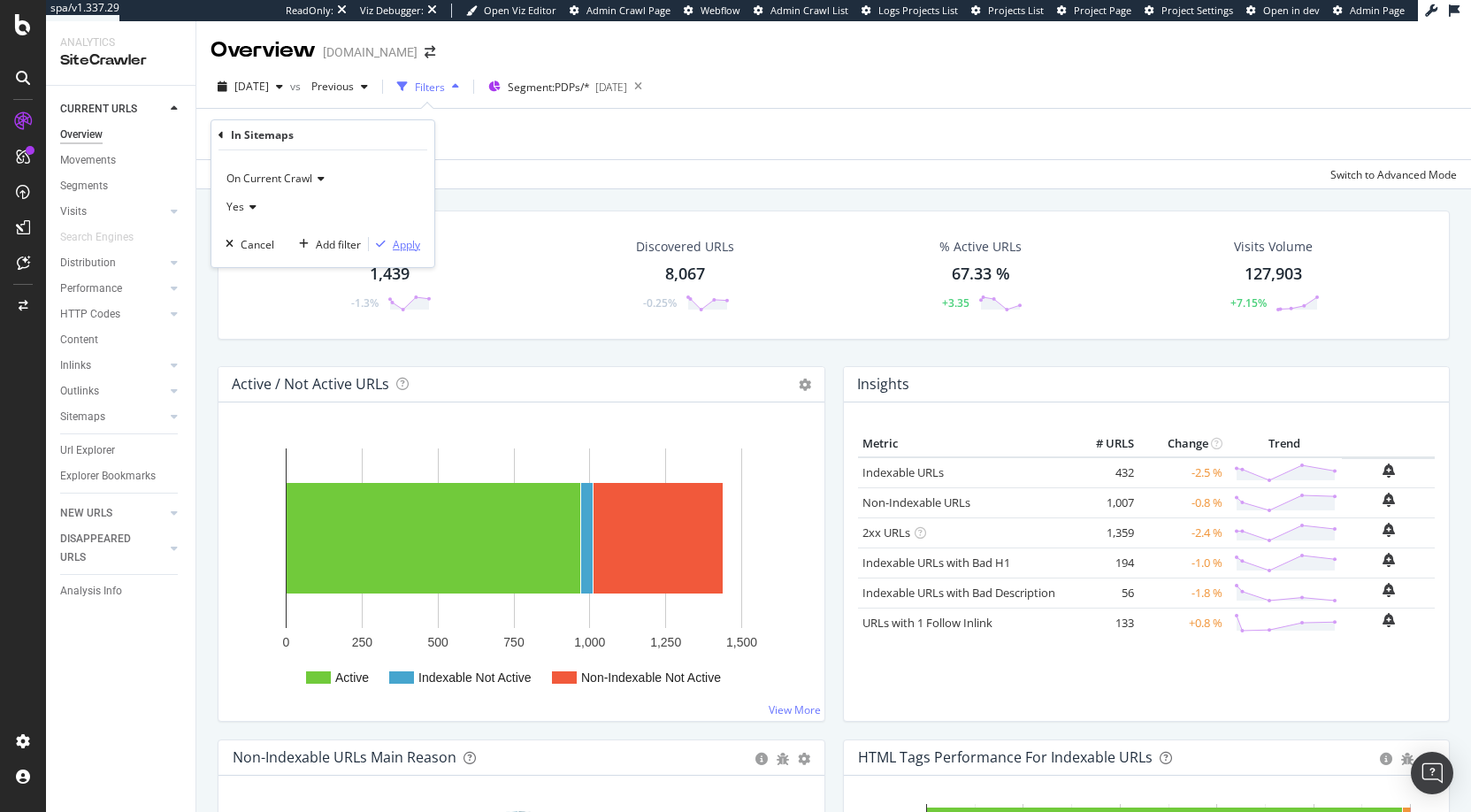
click at [404, 244] on div "Apply" at bounding box center [407, 245] width 27 height 15
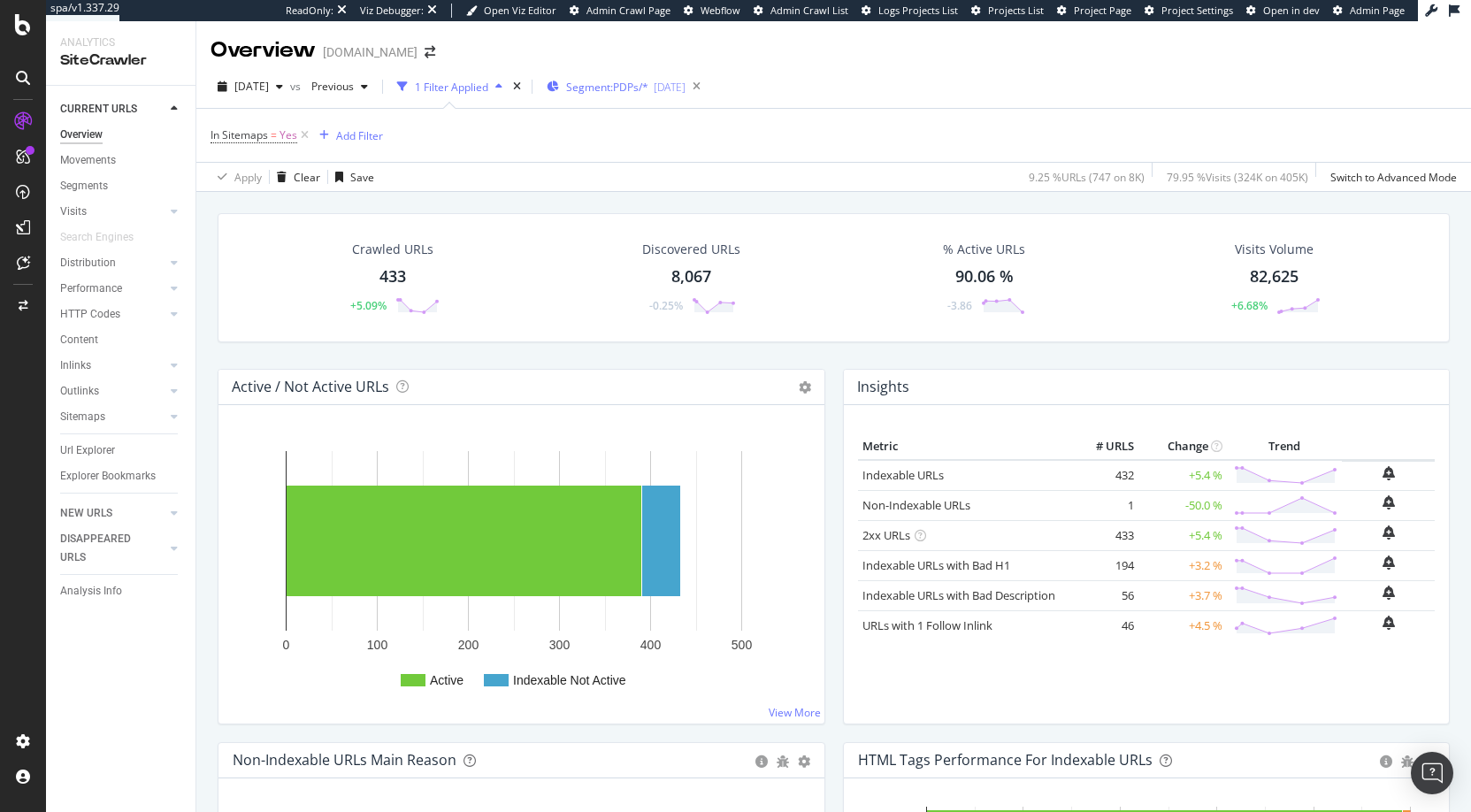
click at [649, 85] on span "Segment: PDPs/*" at bounding box center [606, 86] width 82 height 15
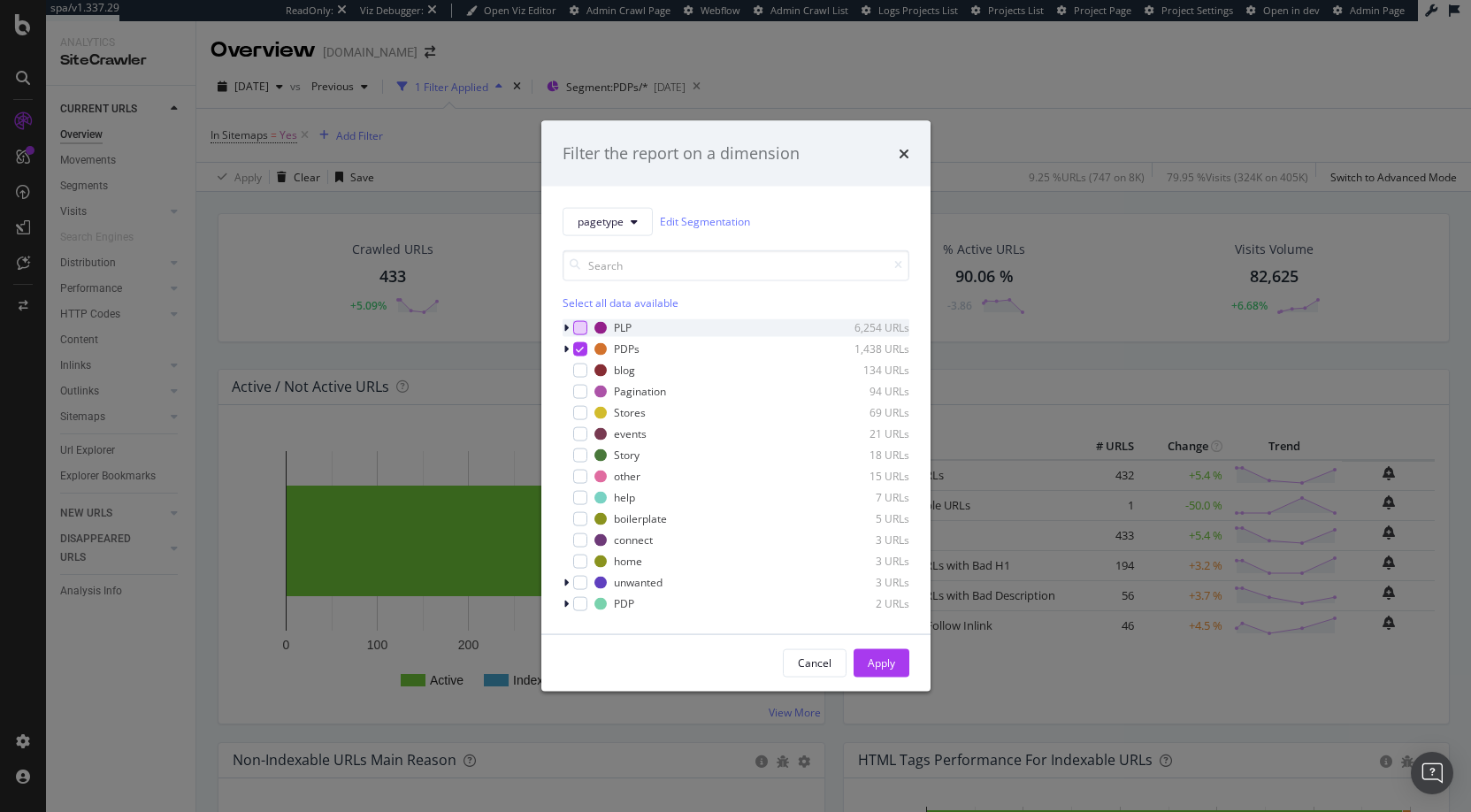
click at [574, 324] on div "modal" at bounding box center [580, 327] width 14 height 14
click at [579, 344] on icon "modal" at bounding box center [579, 348] width 8 height 9
click at [890, 664] on div "Apply" at bounding box center [882, 663] width 27 height 15
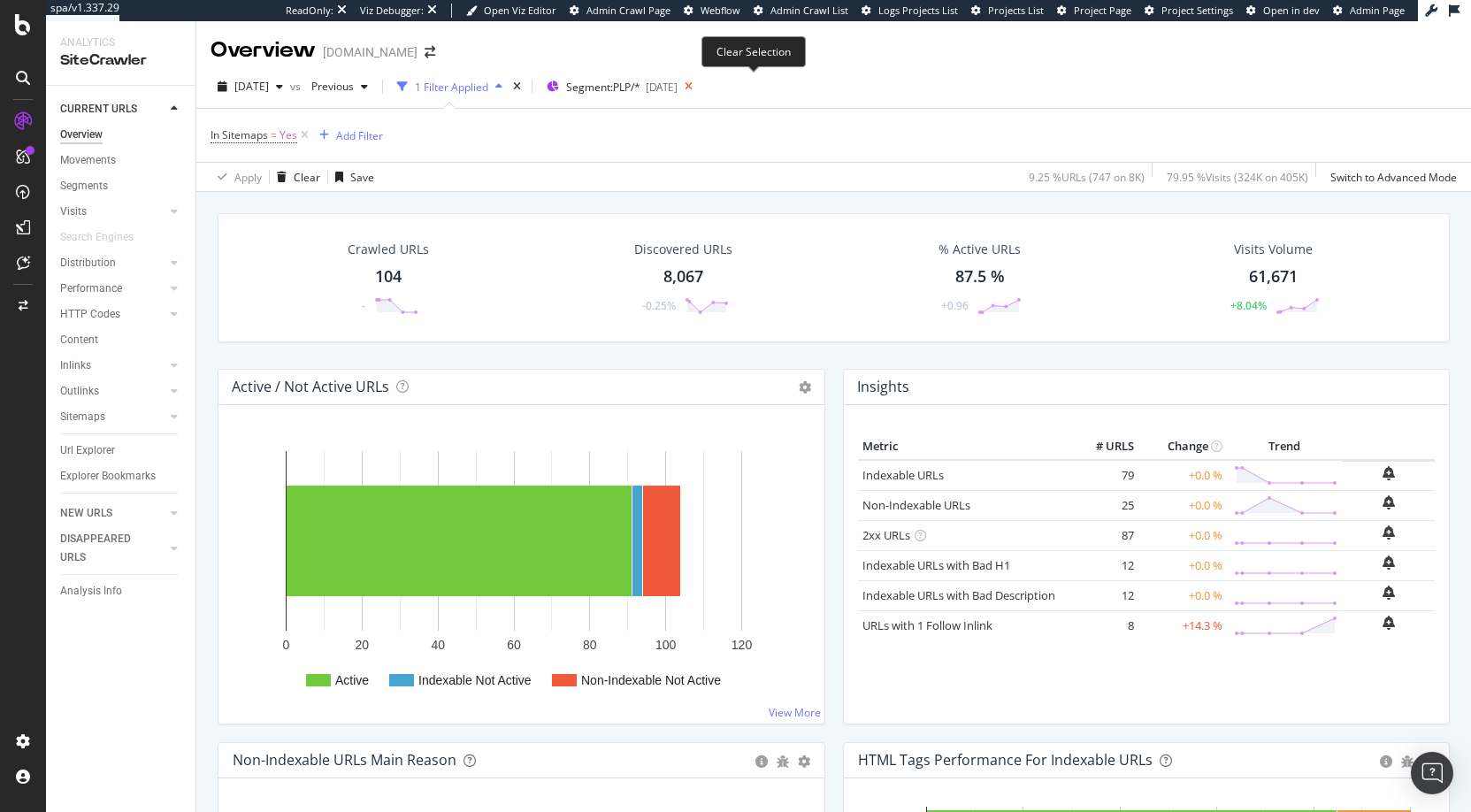
click at [700, 85] on icon at bounding box center [688, 87] width 22 height 25
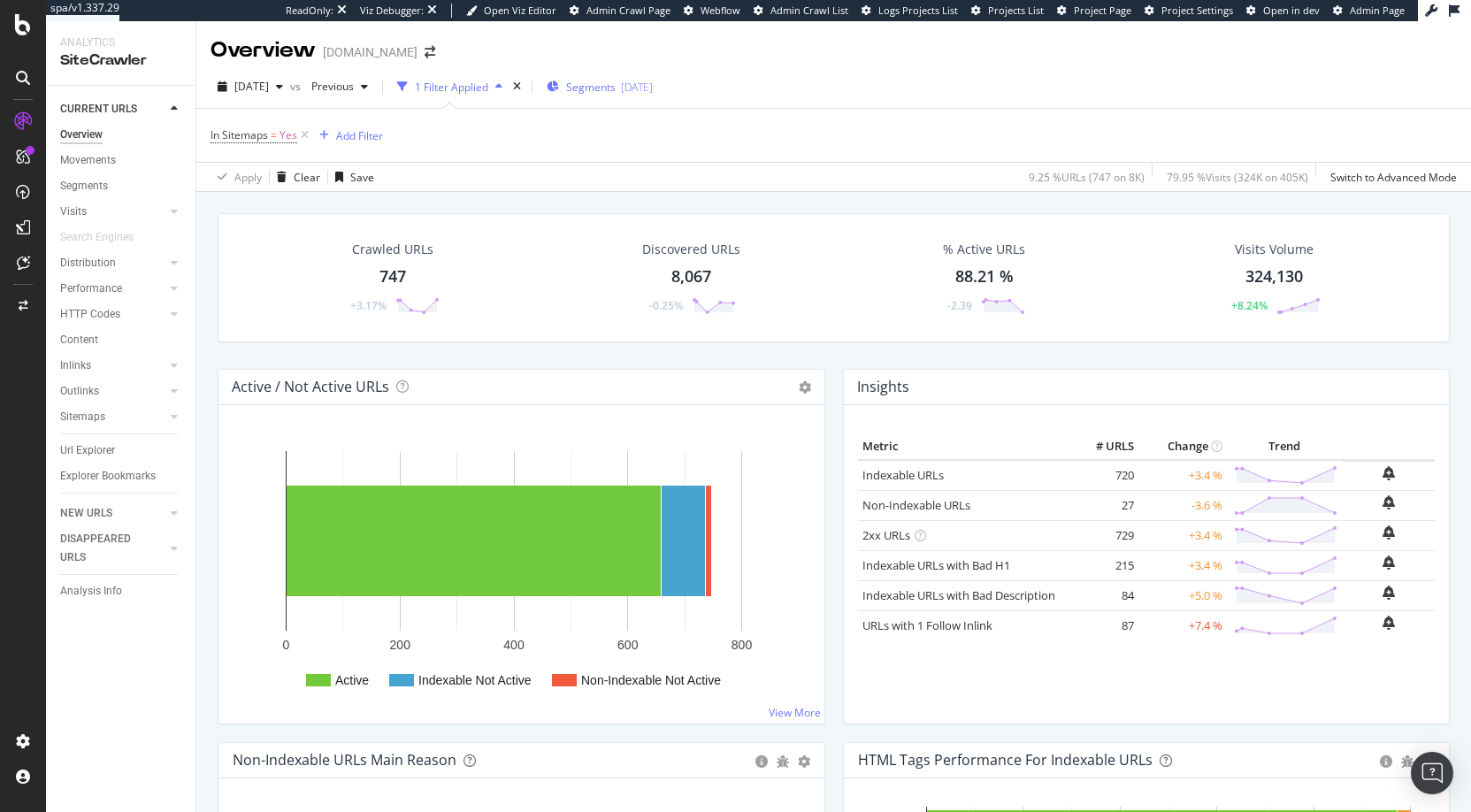
click at [615, 86] on span "Segments" at bounding box center [590, 86] width 49 height 15
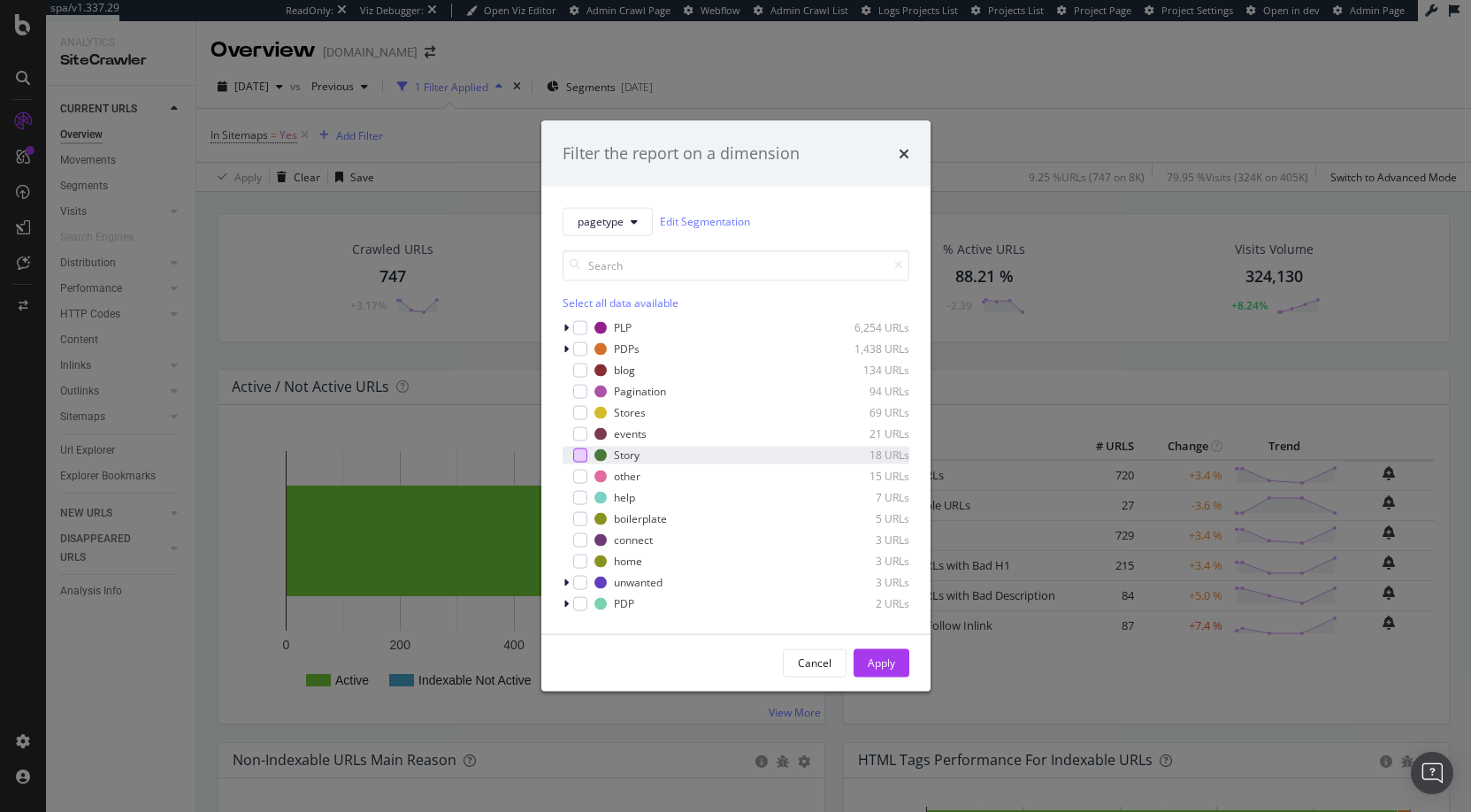
click at [581, 455] on div "modal" at bounding box center [580, 455] width 14 height 14
click at [881, 662] on div "Apply" at bounding box center [882, 663] width 27 height 15
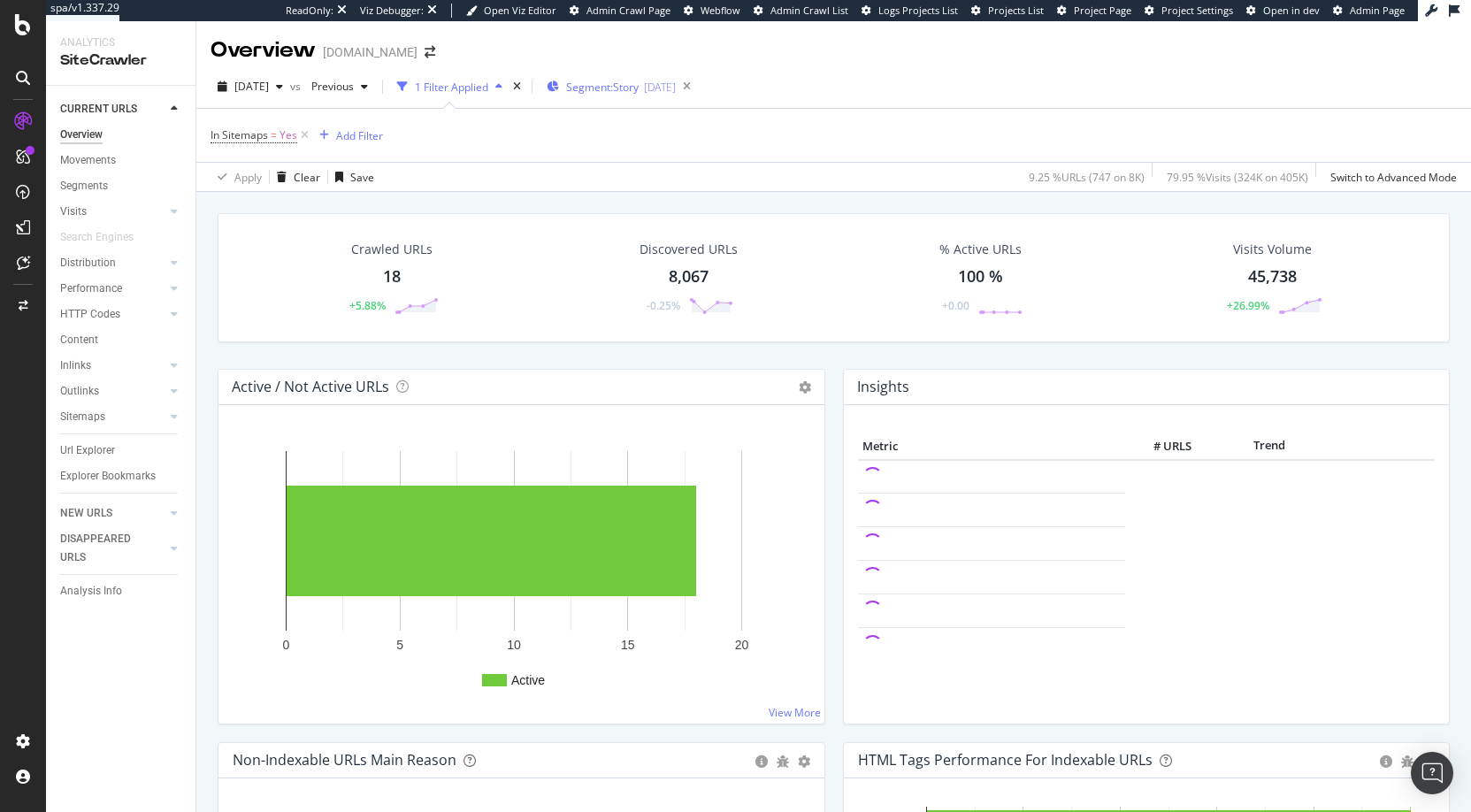
click at [639, 87] on span "Segment: Story" at bounding box center [602, 86] width 73 height 15
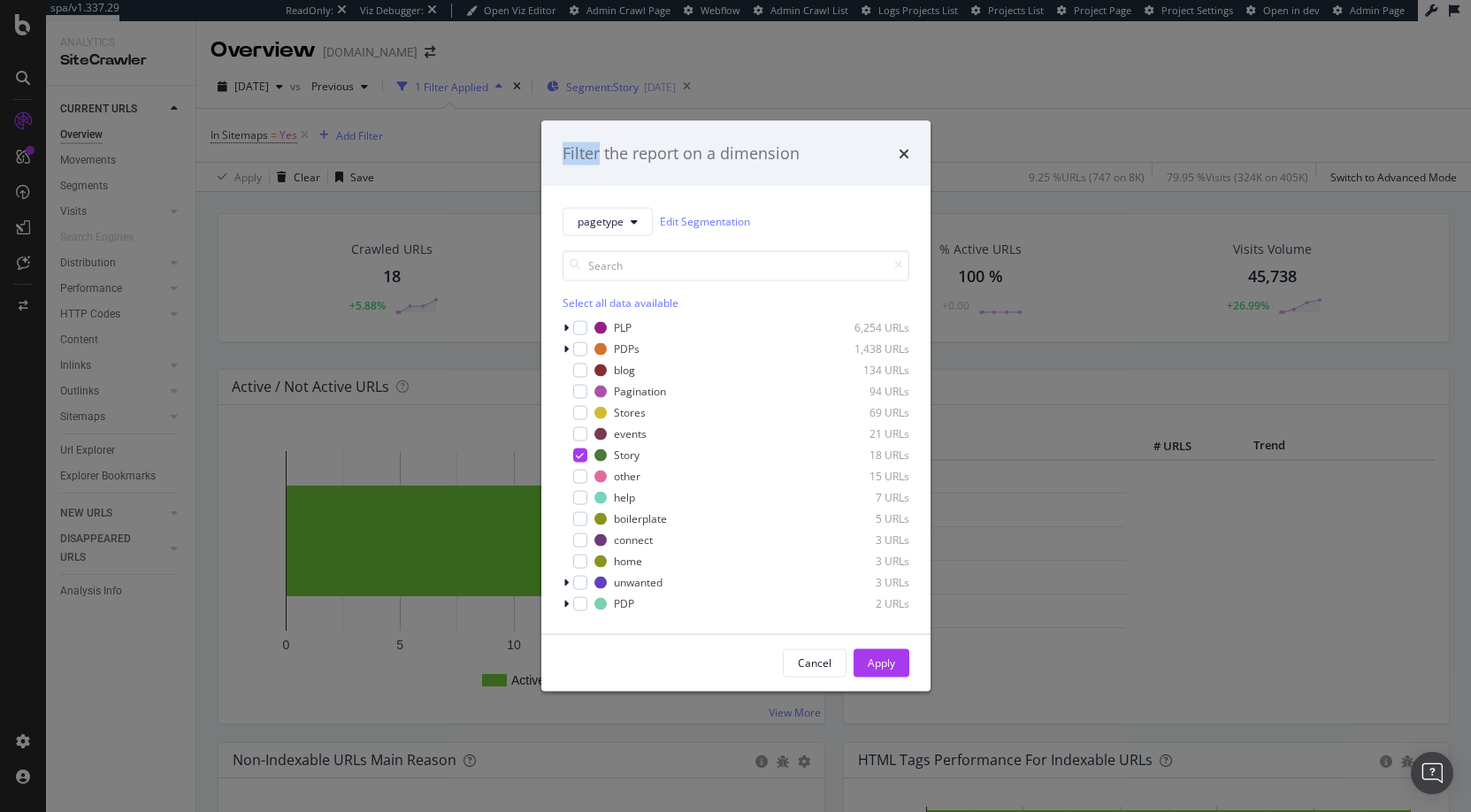
click at [640, 87] on div "Filter the report on a dimension pagetype Edit Segmentation Select all data ava…" at bounding box center [735, 406] width 1471 height 812
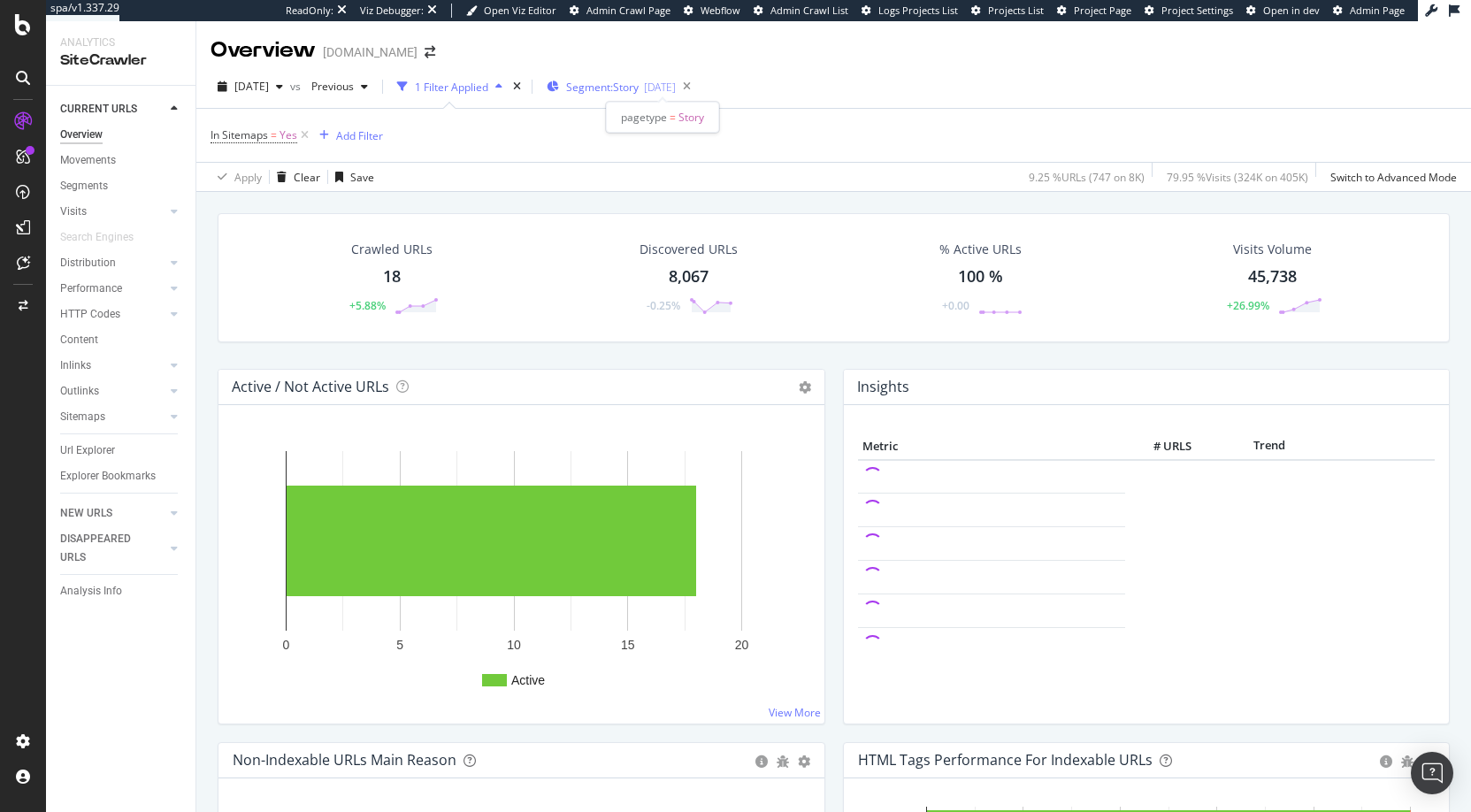
click at [639, 92] on span "Segment: Story" at bounding box center [602, 86] width 73 height 15
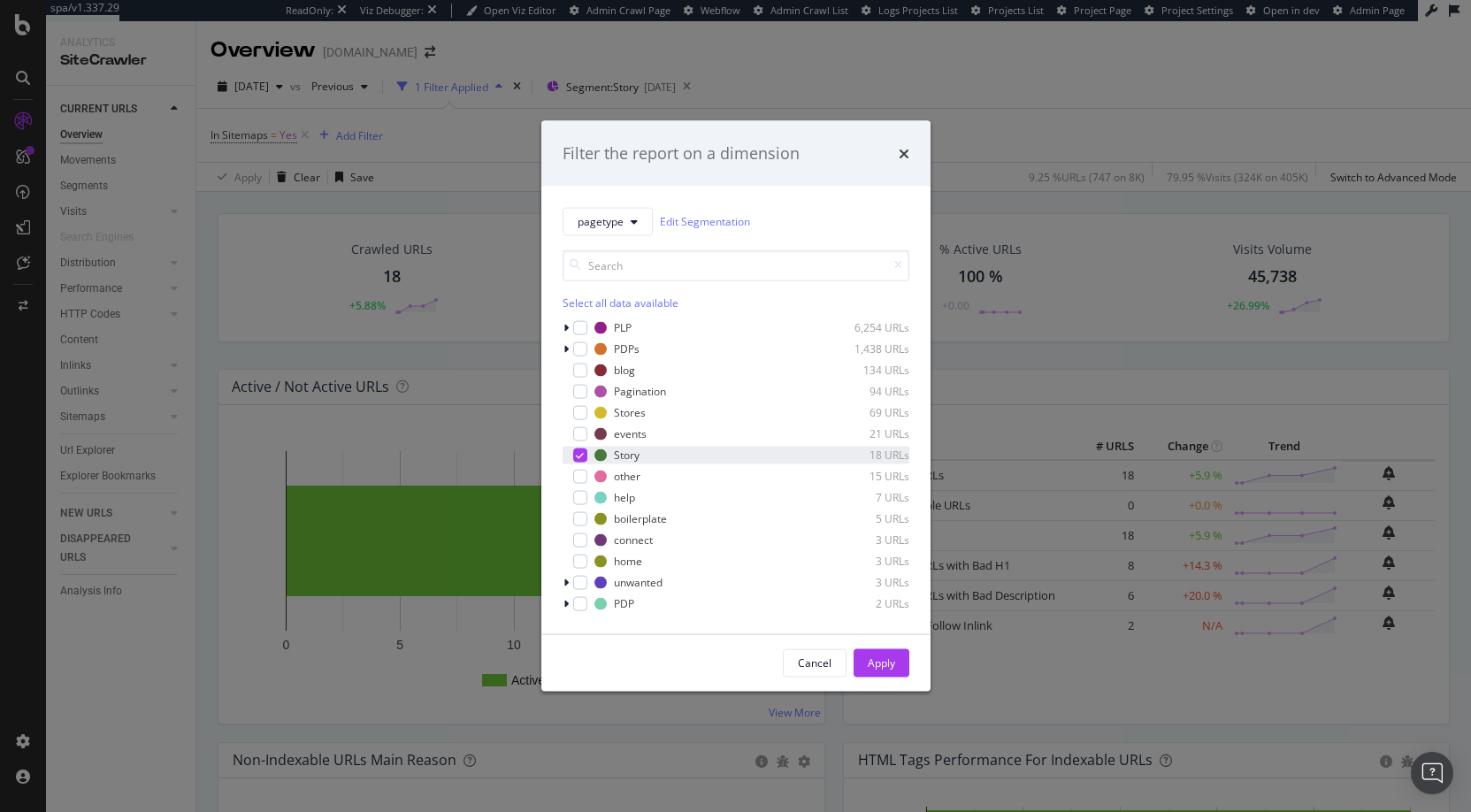
click at [581, 454] on icon "modal" at bounding box center [579, 454] width 8 height 9
click at [581, 430] on div "modal" at bounding box center [580, 433] width 14 height 14
click at [886, 664] on div "Apply" at bounding box center [882, 663] width 27 height 15
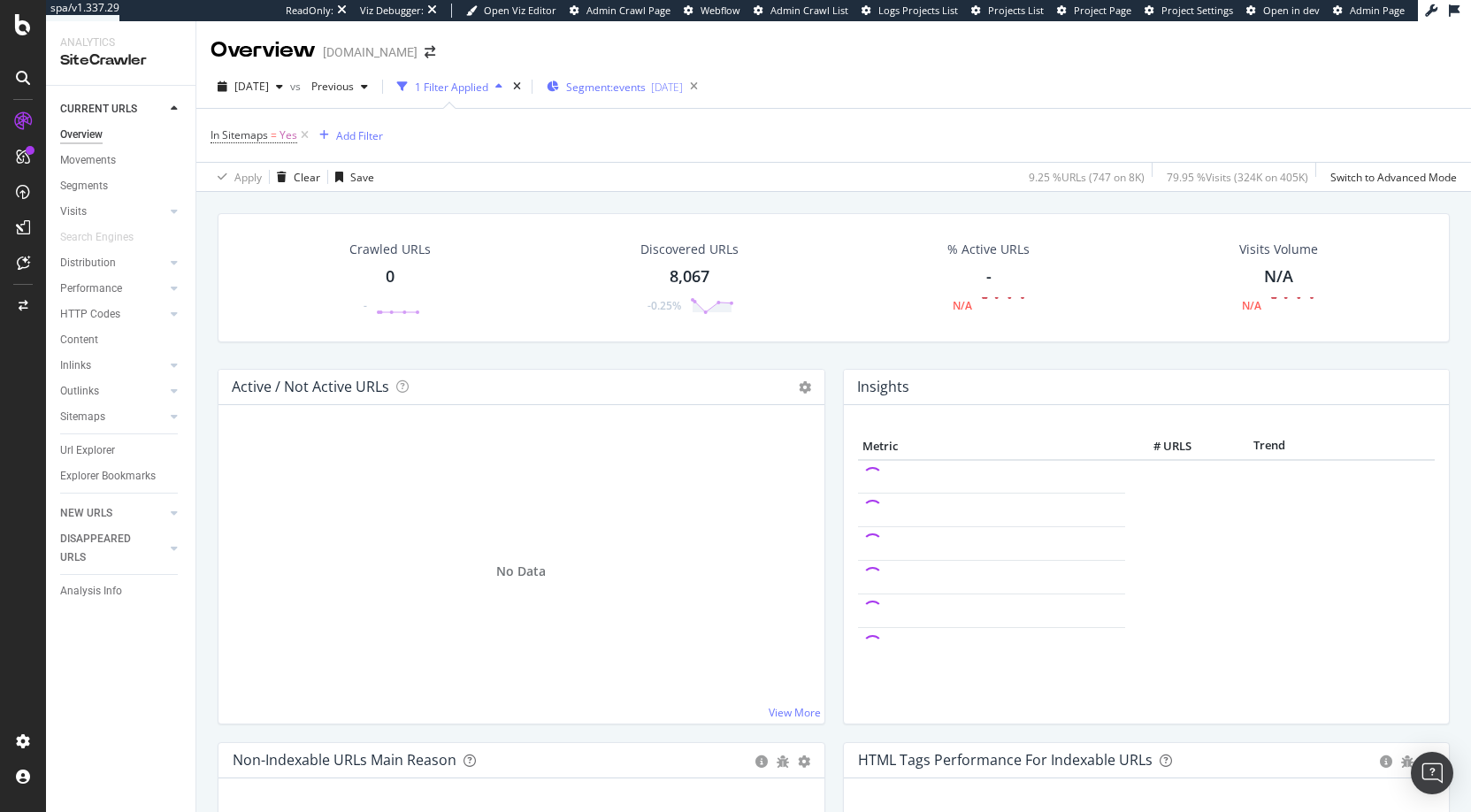
click at [633, 85] on span "Segment: events" at bounding box center [605, 86] width 79 height 15
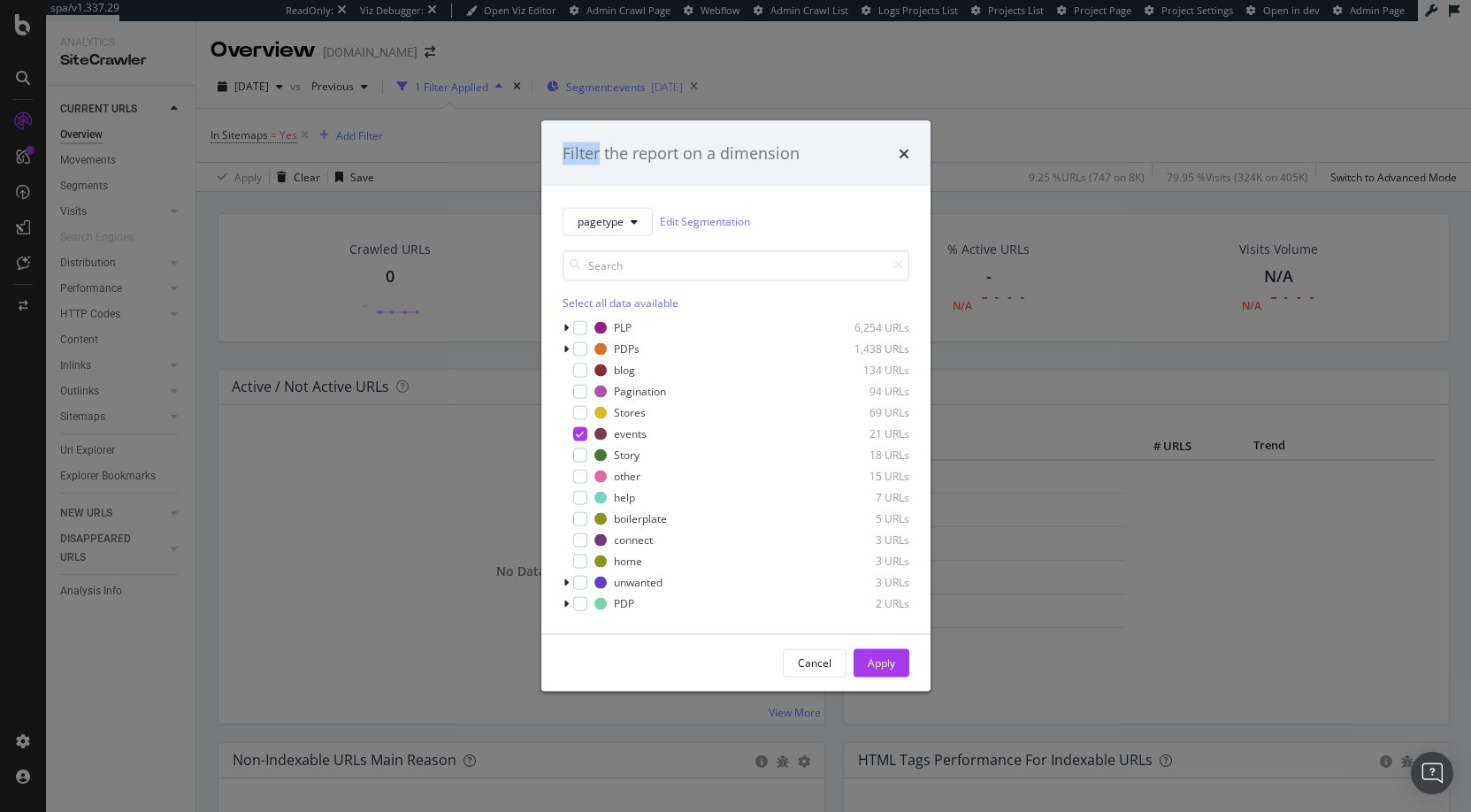
click at [633, 85] on div "Filter the report on a dimension pagetype Edit Segmentation Select all data ava…" at bounding box center [735, 406] width 1471 height 812
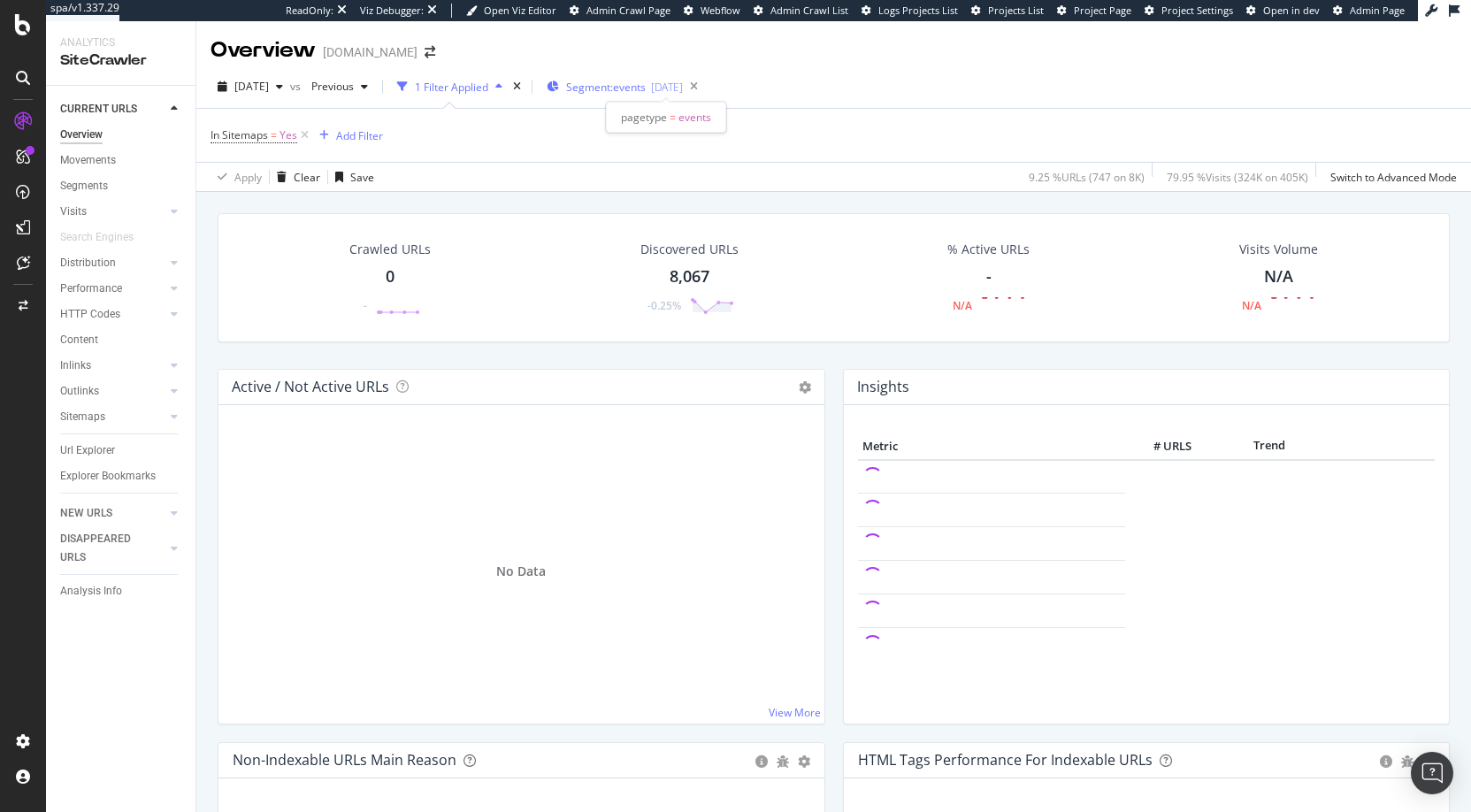
click at [633, 85] on span "Segment: events" at bounding box center [605, 86] width 79 height 15
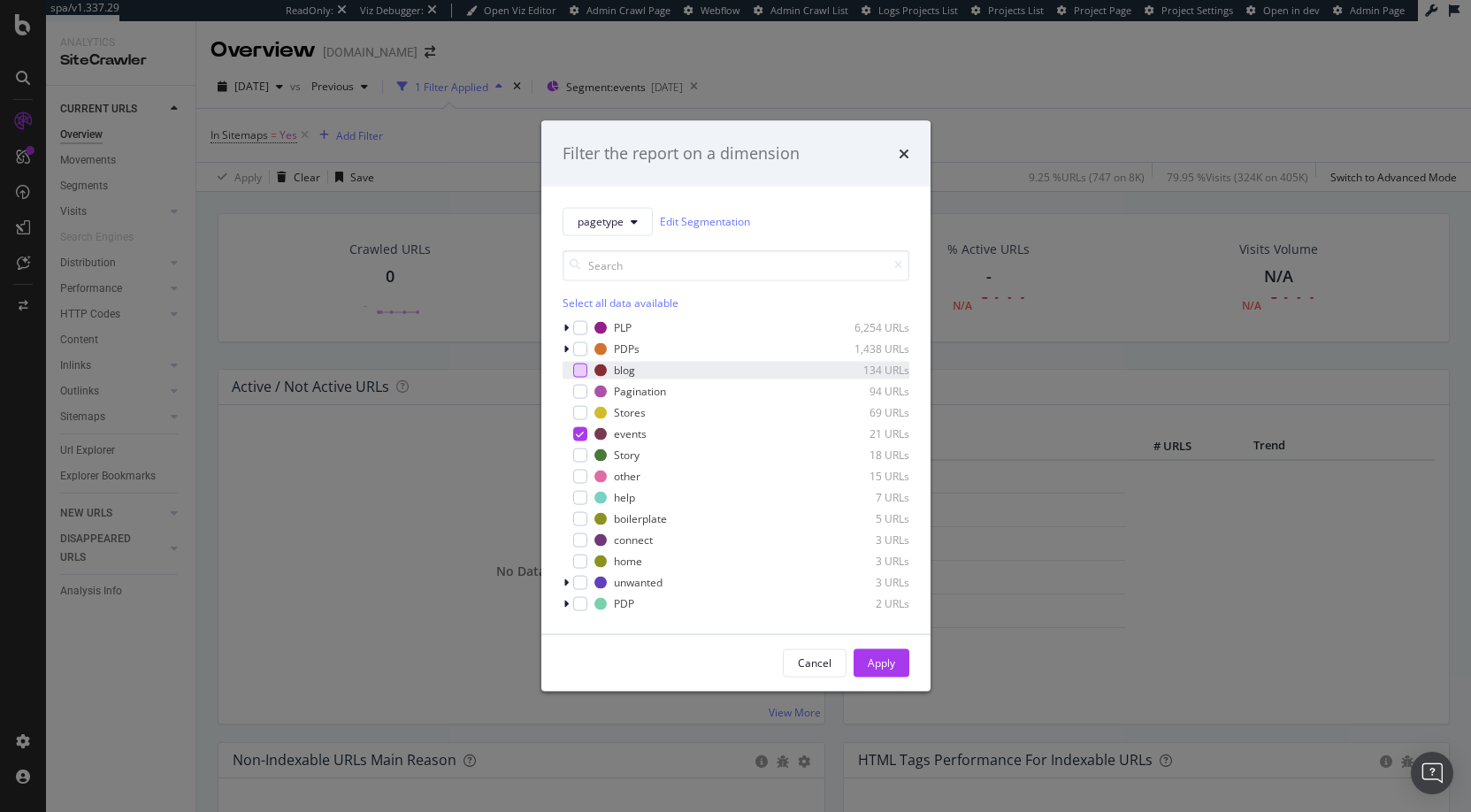
click at [582, 368] on div "modal" at bounding box center [580, 370] width 14 height 14
click at [581, 435] on icon "modal" at bounding box center [579, 433] width 8 height 9
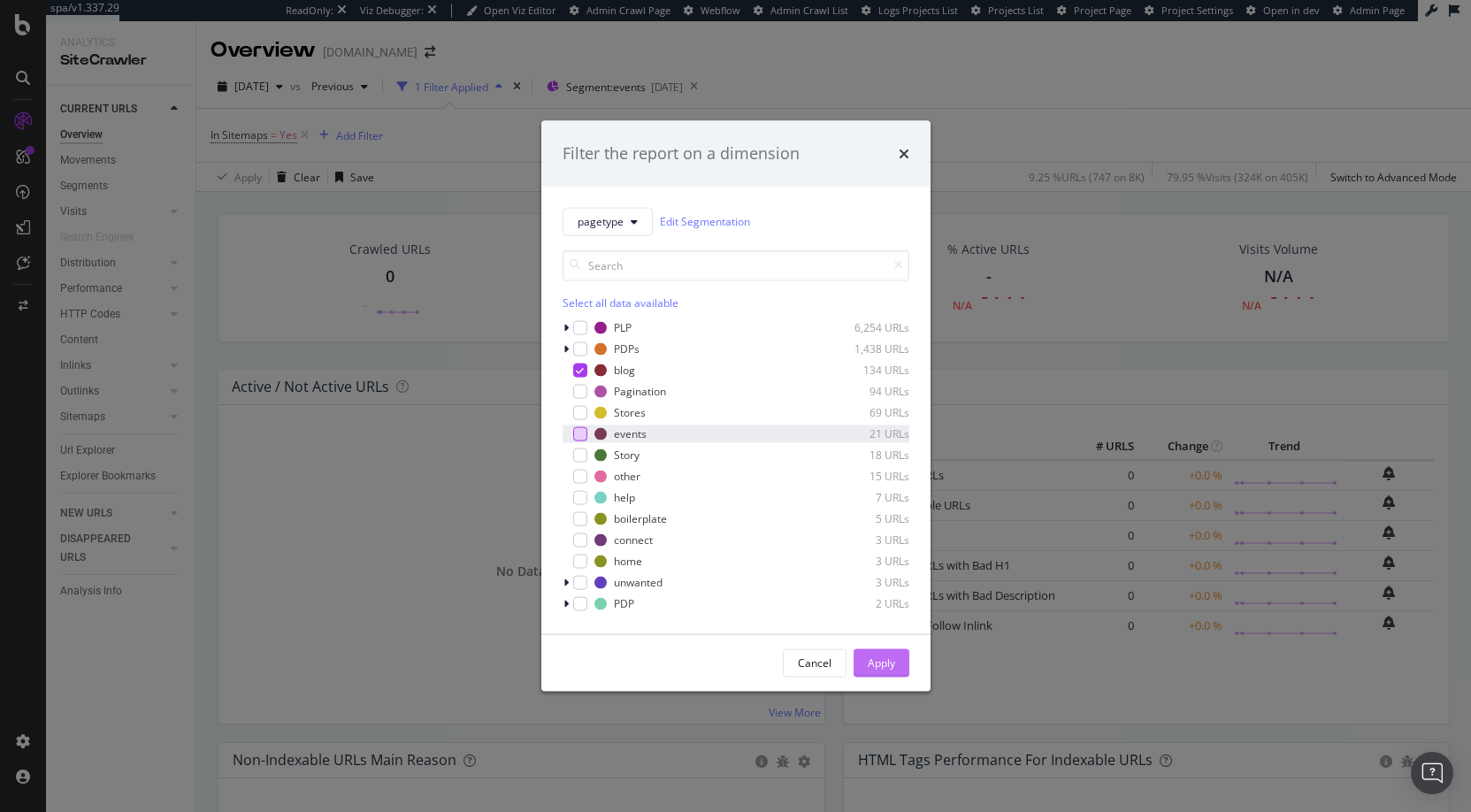
click at [878, 659] on div "Apply" at bounding box center [882, 663] width 27 height 15
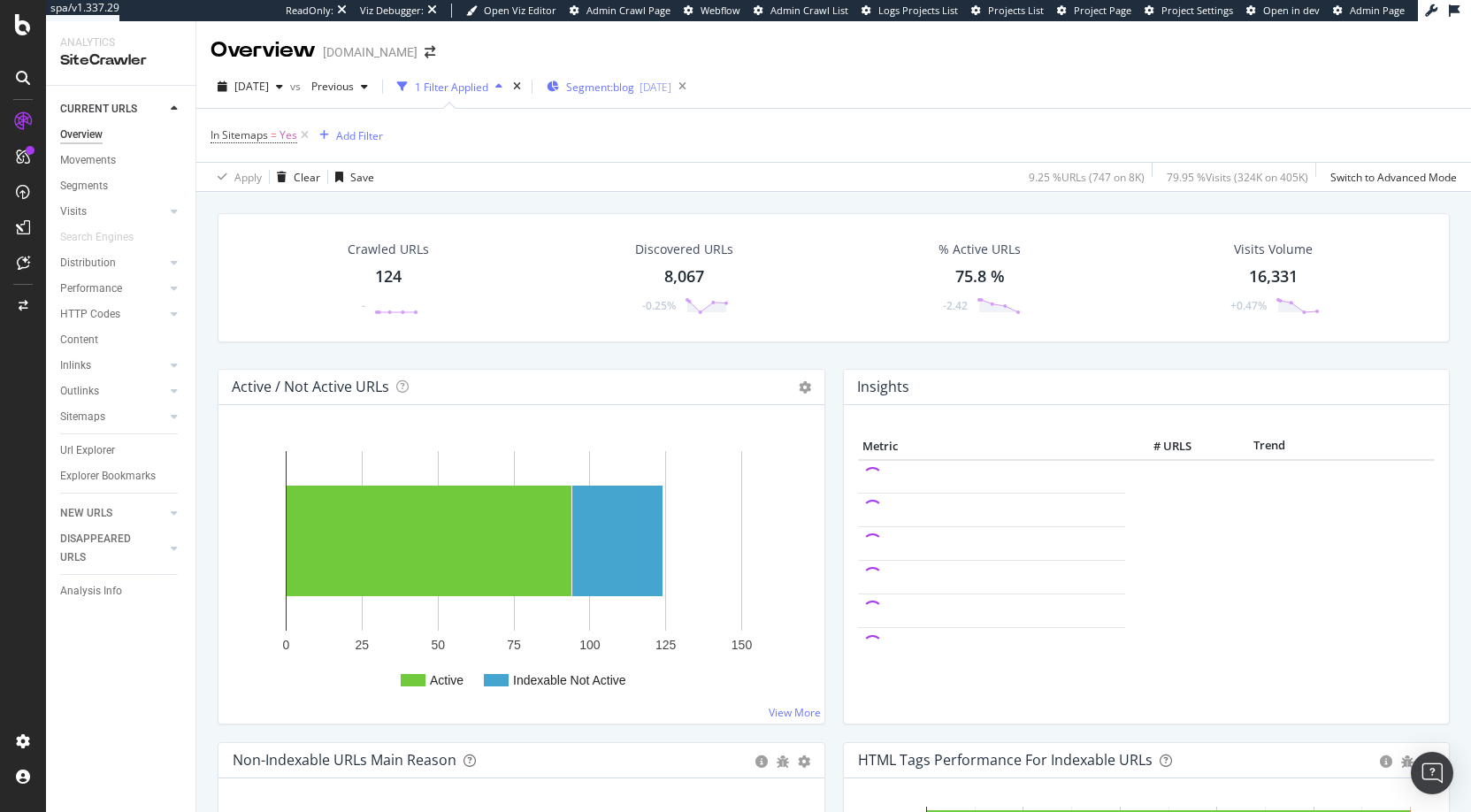
click at [628, 86] on span "Segment: blog" at bounding box center [600, 86] width 68 height 15
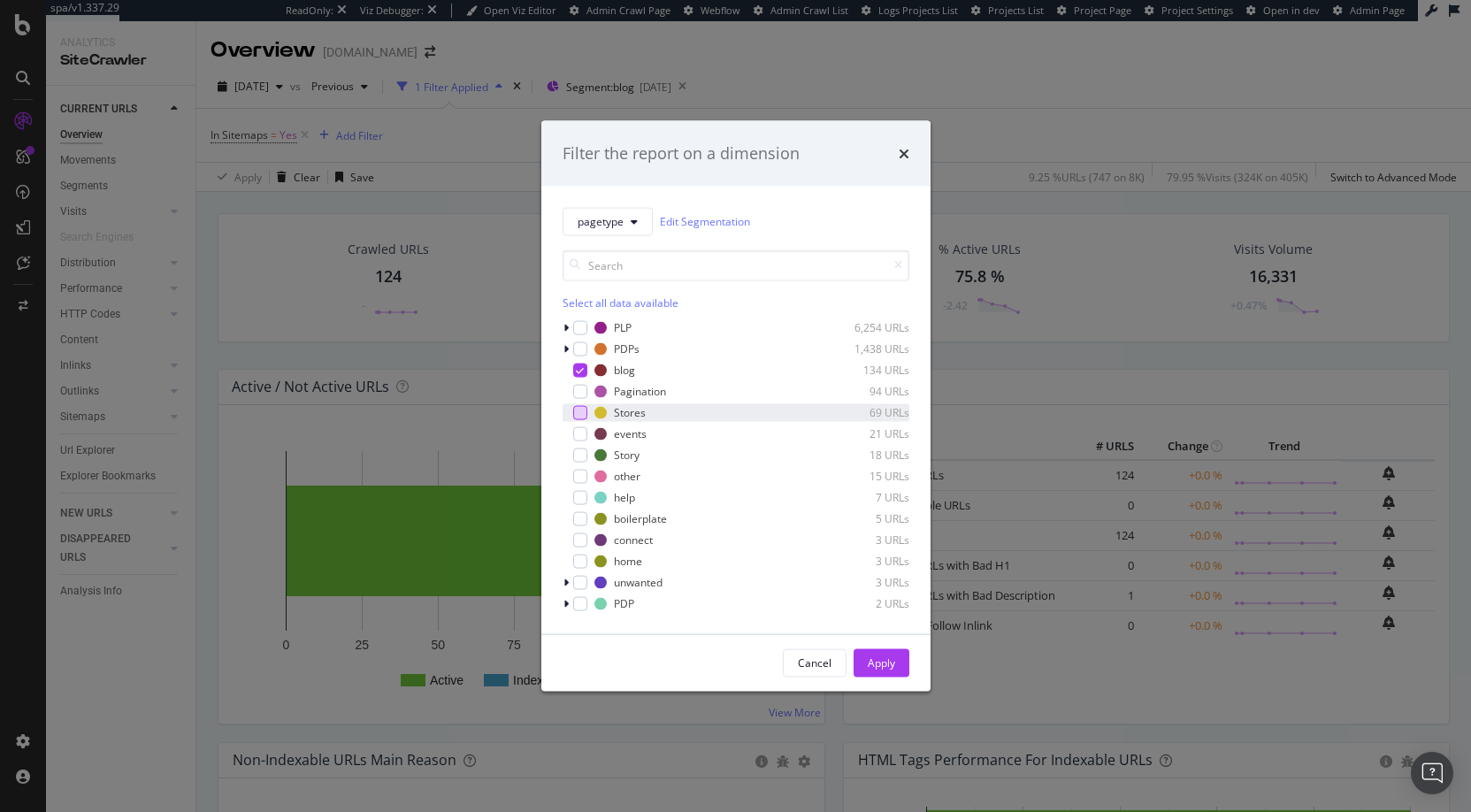
click at [581, 411] on div "modal" at bounding box center [580, 412] width 14 height 14
click at [579, 370] on icon "modal" at bounding box center [579, 370] width 8 height 9
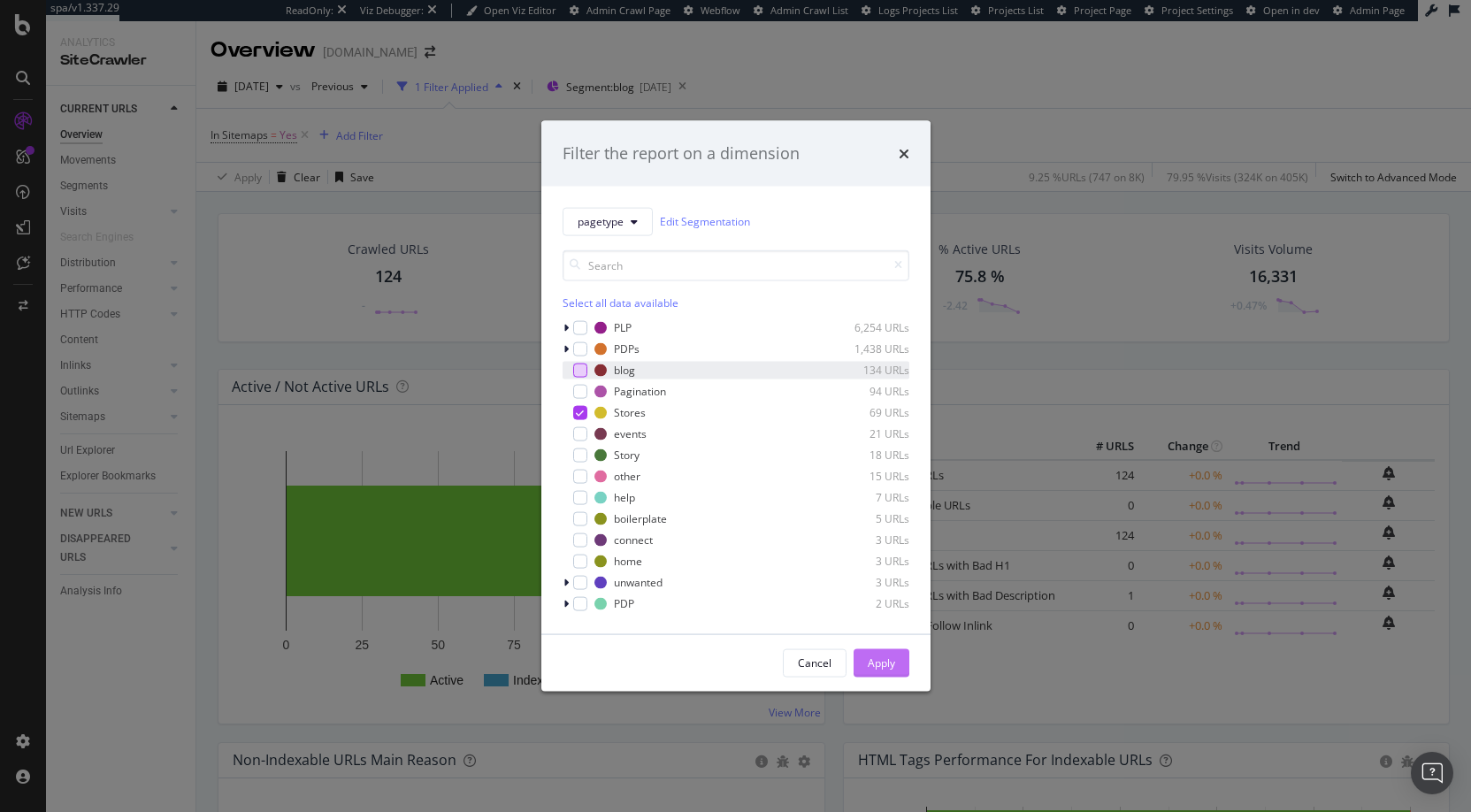
click at [875, 664] on div "Apply" at bounding box center [882, 663] width 27 height 15
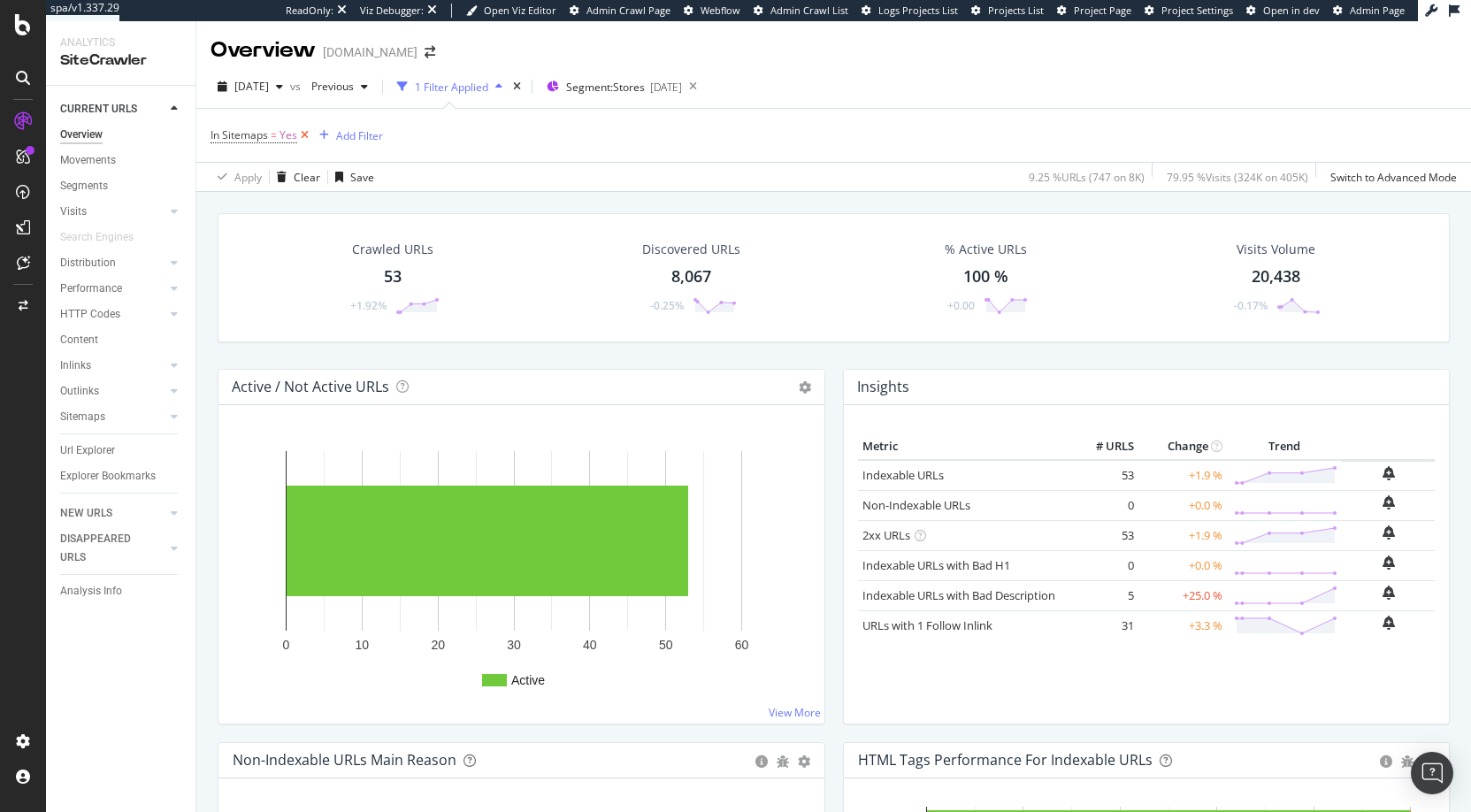
click at [303, 134] on icon at bounding box center [304, 136] width 15 height 18
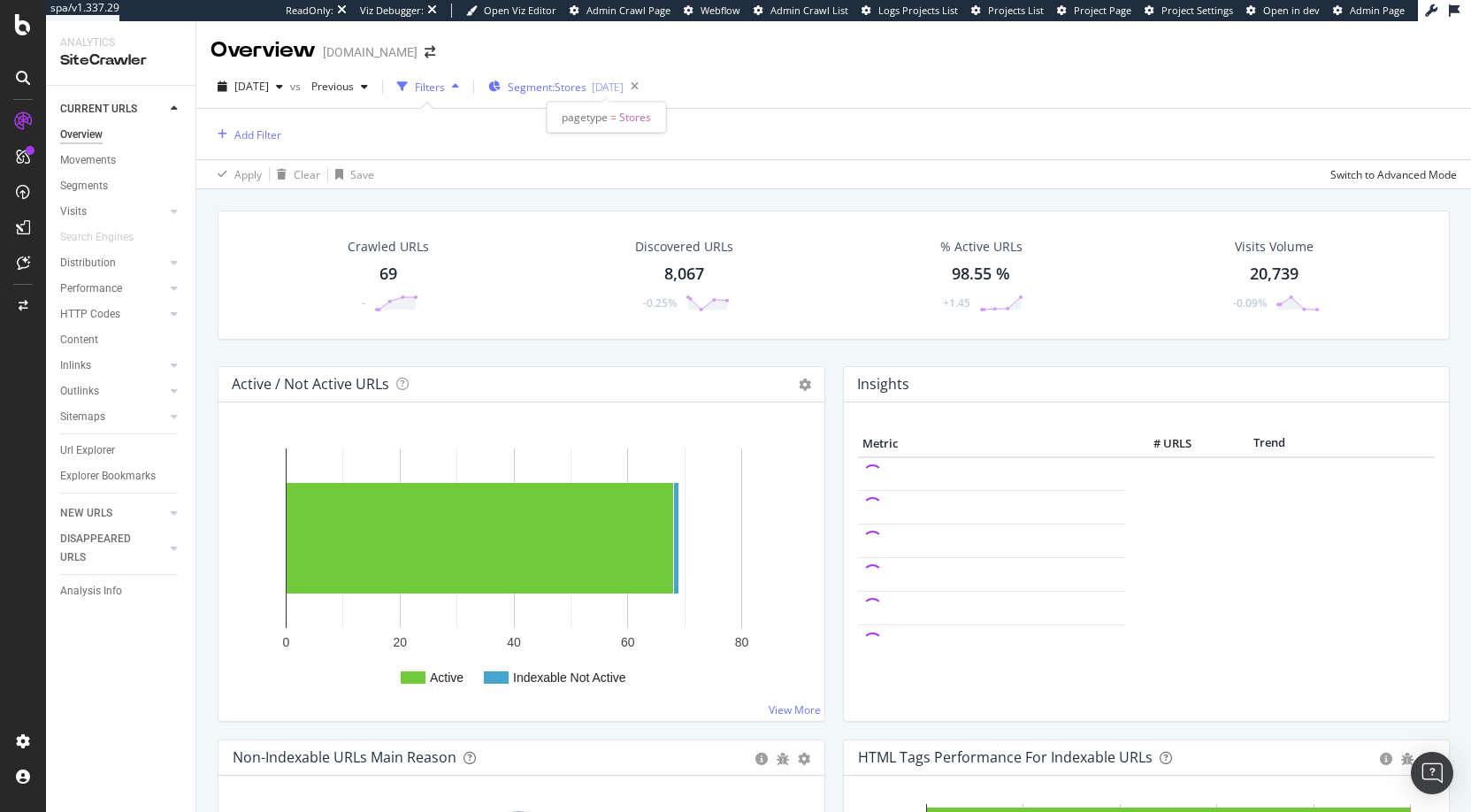
click at [587, 86] on span "Segment: Stores" at bounding box center [547, 86] width 79 height 15
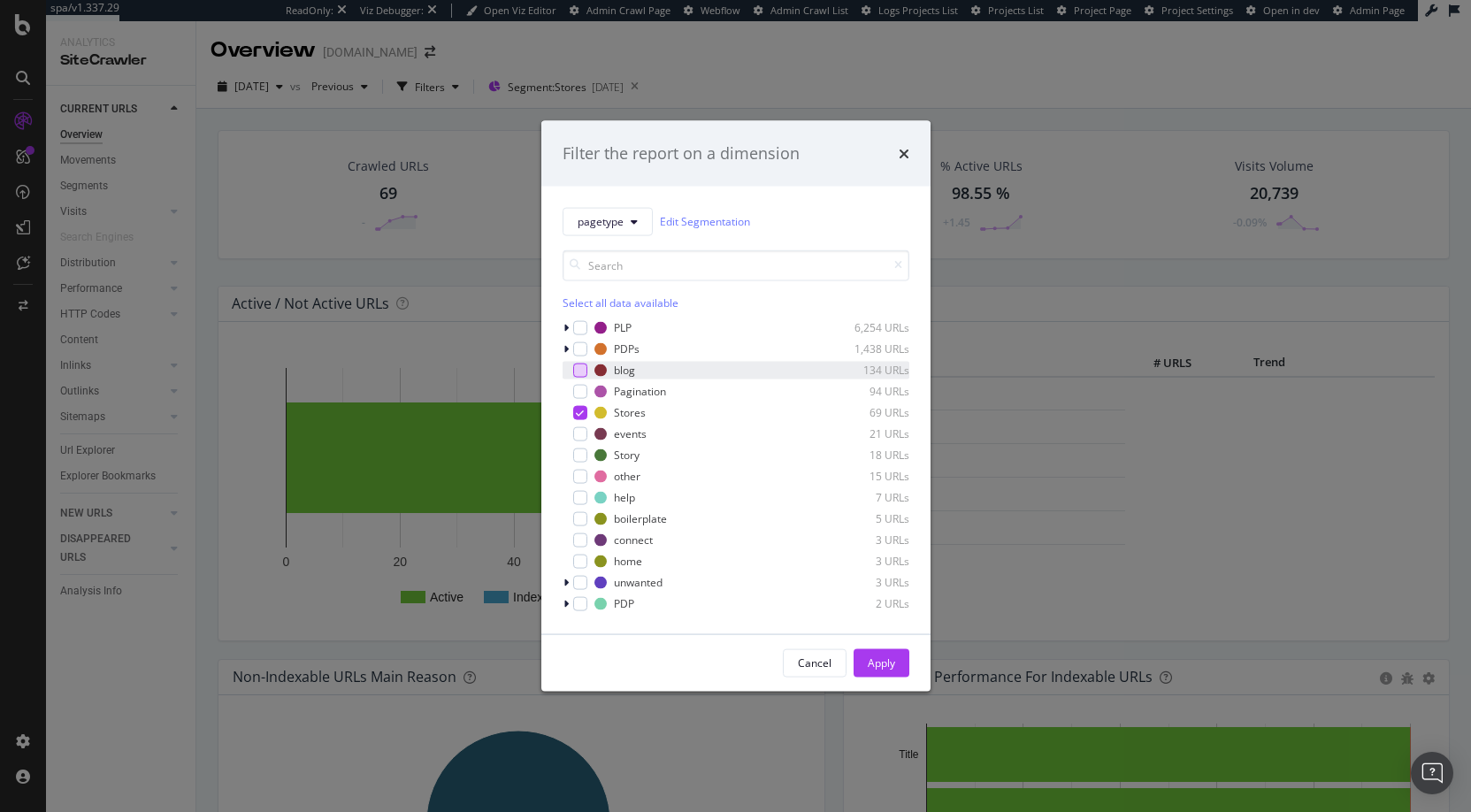
click at [582, 371] on div "modal" at bounding box center [580, 370] width 14 height 14
click at [579, 415] on icon "modal" at bounding box center [579, 412] width 8 height 9
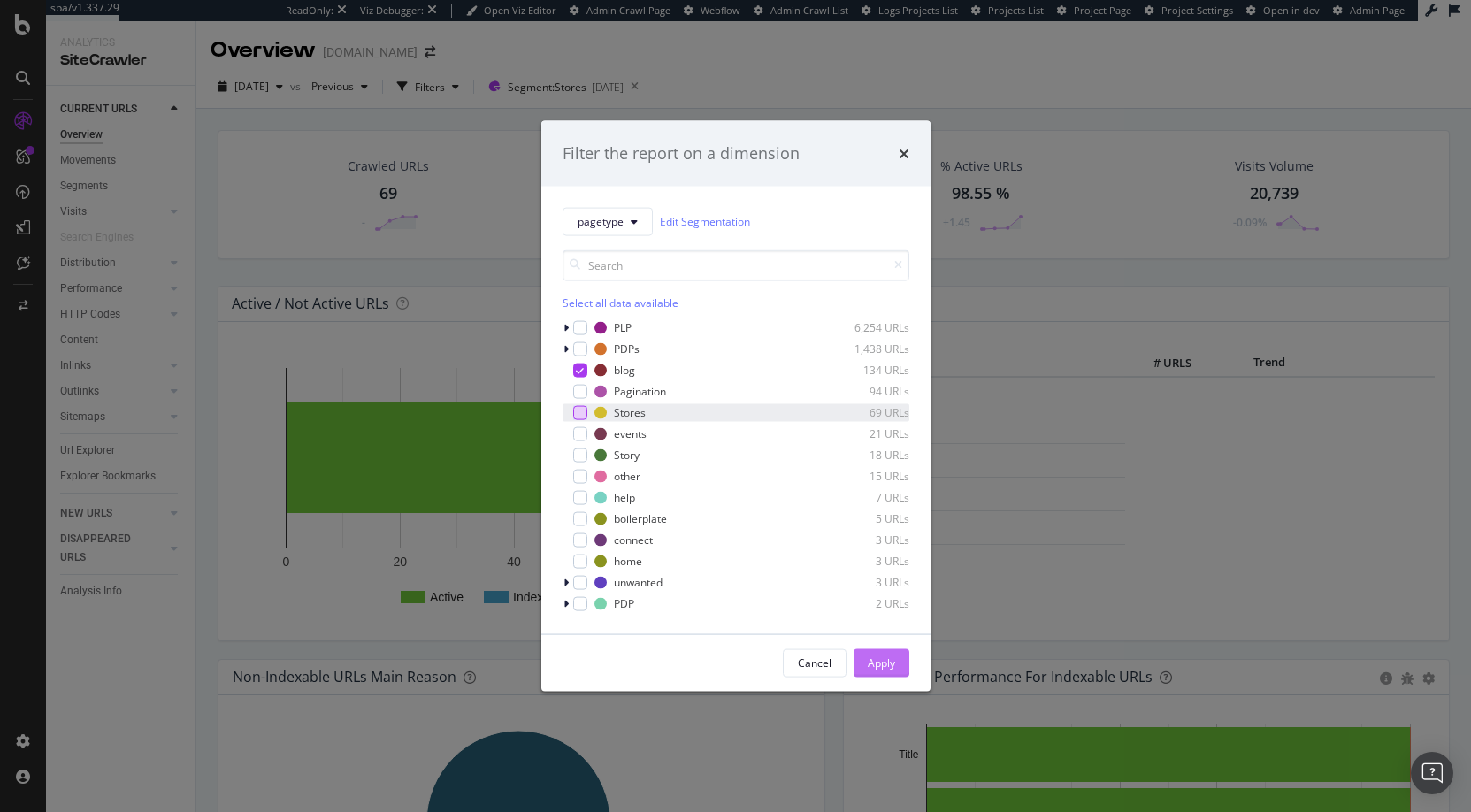
click at [874, 663] on div "Apply" at bounding box center [882, 663] width 27 height 15
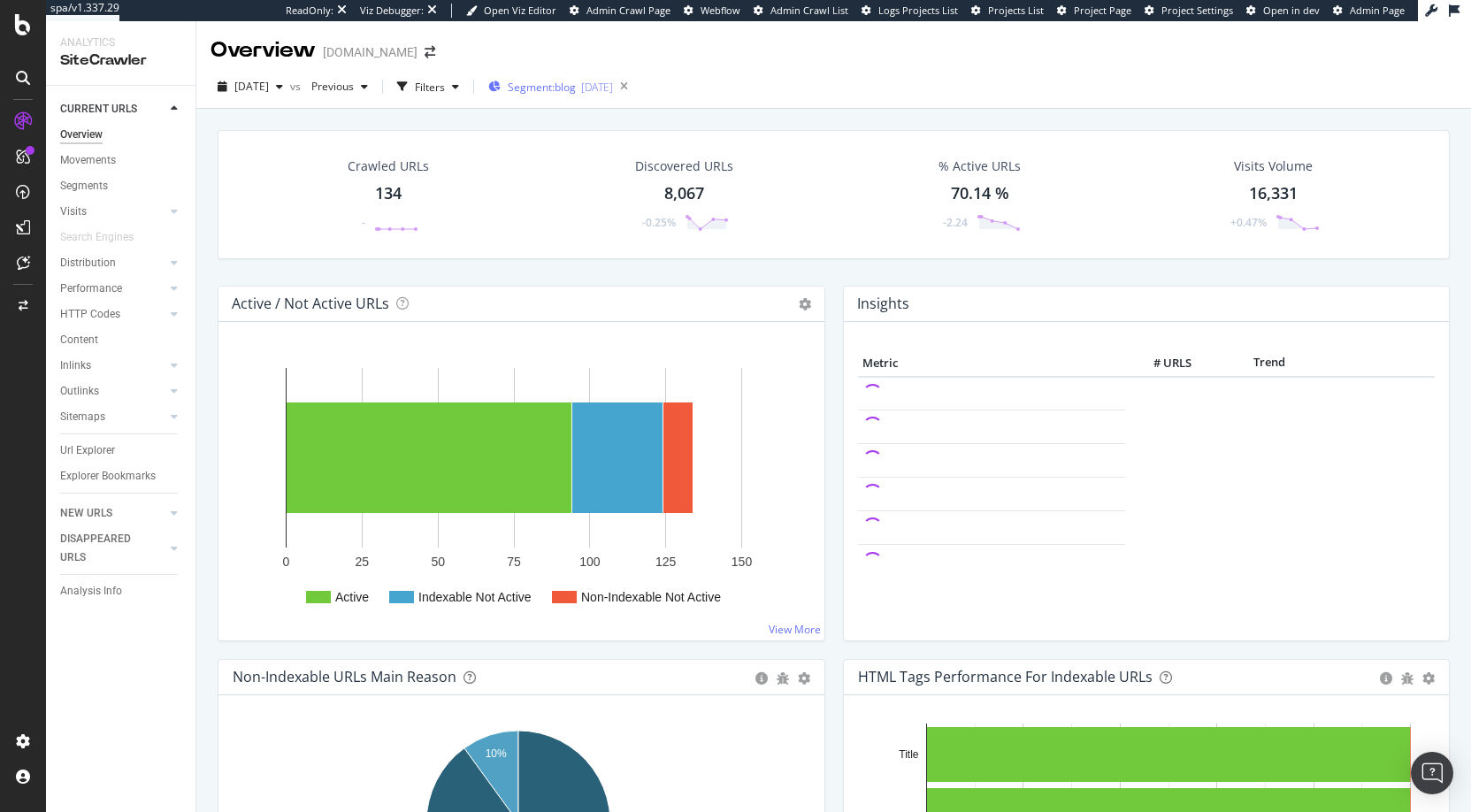
click at [576, 87] on span "Segment: blog" at bounding box center [542, 86] width 68 height 15
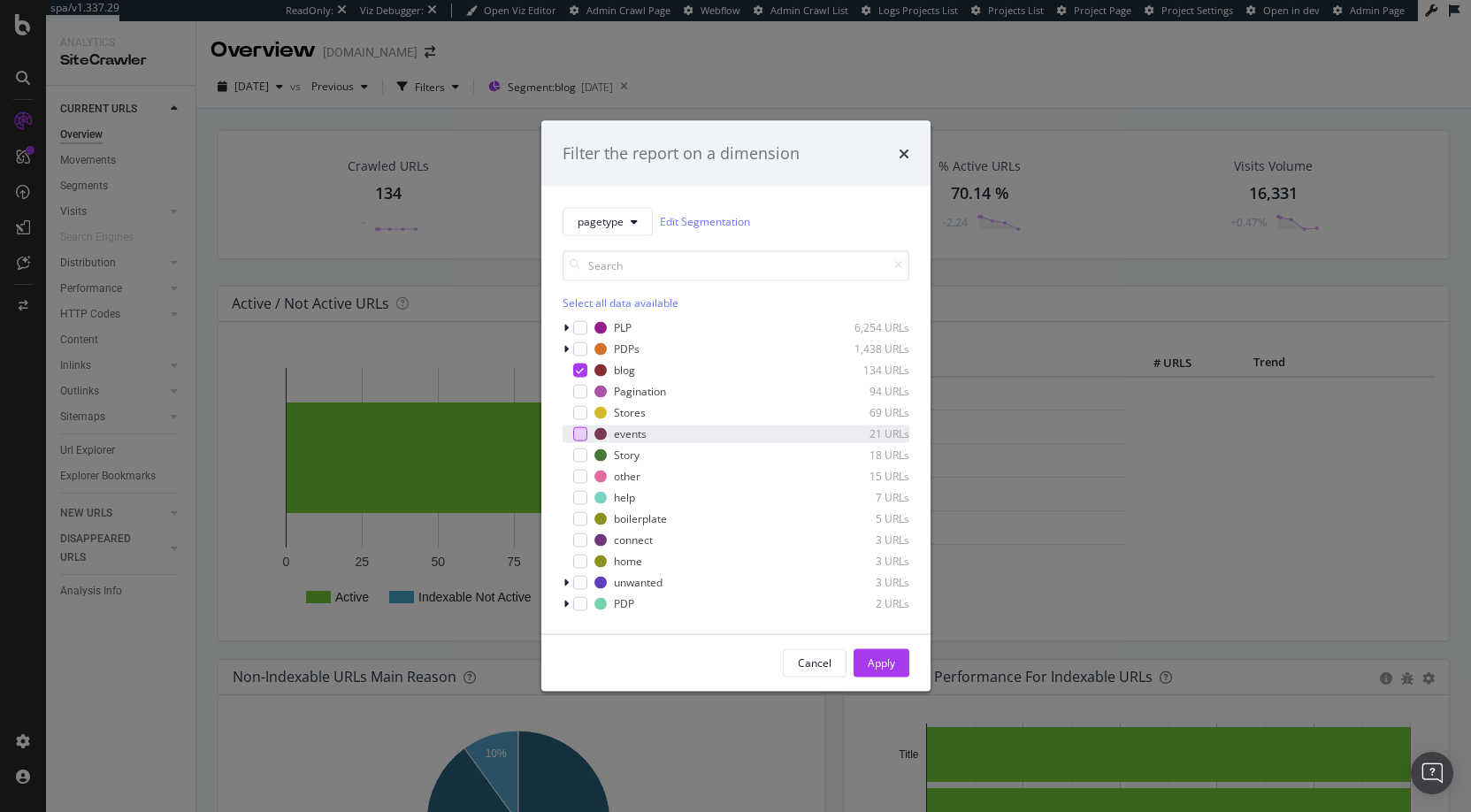
click at [578, 433] on div "modal" at bounding box center [580, 433] width 14 height 14
click at [579, 374] on icon "modal" at bounding box center [579, 370] width 8 height 9
click at [882, 659] on div "Apply" at bounding box center [882, 663] width 27 height 15
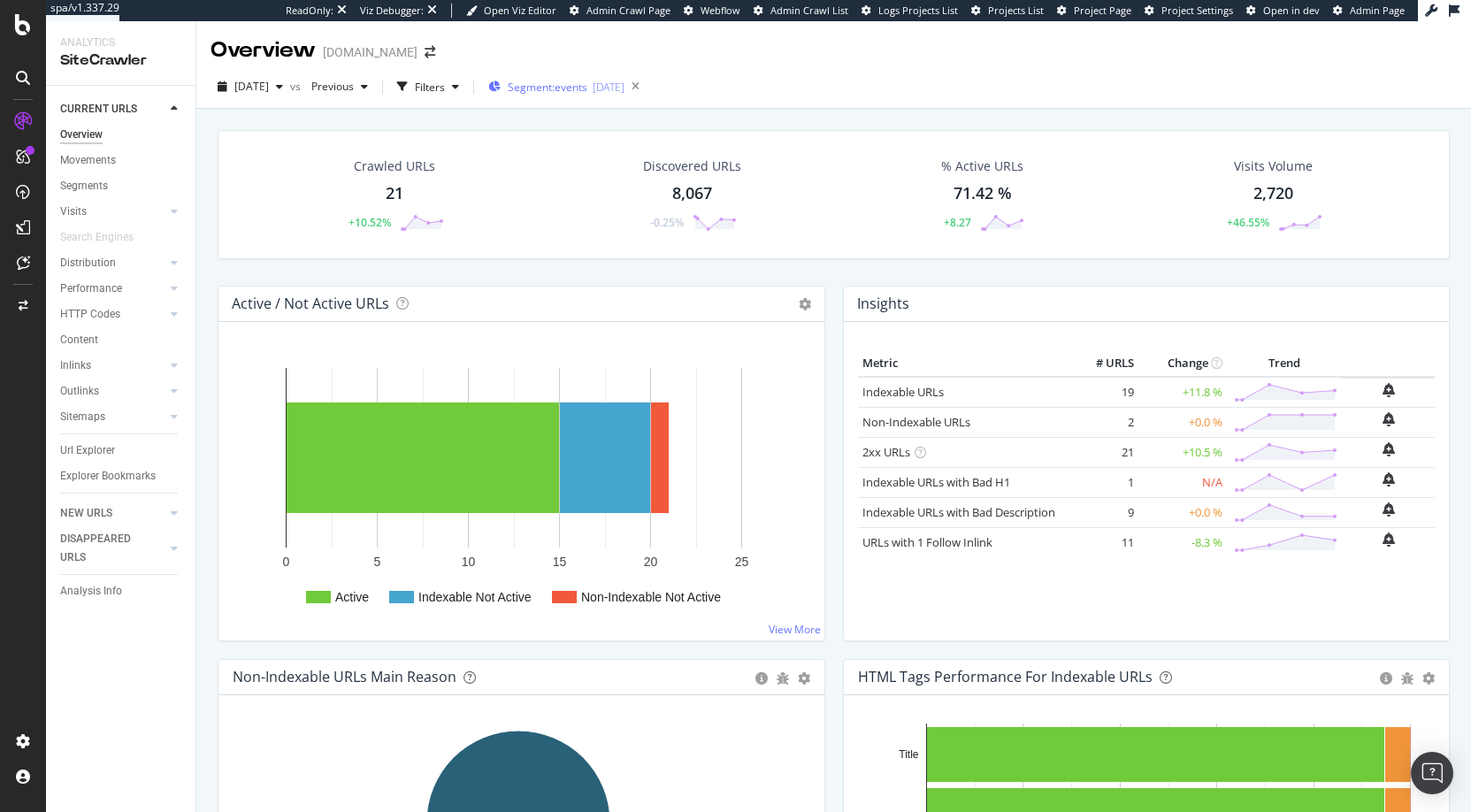
click at [624, 84] on div "2025-06-16" at bounding box center [608, 86] width 31 height 15
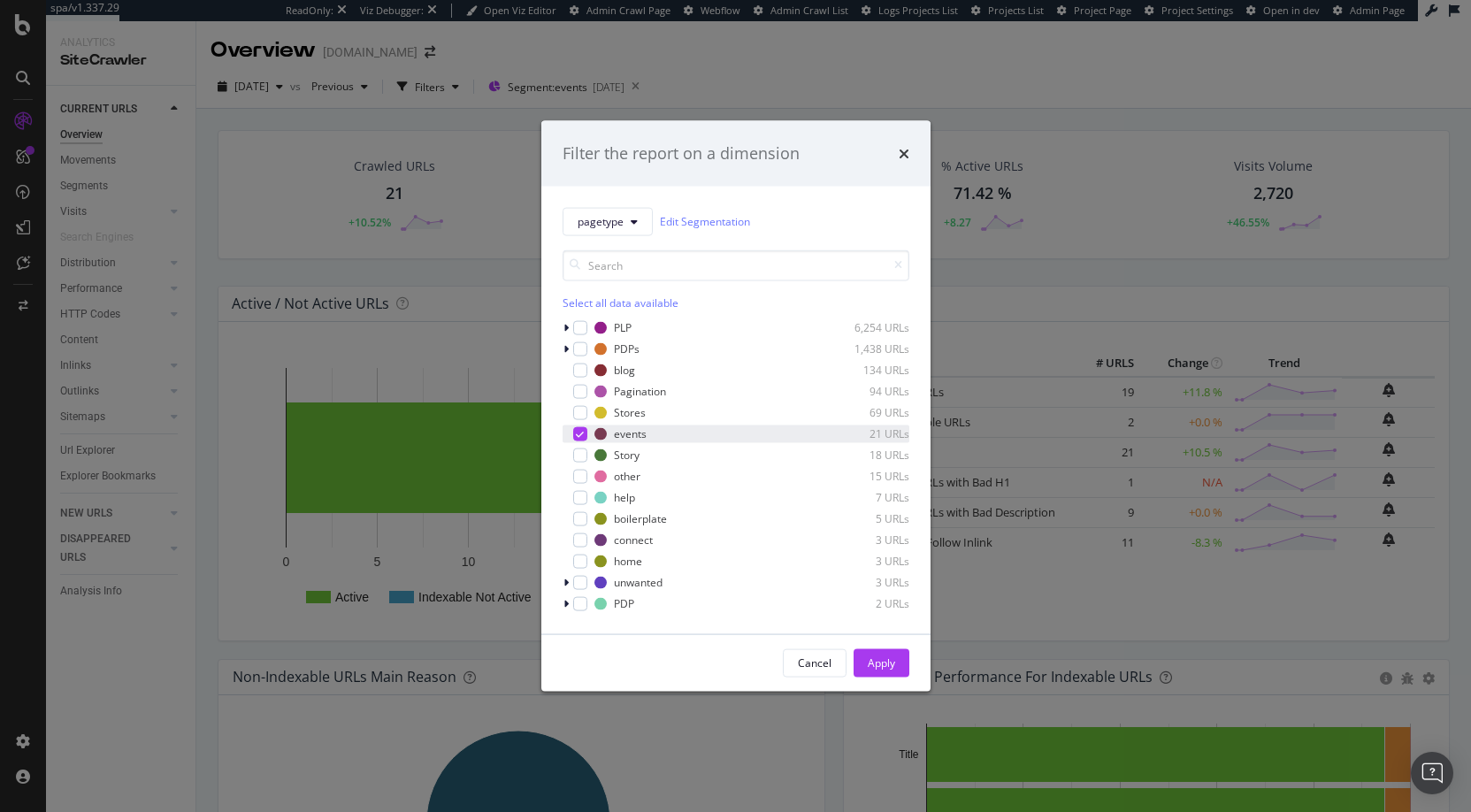
click at [579, 436] on icon "modal" at bounding box center [579, 433] width 8 height 9
click at [579, 451] on div "modal" at bounding box center [580, 455] width 14 height 14
click at [878, 657] on div "Apply" at bounding box center [882, 663] width 27 height 15
